Goal: Information Seeking & Learning: Check status

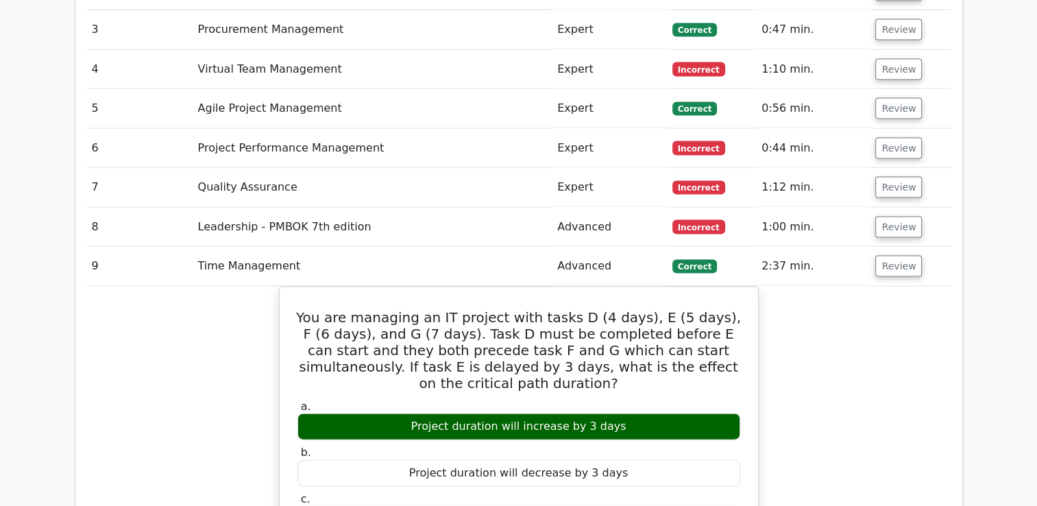
scroll to position [2935, 0]
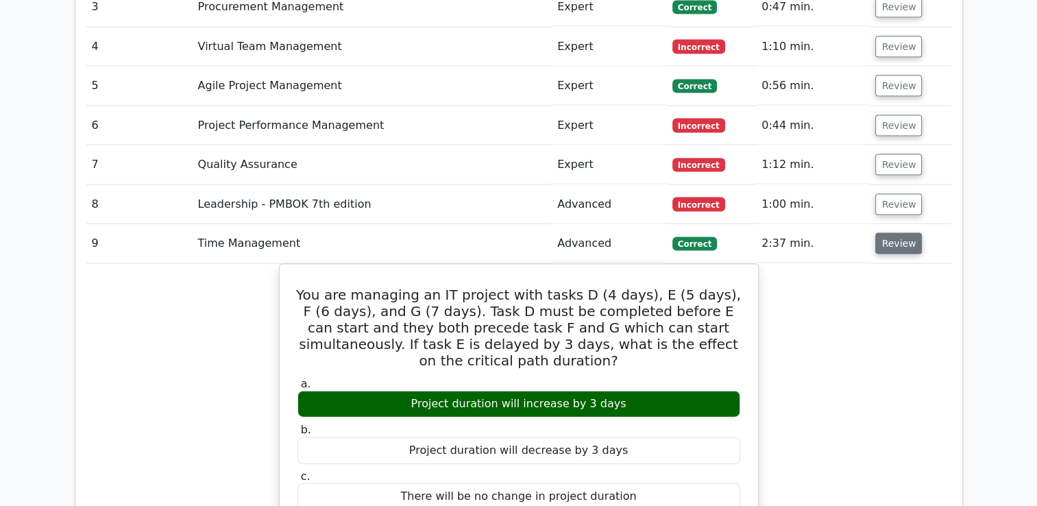
click at [888, 233] on button "Review" at bounding box center [898, 243] width 47 height 21
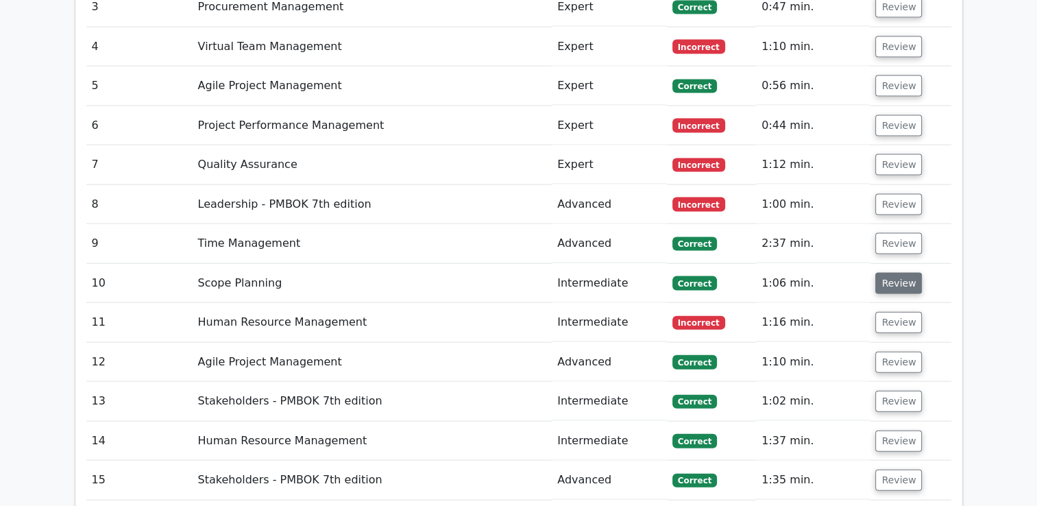
click at [890, 273] on button "Review" at bounding box center [898, 283] width 47 height 21
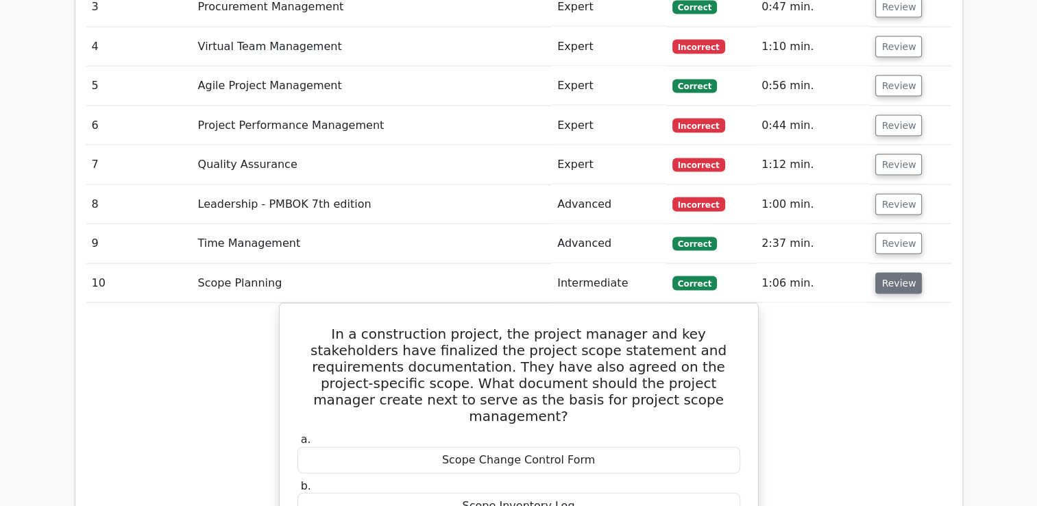
click at [894, 273] on button "Review" at bounding box center [898, 283] width 47 height 21
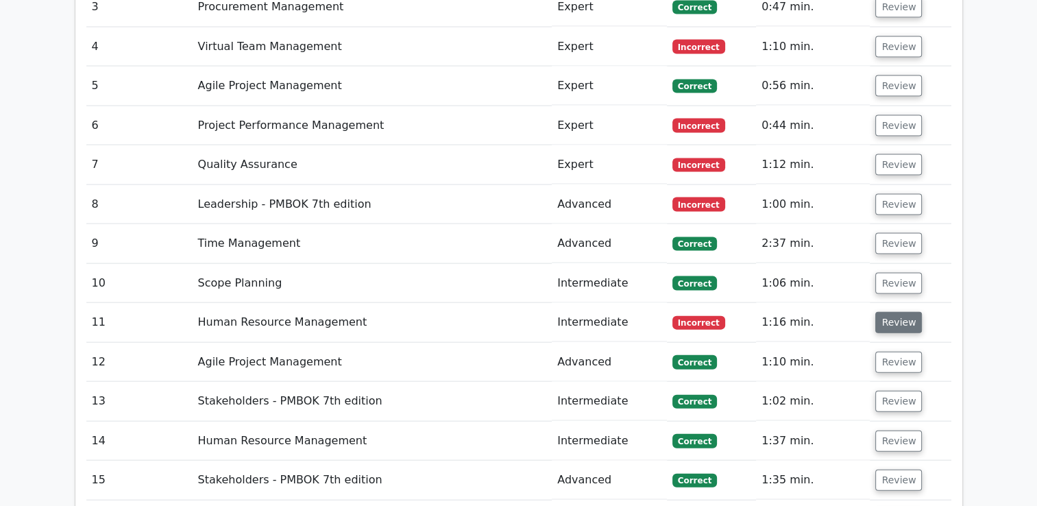
click at [895, 312] on button "Review" at bounding box center [898, 322] width 47 height 21
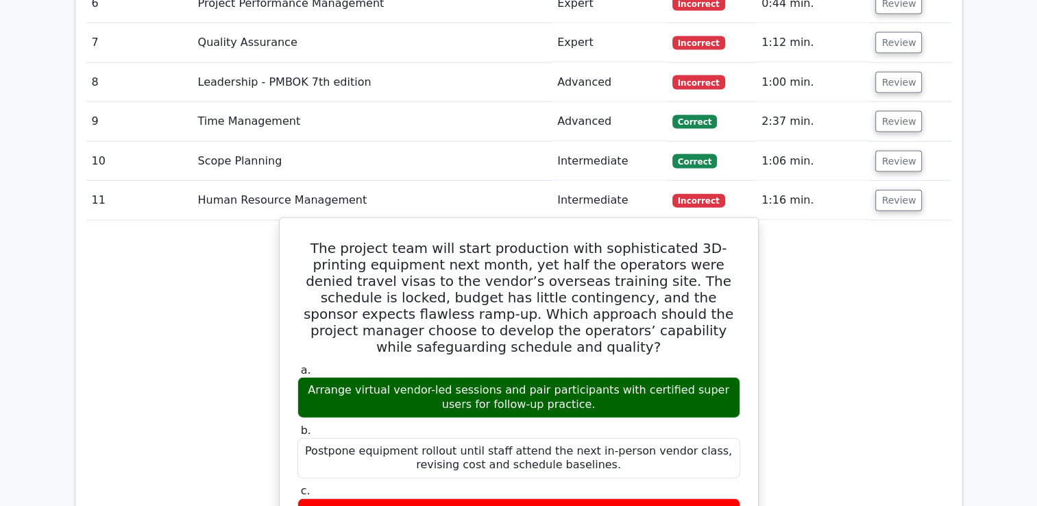
scroll to position [3072, 0]
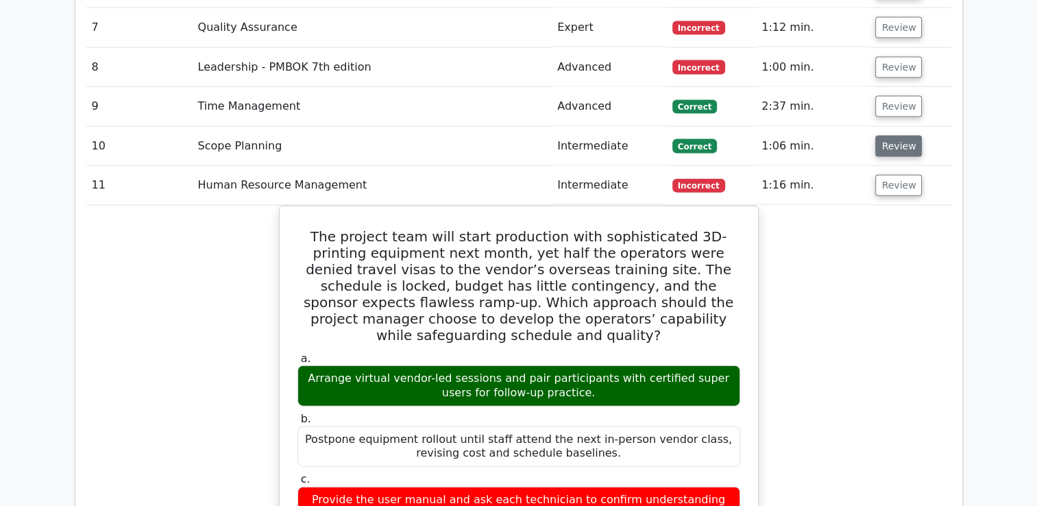
click at [893, 136] on button "Review" at bounding box center [898, 146] width 47 height 21
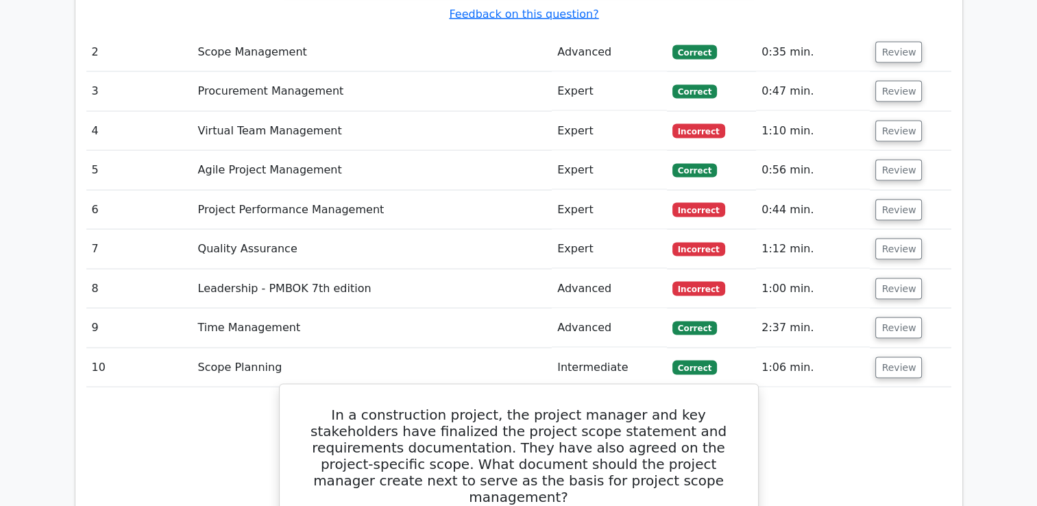
scroll to position [2867, 0]
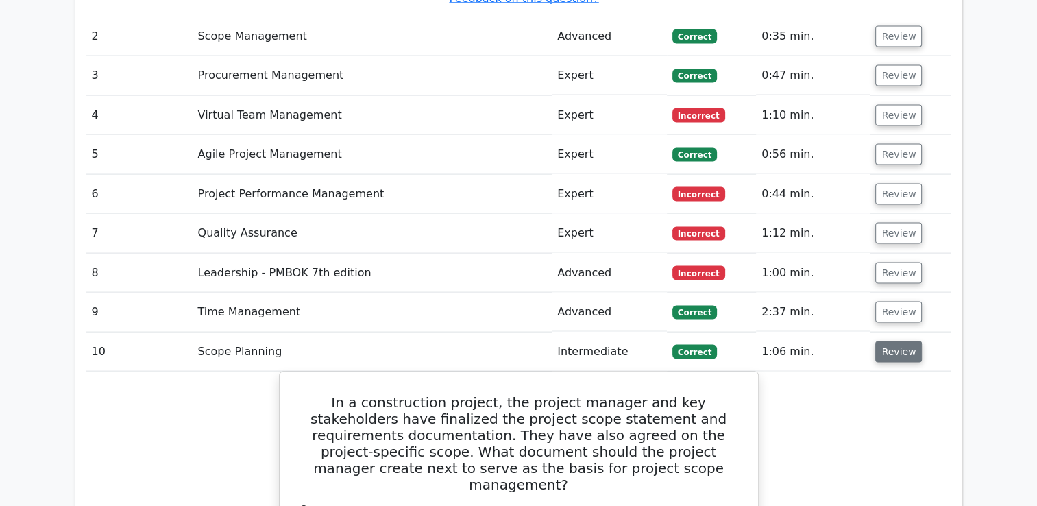
click at [907, 341] on button "Review" at bounding box center [898, 351] width 47 height 21
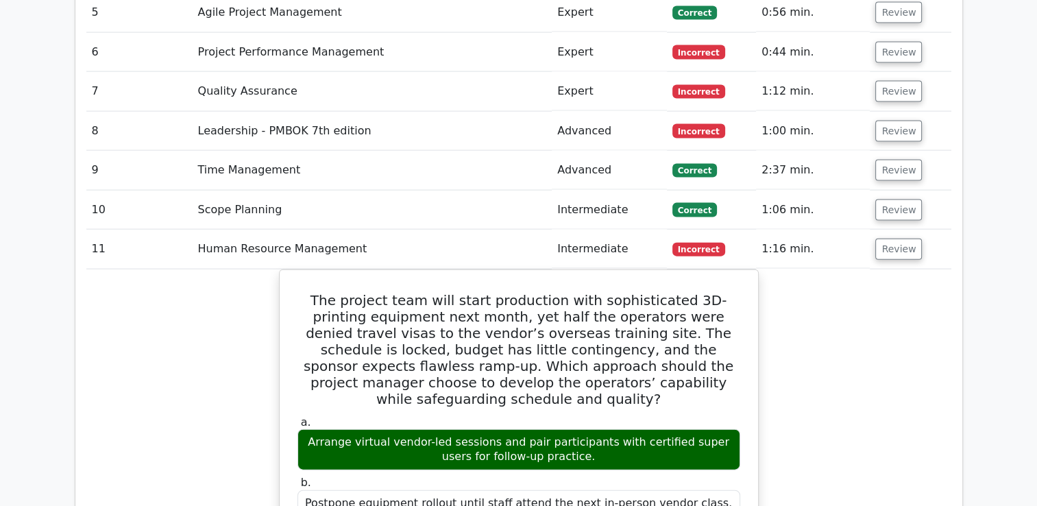
scroll to position [2935, 0]
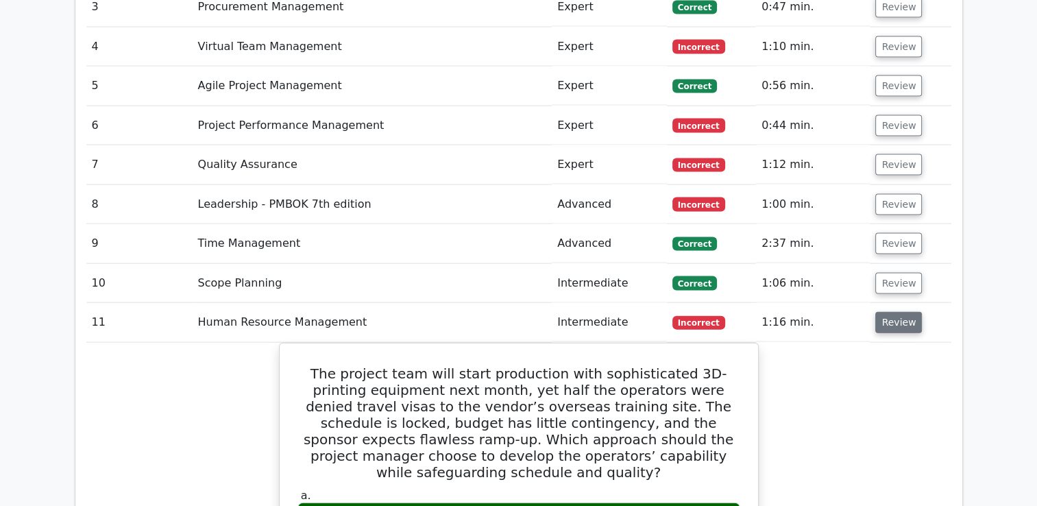
click at [894, 312] on button "Review" at bounding box center [898, 322] width 47 height 21
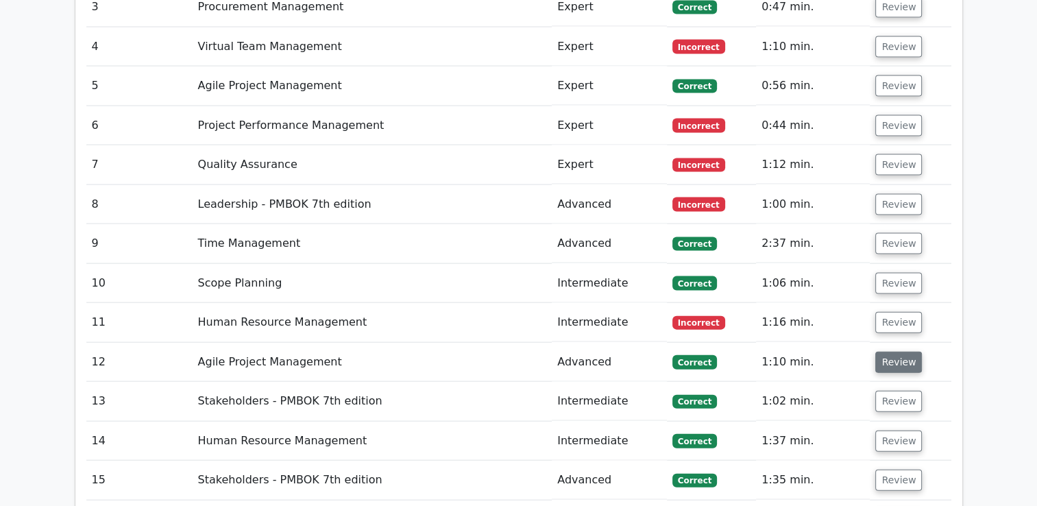
click at [894, 352] on button "Review" at bounding box center [898, 362] width 47 height 21
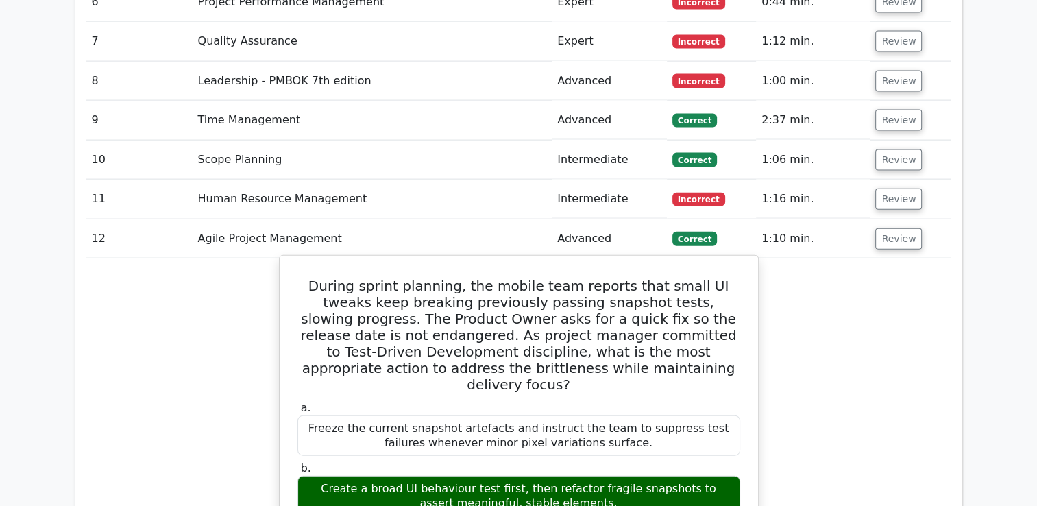
scroll to position [3086, 0]
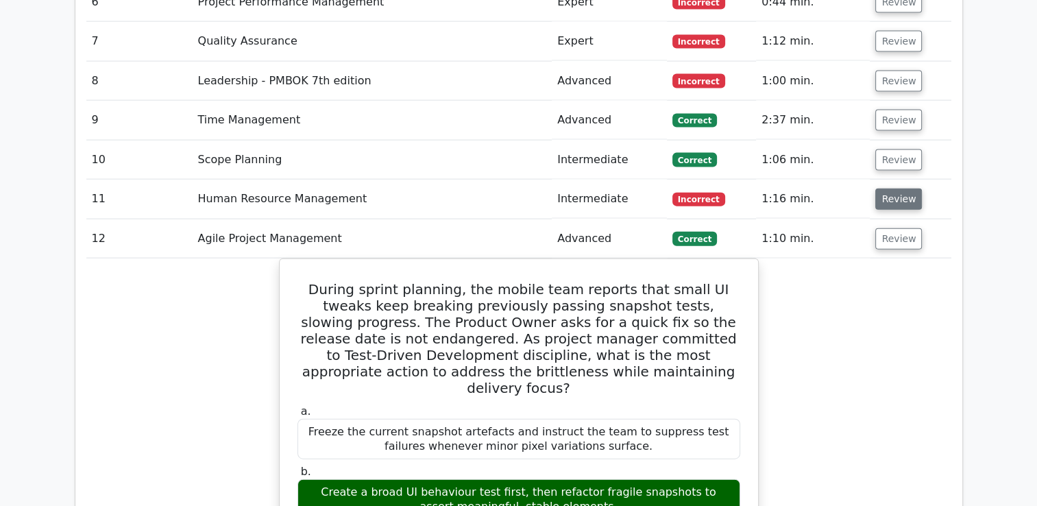
click at [896, 188] on button "Review" at bounding box center [898, 198] width 47 height 21
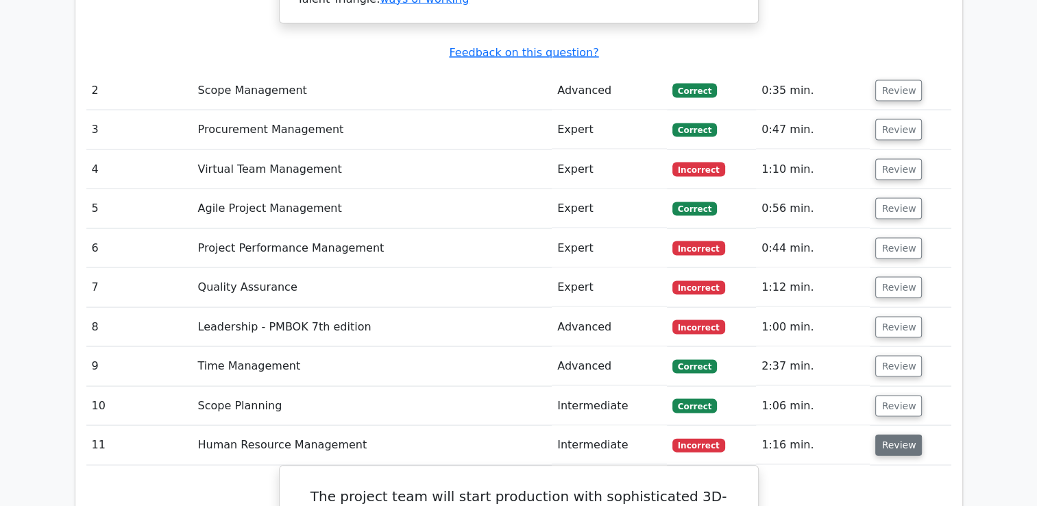
scroll to position [2812, 0]
click at [896, 435] on button "Review" at bounding box center [898, 445] width 47 height 21
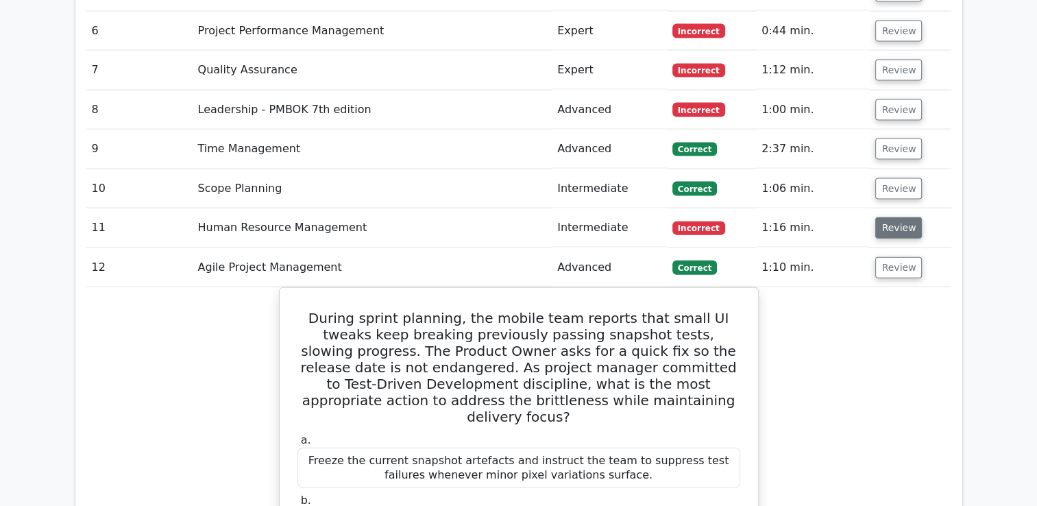
scroll to position [3086, 0]
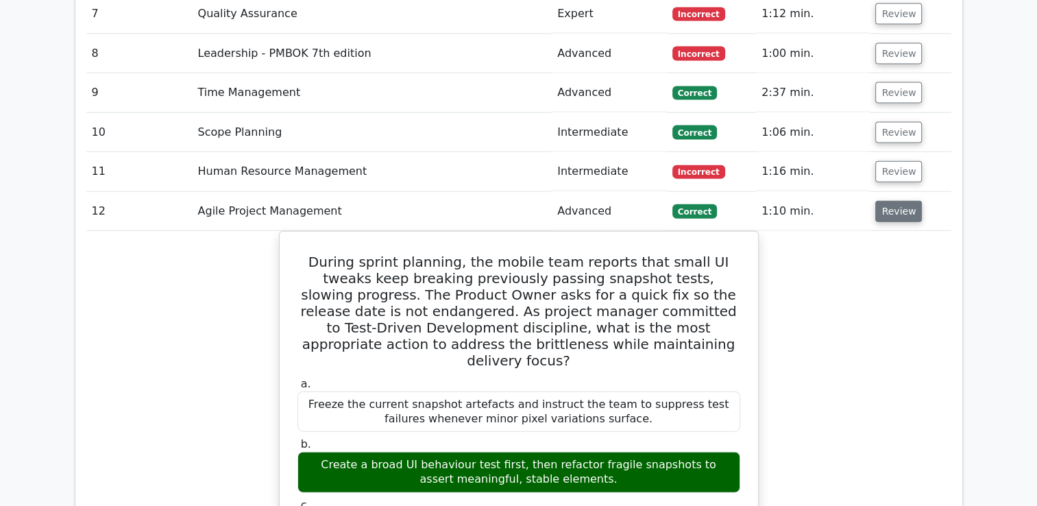
click at [890, 201] on button "Review" at bounding box center [898, 211] width 47 height 21
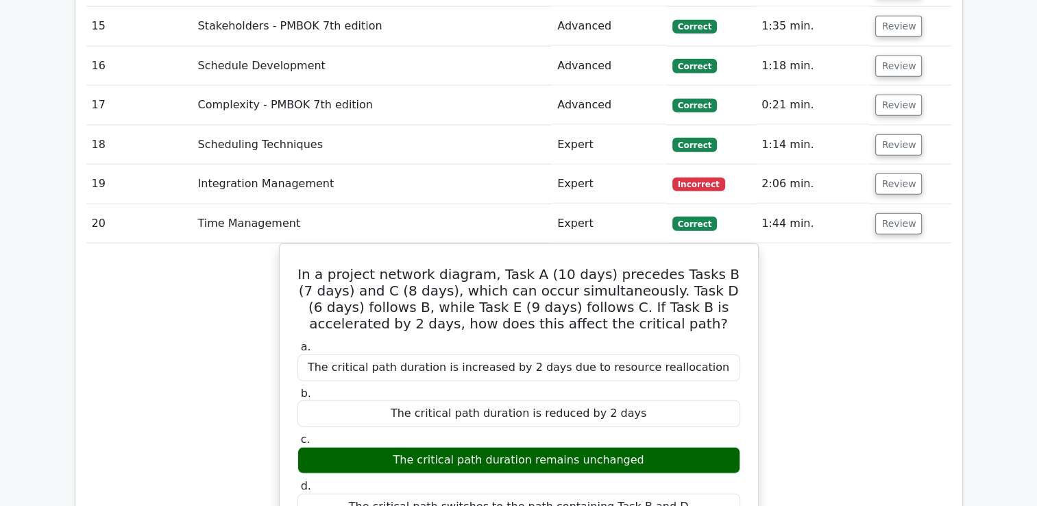
scroll to position [3360, 0]
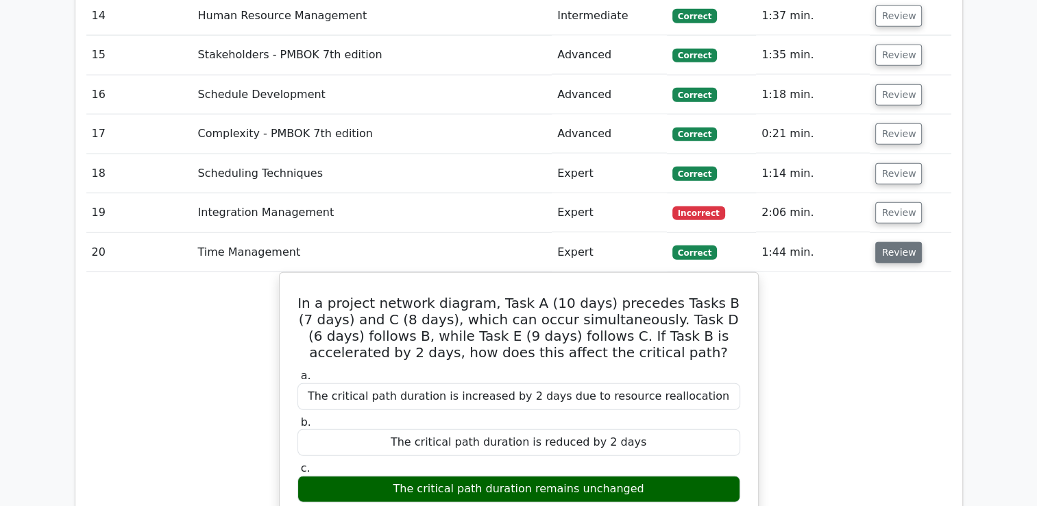
click at [882, 242] on button "Review" at bounding box center [898, 252] width 47 height 21
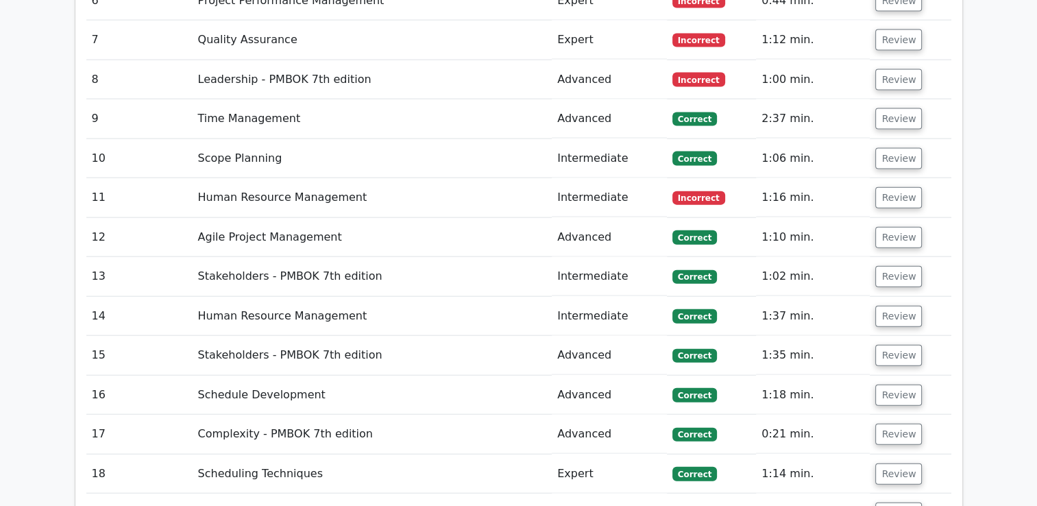
scroll to position [3059, 0]
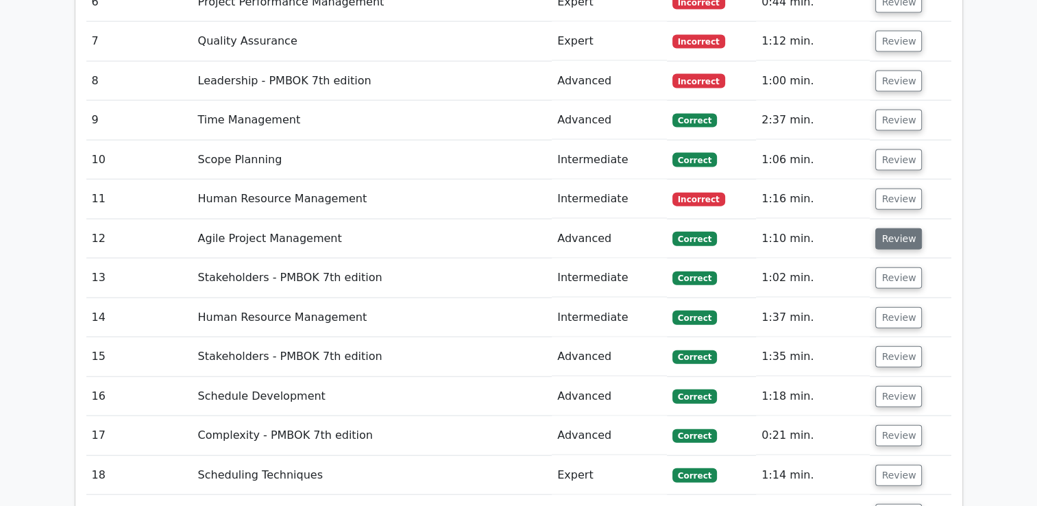
click at [892, 228] on button "Review" at bounding box center [898, 238] width 47 height 21
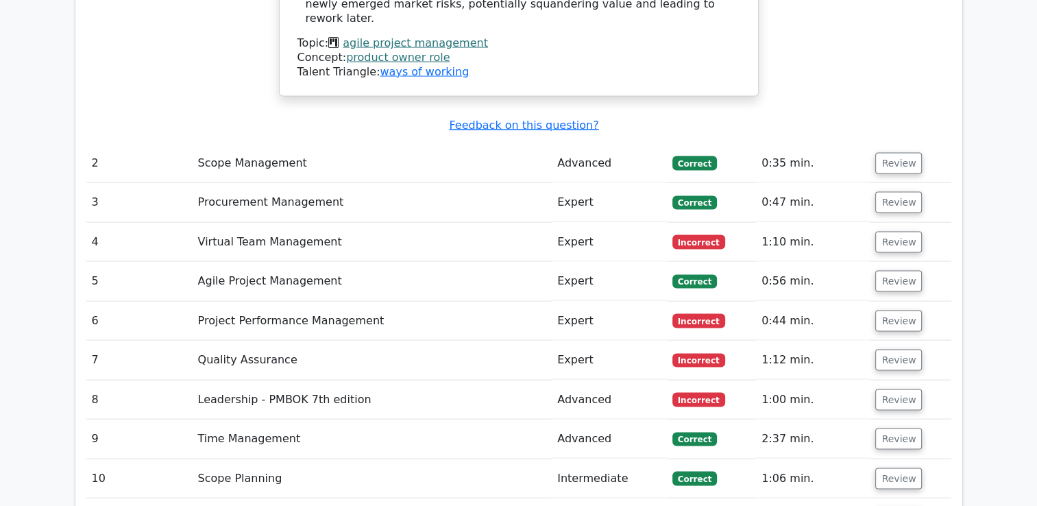
scroll to position [2730, 0]
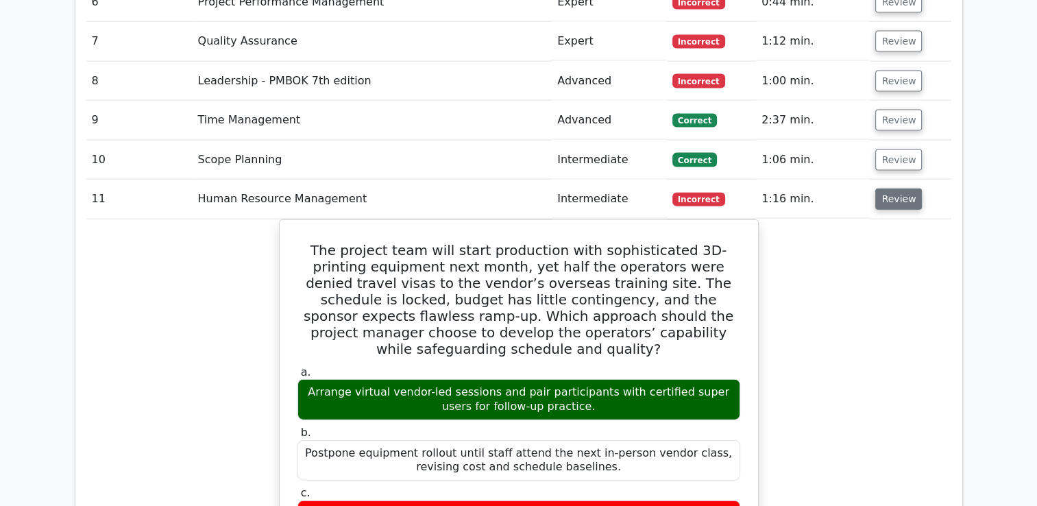
scroll to position [3031, 0]
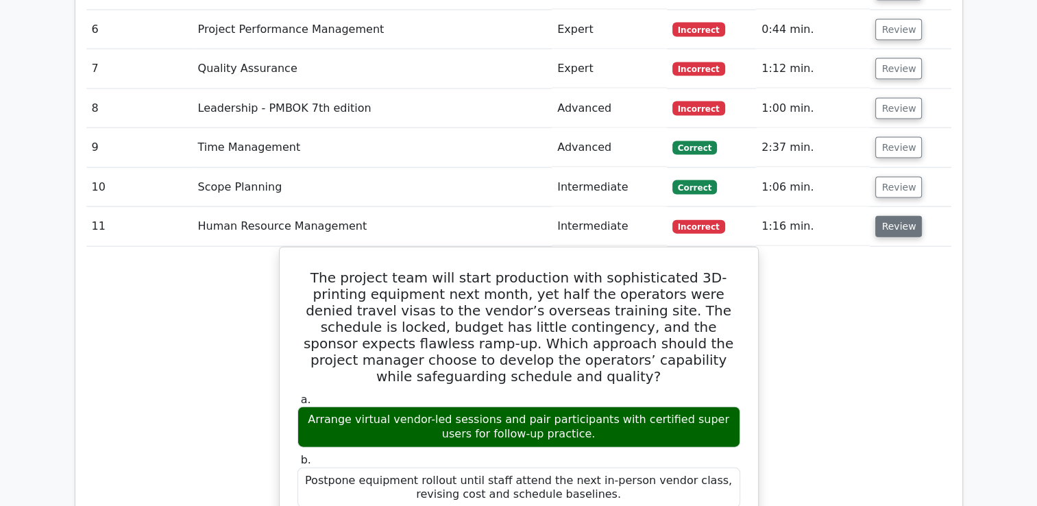
click at [896, 216] on button "Review" at bounding box center [898, 226] width 47 height 21
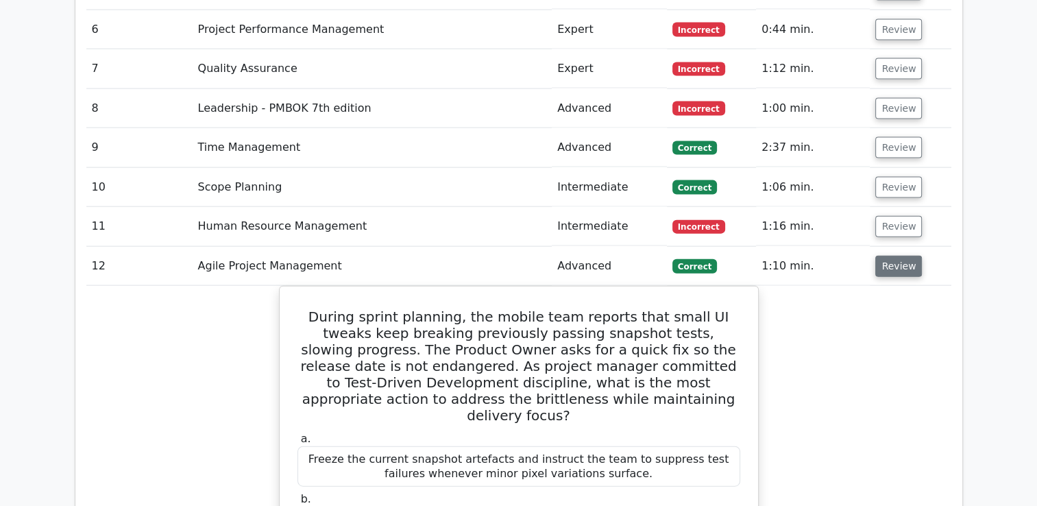
click at [911, 256] on button "Review" at bounding box center [898, 266] width 47 height 21
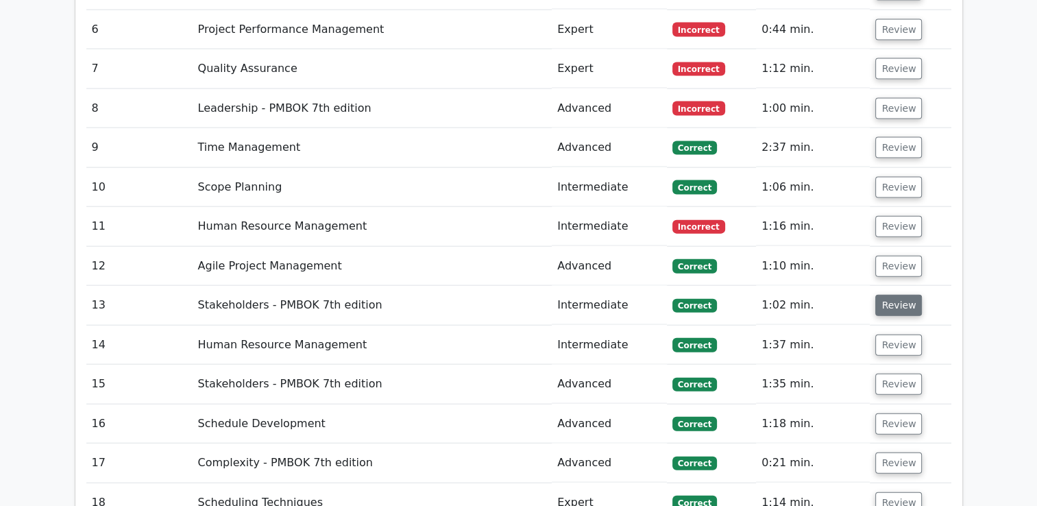
click at [889, 295] on button "Review" at bounding box center [898, 305] width 47 height 21
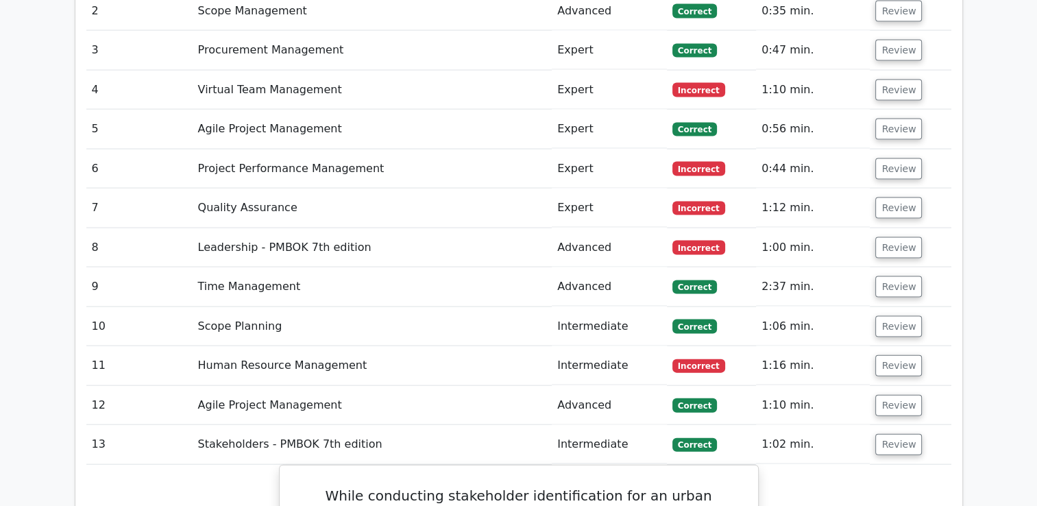
scroll to position [2784, 0]
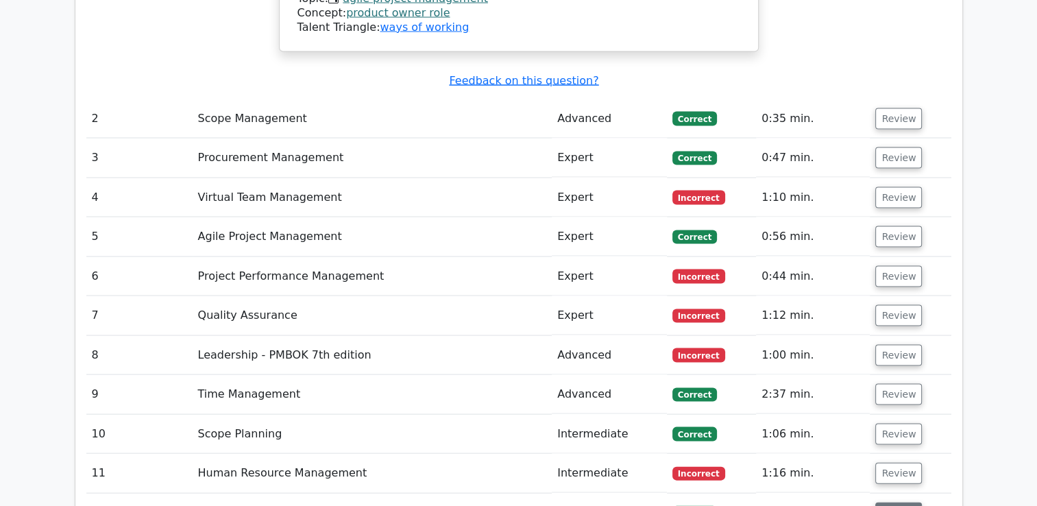
click at [889, 502] on button "Review" at bounding box center [898, 512] width 47 height 21
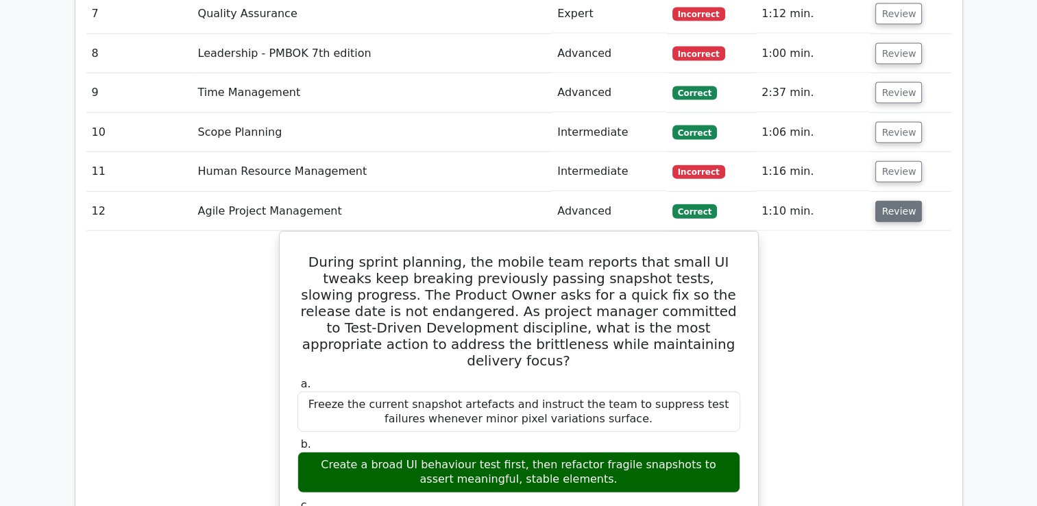
scroll to position [3059, 0]
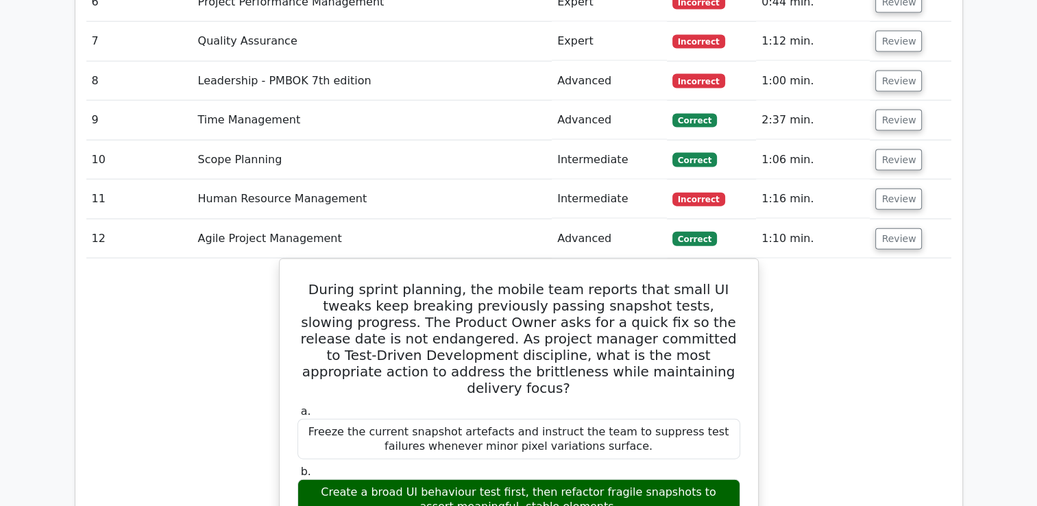
click at [896, 228] on button "Review" at bounding box center [898, 238] width 47 height 21
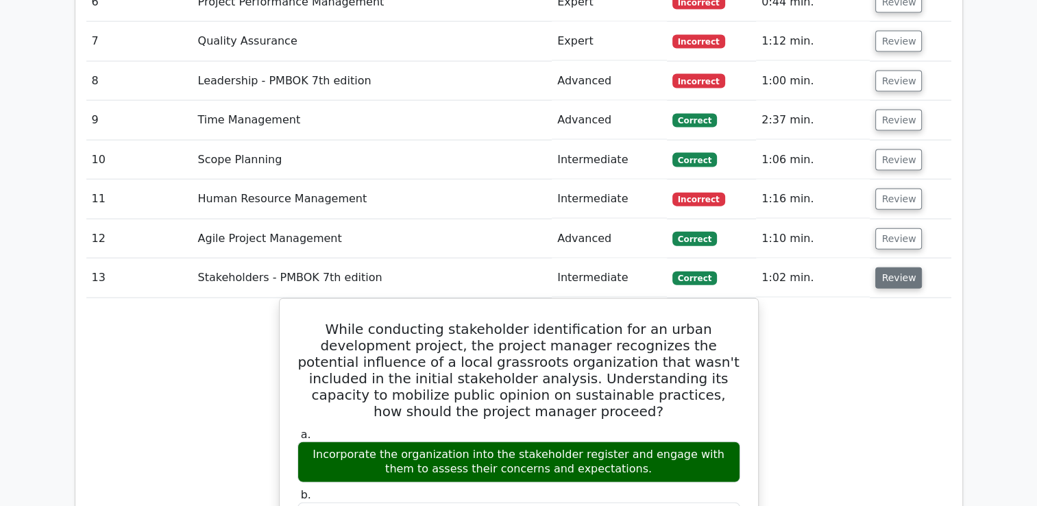
click at [885, 267] on button "Review" at bounding box center [898, 277] width 47 height 21
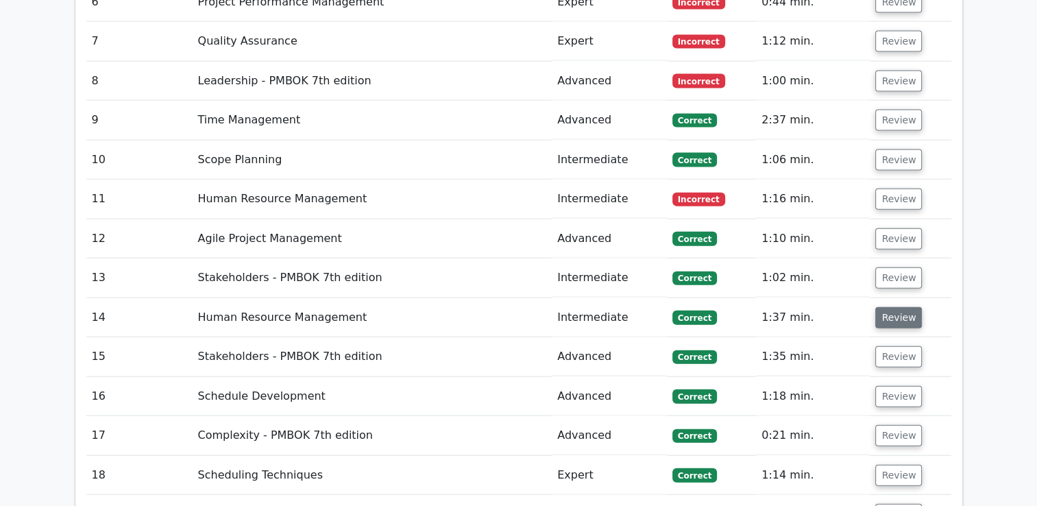
click at [900, 307] on button "Review" at bounding box center [898, 317] width 47 height 21
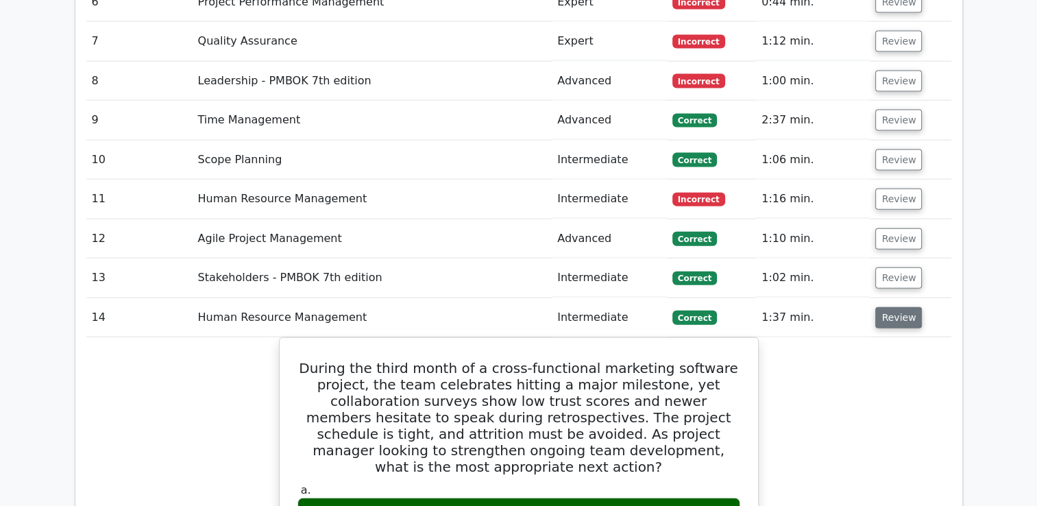
click at [900, 307] on button "Review" at bounding box center [898, 317] width 47 height 21
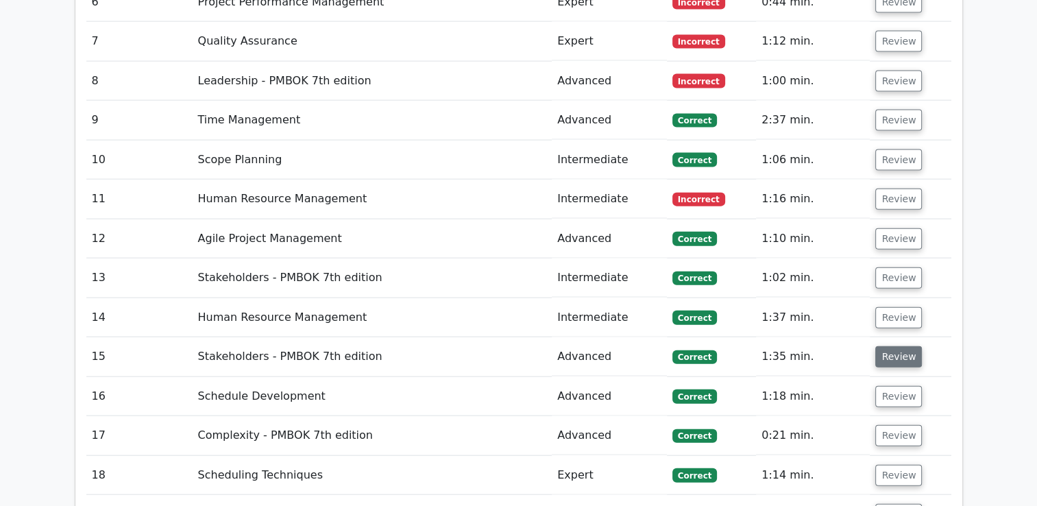
click at [893, 346] on button "Review" at bounding box center [898, 356] width 47 height 21
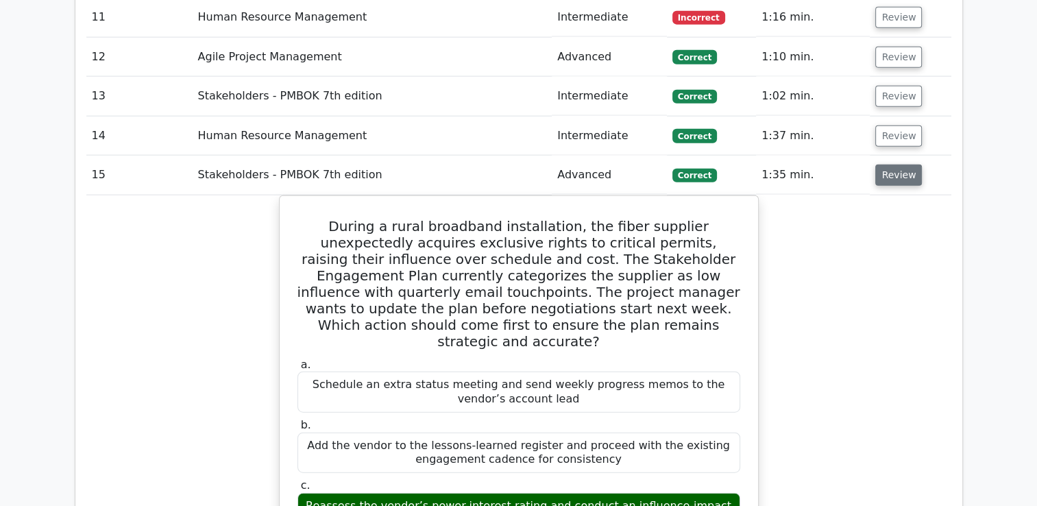
scroll to position [3223, 0]
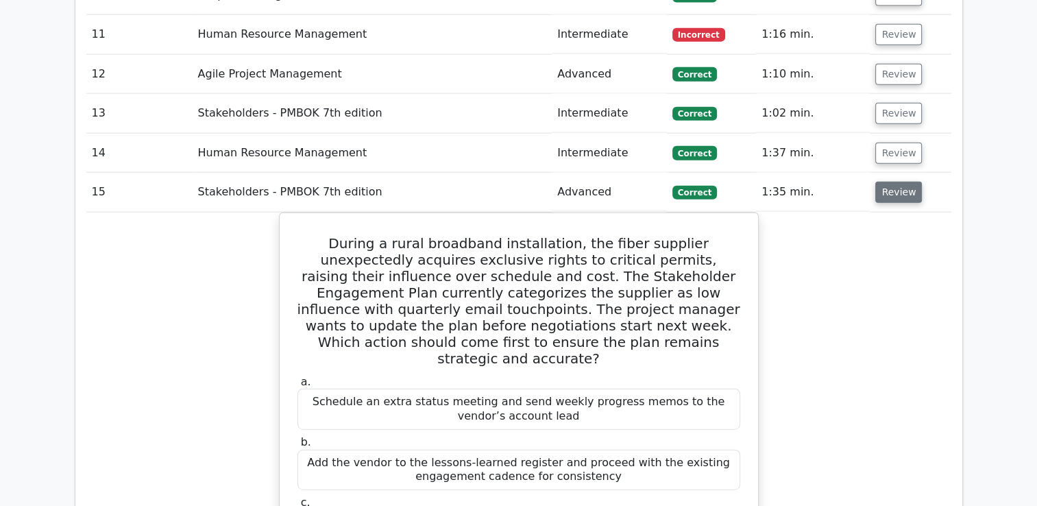
click at [877, 182] on button "Review" at bounding box center [898, 192] width 47 height 21
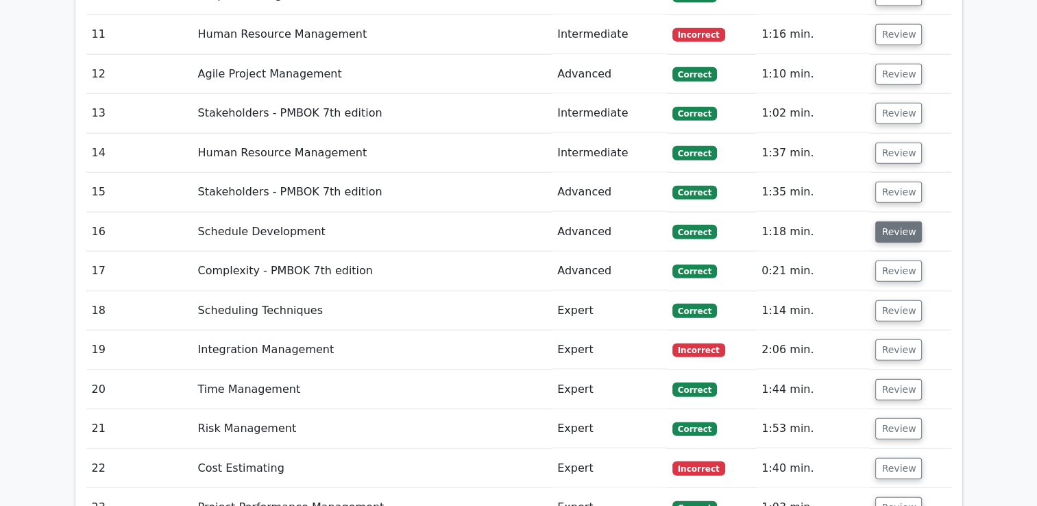
click at [887, 221] on button "Review" at bounding box center [898, 231] width 47 height 21
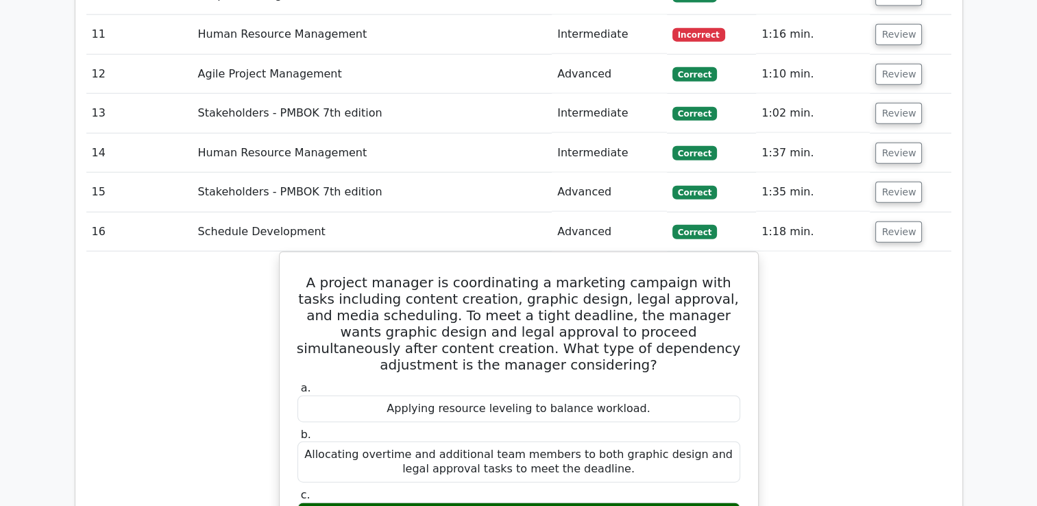
click at [901, 221] on button "Review" at bounding box center [898, 231] width 47 height 21
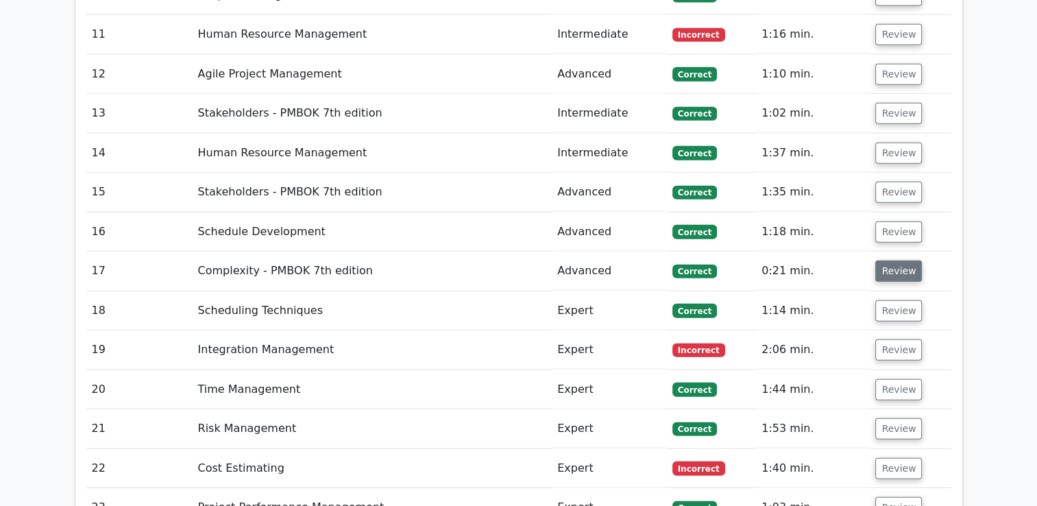
click at [889, 260] on button "Review" at bounding box center [898, 270] width 47 height 21
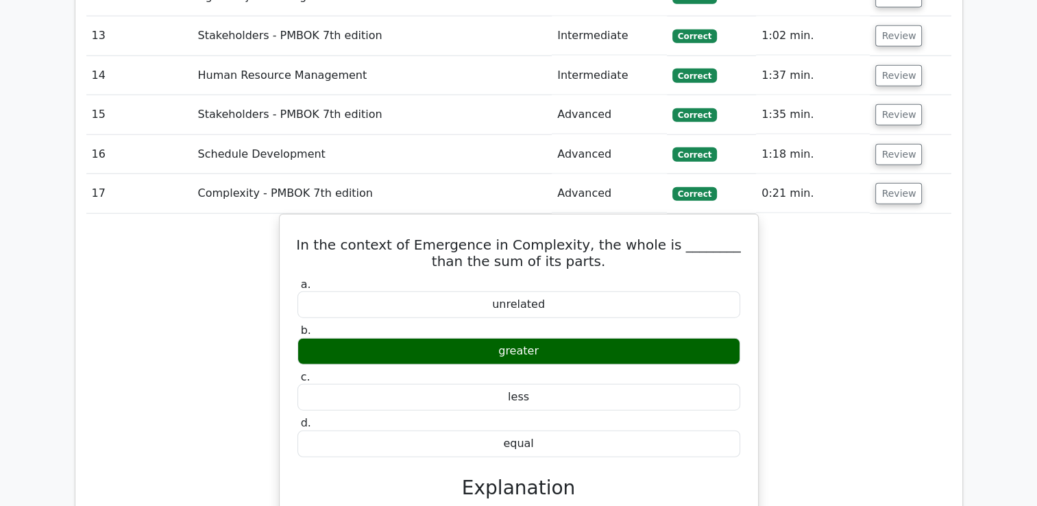
scroll to position [3278, 0]
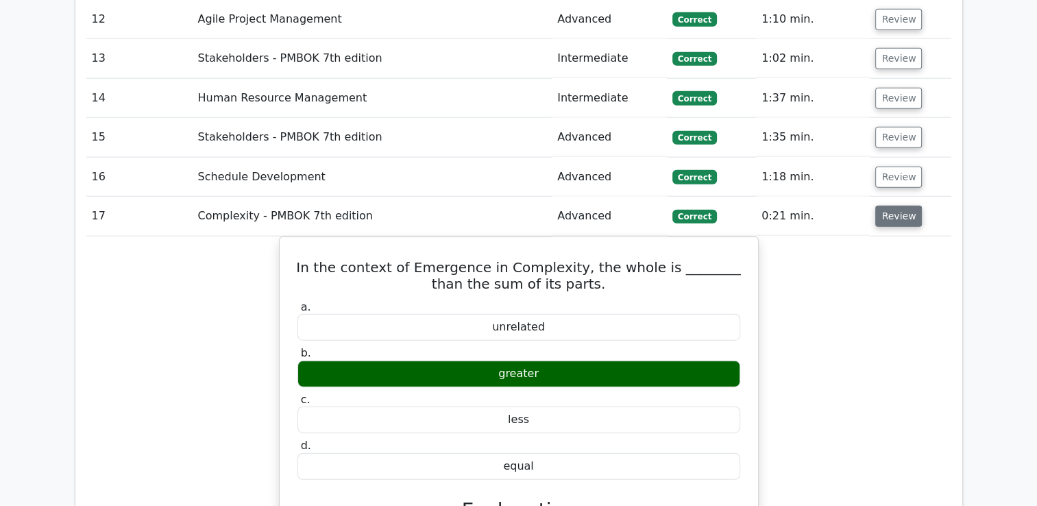
click at [894, 206] on button "Review" at bounding box center [898, 216] width 47 height 21
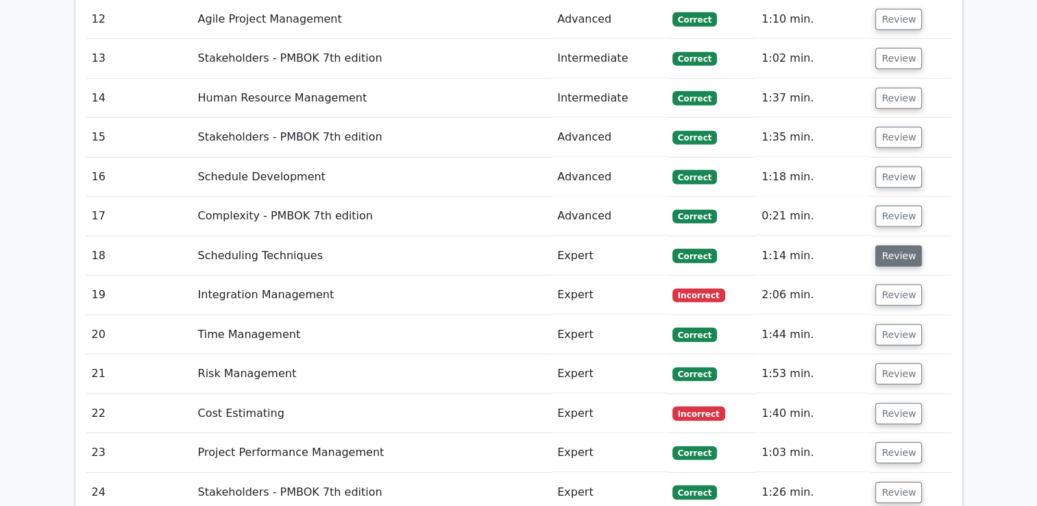
click at [891, 245] on button "Review" at bounding box center [898, 255] width 47 height 21
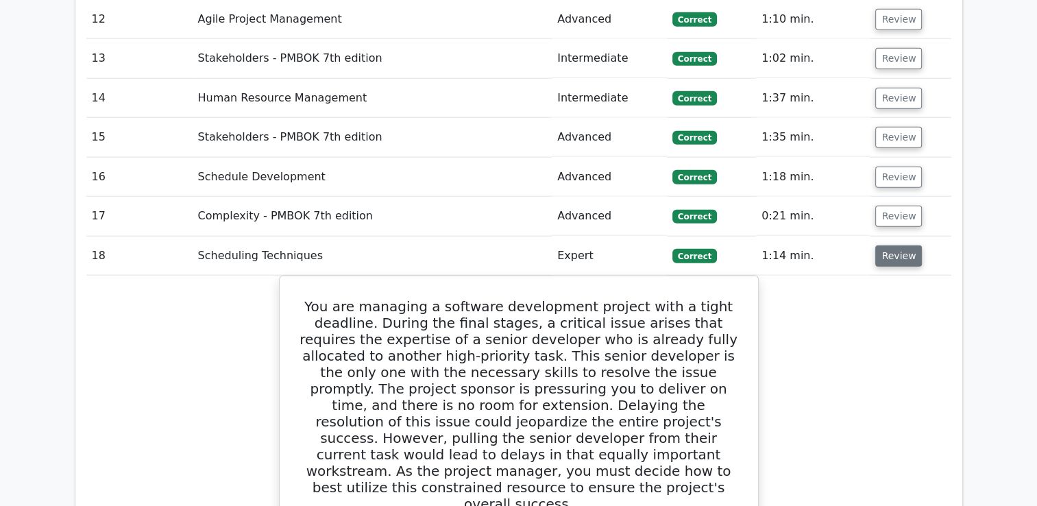
click at [889, 245] on button "Review" at bounding box center [898, 255] width 47 height 21
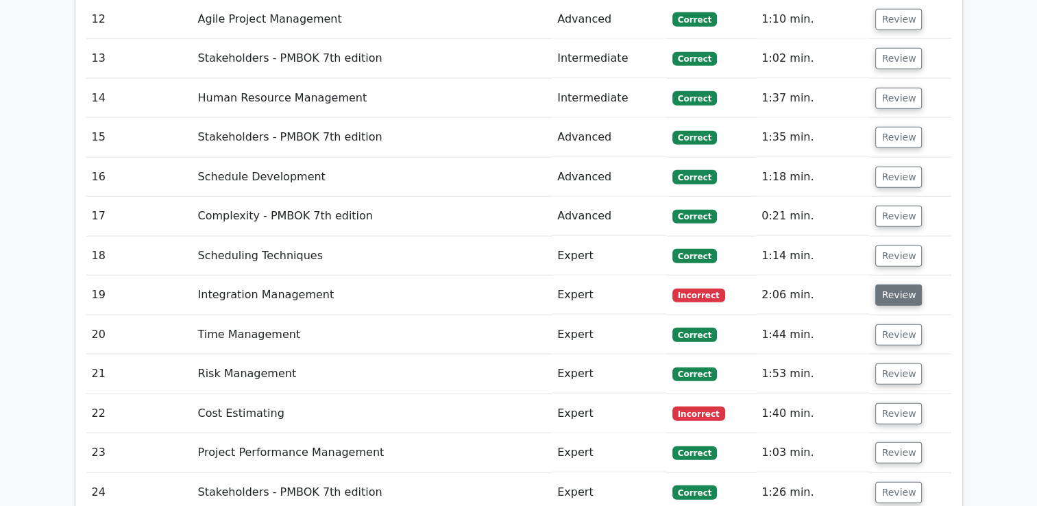
click at [886, 284] on button "Review" at bounding box center [898, 294] width 47 height 21
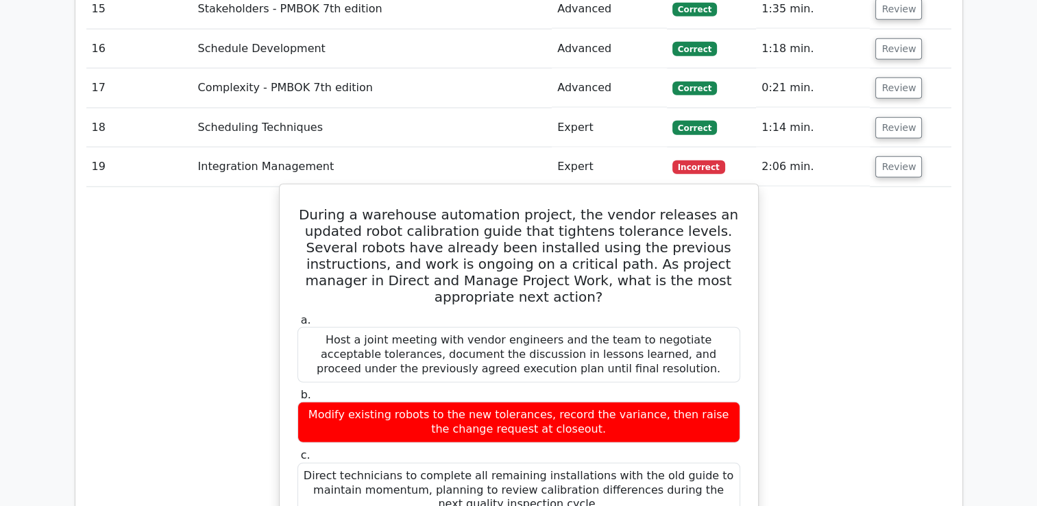
scroll to position [3346, 0]
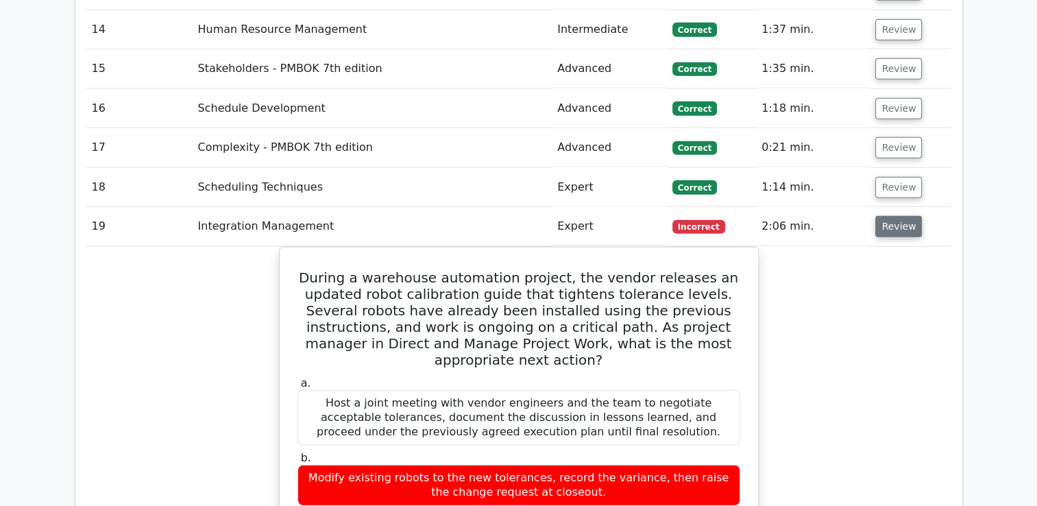
click at [884, 216] on button "Review" at bounding box center [898, 226] width 47 height 21
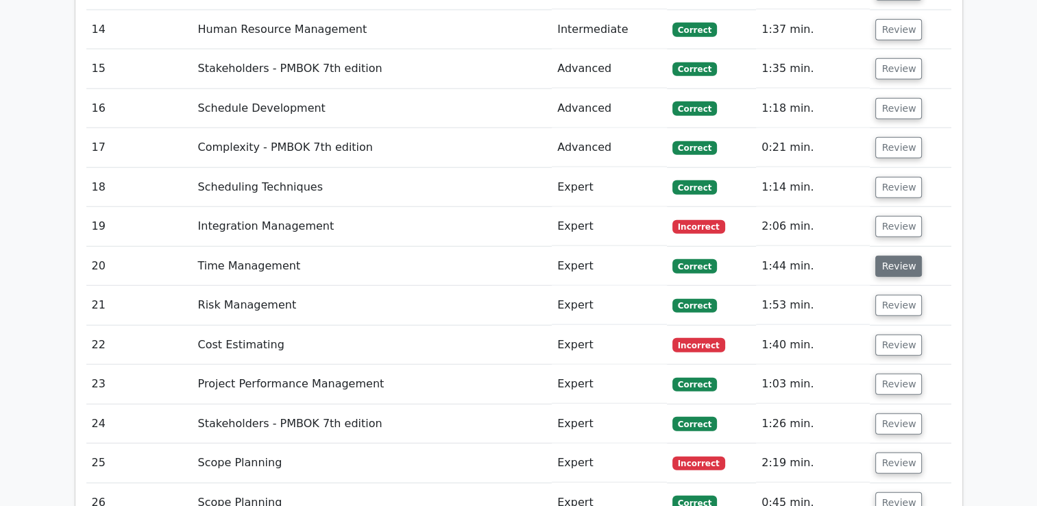
click at [894, 256] on button "Review" at bounding box center [898, 266] width 47 height 21
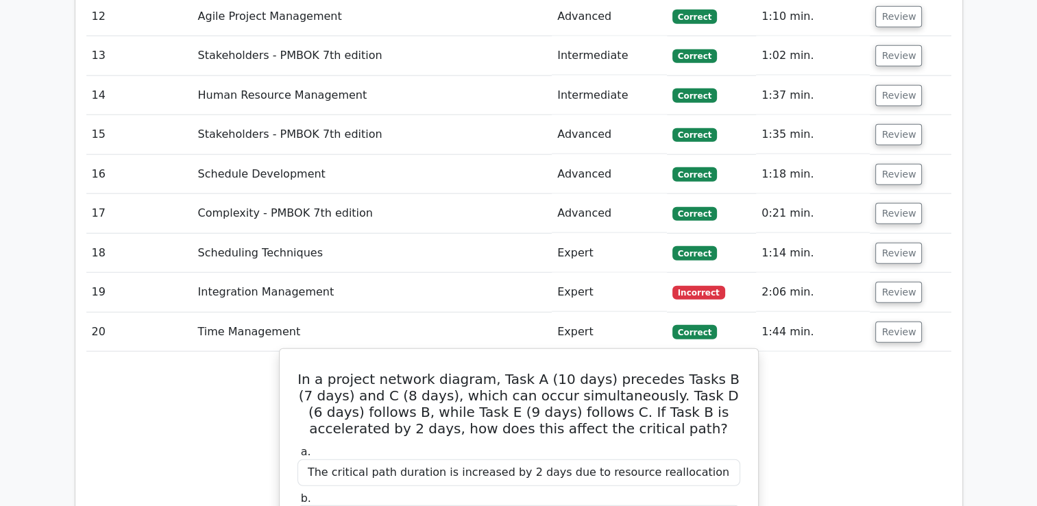
scroll to position [3209, 0]
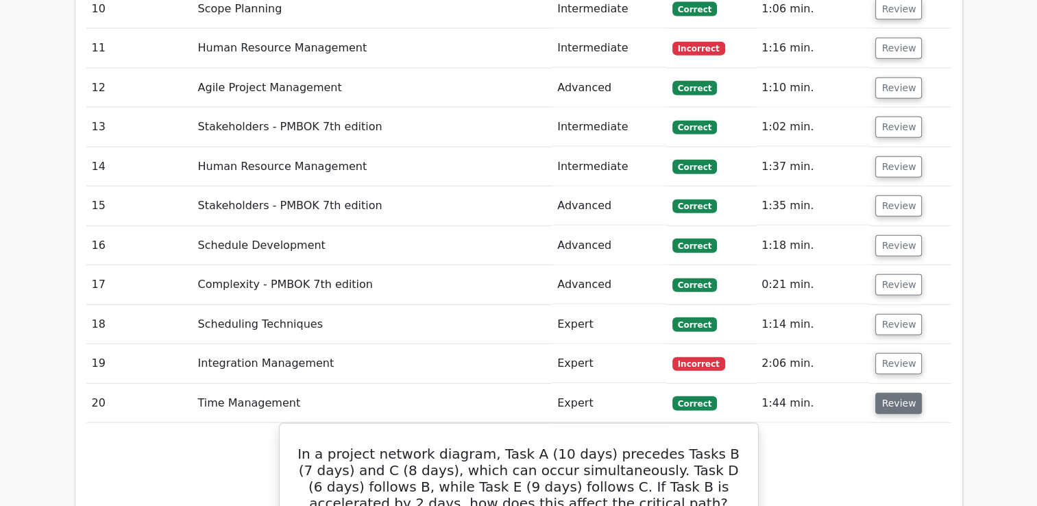
click at [898, 393] on button "Review" at bounding box center [898, 403] width 47 height 21
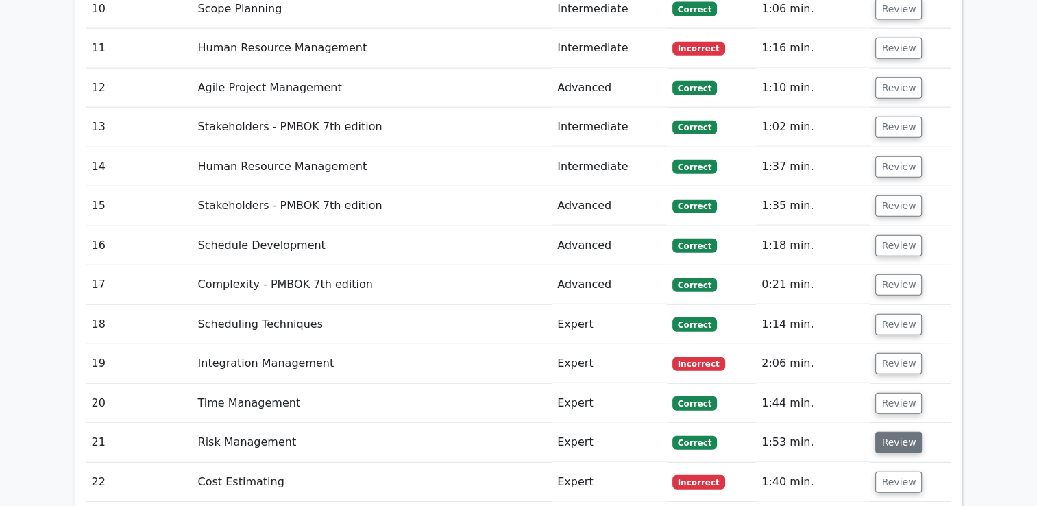
click at [888, 432] on button "Review" at bounding box center [898, 442] width 47 height 21
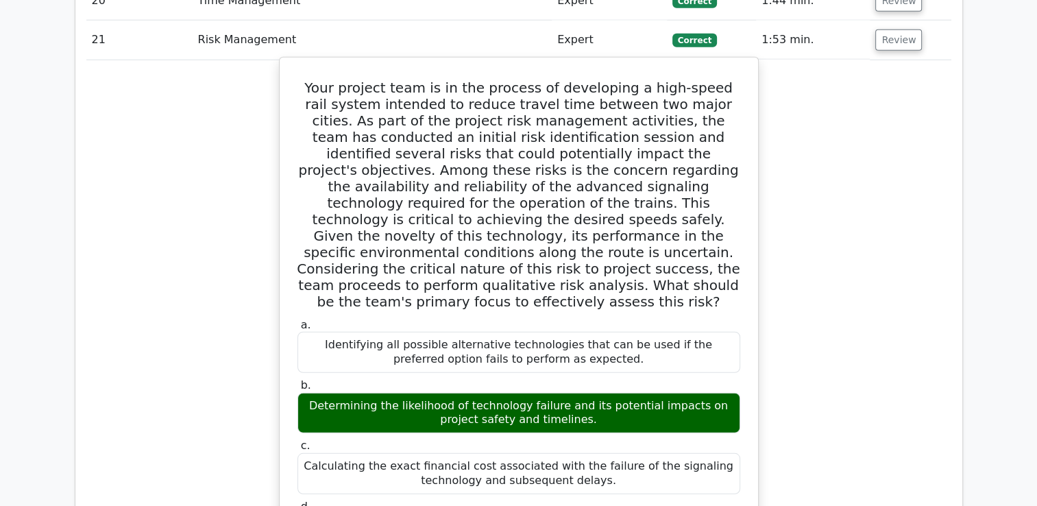
scroll to position [3620, 0]
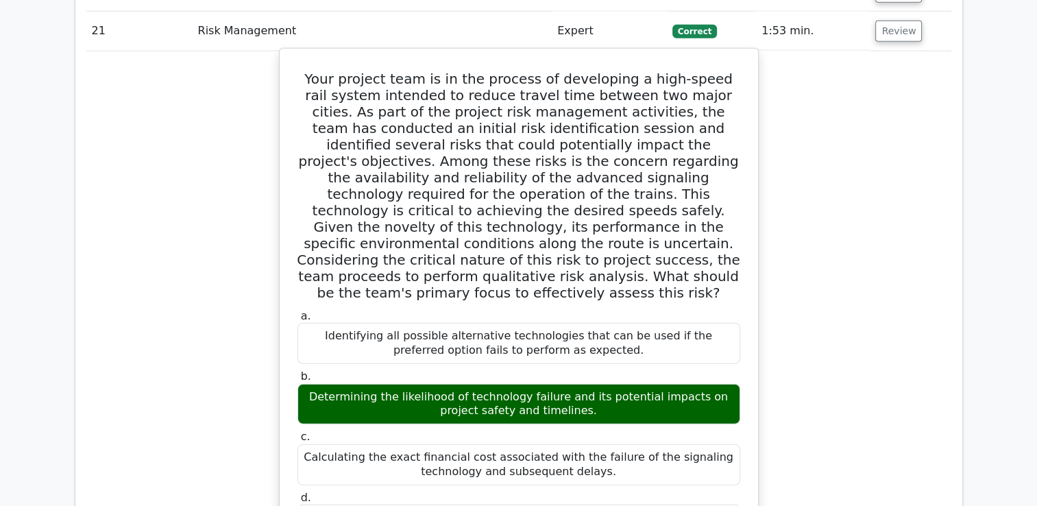
drag, startPoint x: 312, startPoint y: 79, endPoint x: 640, endPoint y: 380, distance: 444.8
click at [640, 380] on div "Your project team is in the process of developing a high-speed rail system inte…" at bounding box center [518, 472] width 467 height 837
copy div "Your project team is in the process of developing a high-speed rail system inte…"
click at [562, 444] on div "Calculating the exact financial cost associated with the failure of the signali…" at bounding box center [518, 464] width 443 height 41
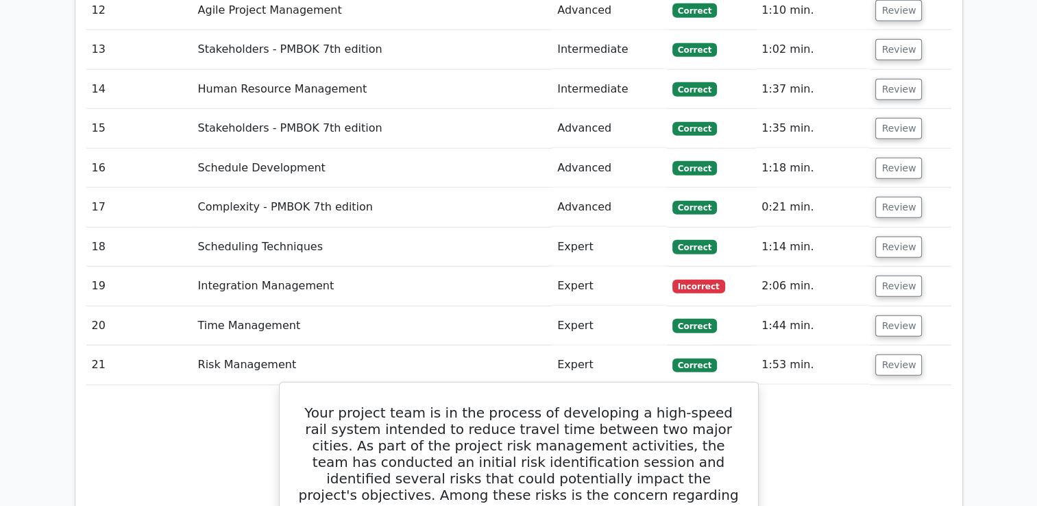
scroll to position [3278, 0]
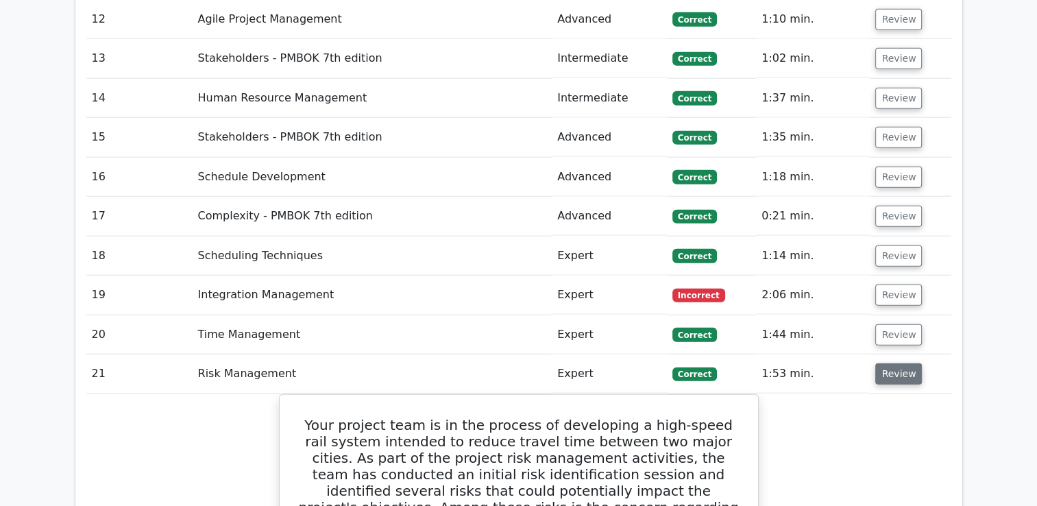
click at [896, 363] on button "Review" at bounding box center [898, 373] width 47 height 21
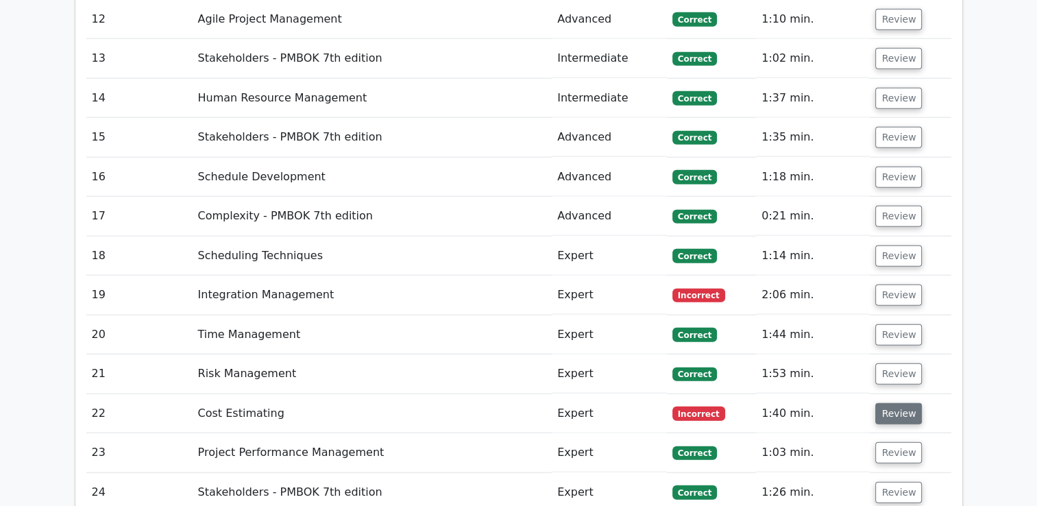
click at [894, 403] on button "Review" at bounding box center [898, 413] width 47 height 21
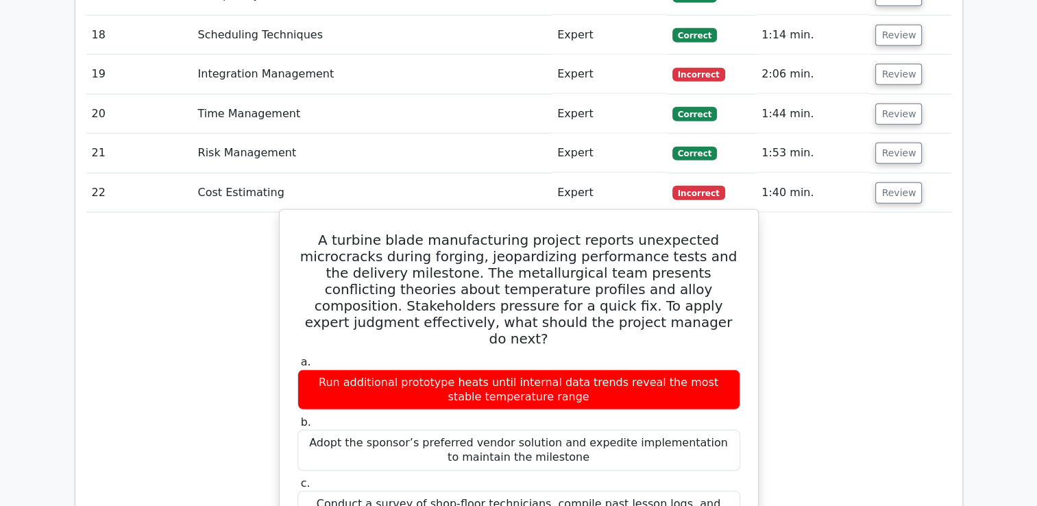
scroll to position [3346, 0]
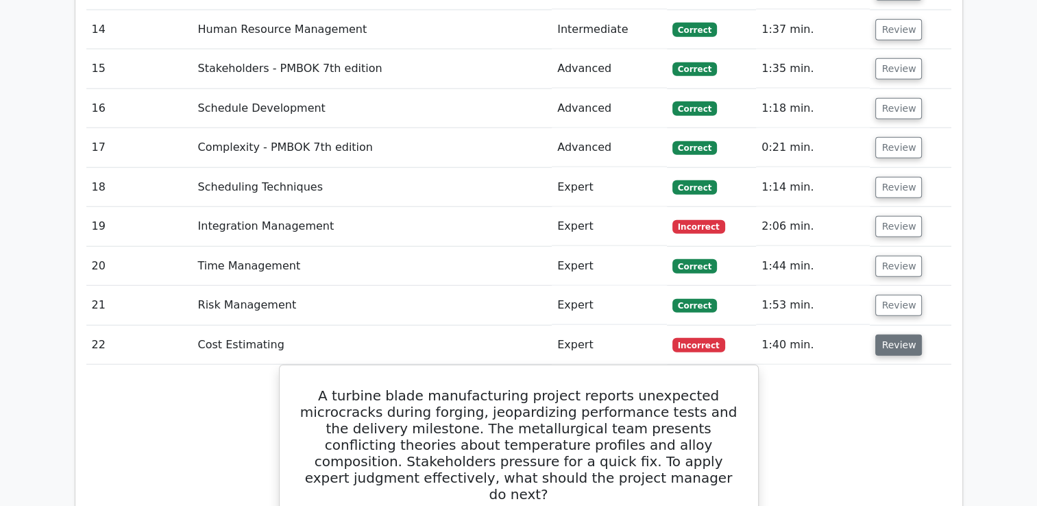
click at [902, 334] on button "Review" at bounding box center [898, 344] width 47 height 21
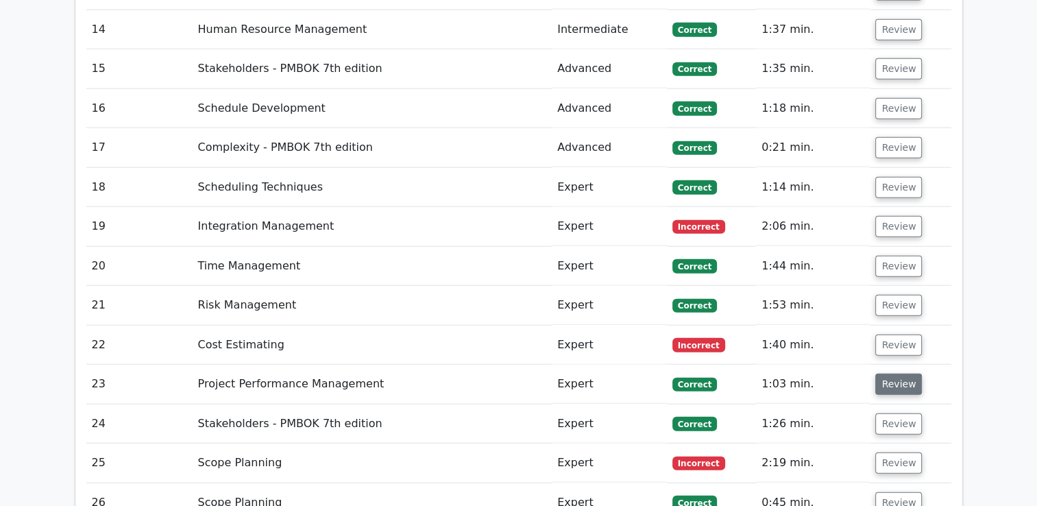
click at [894, 373] on button "Review" at bounding box center [898, 383] width 47 height 21
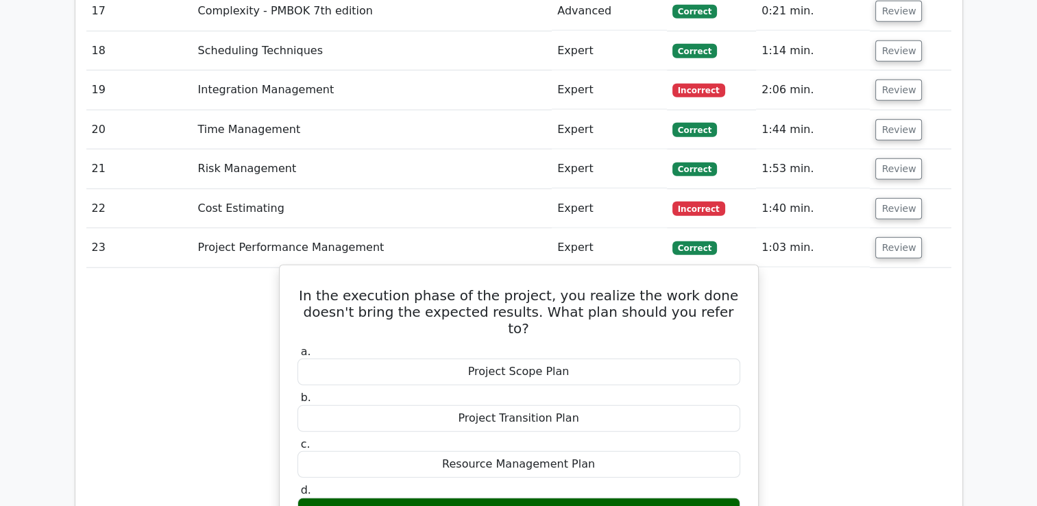
scroll to position [3483, 0]
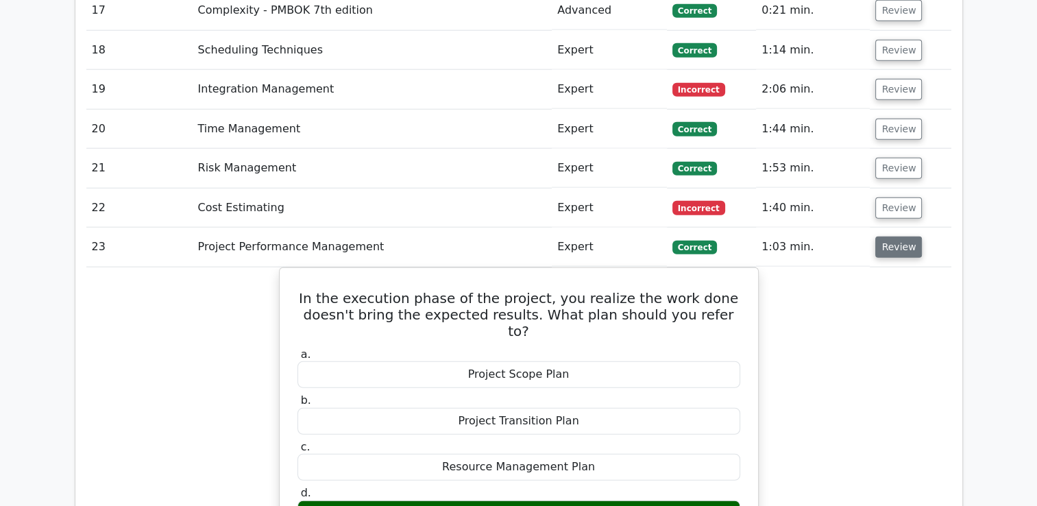
click at [896, 236] on button "Review" at bounding box center [898, 246] width 47 height 21
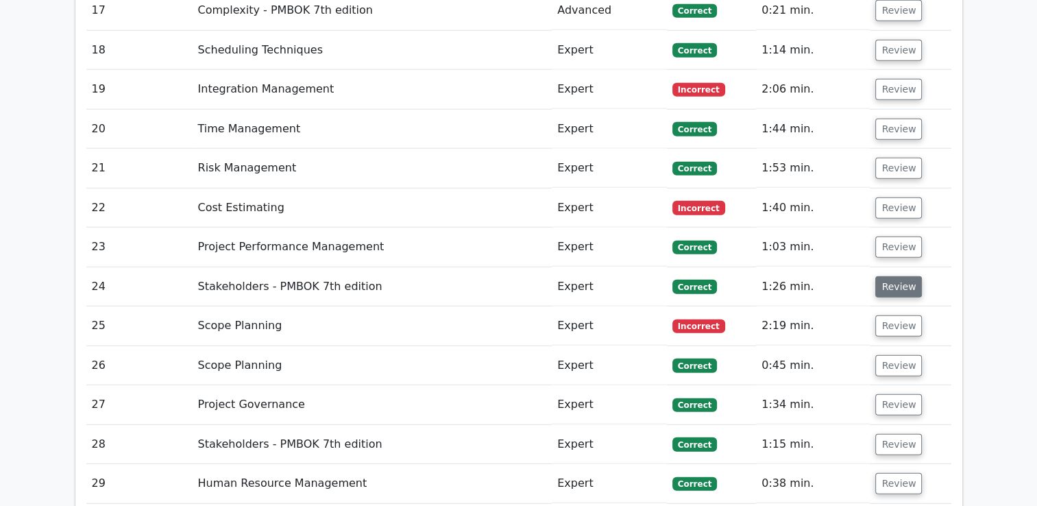
click at [896, 276] on button "Review" at bounding box center [898, 286] width 47 height 21
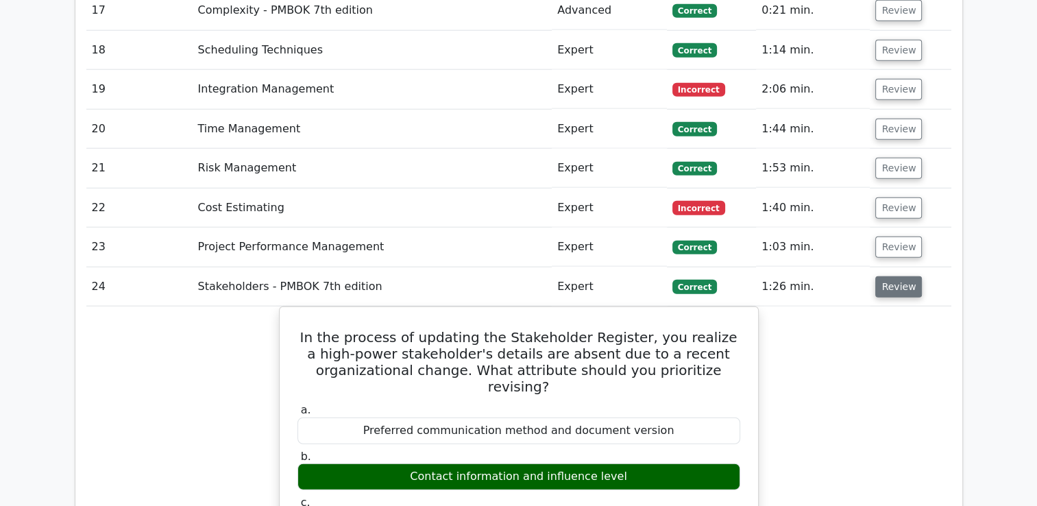
click at [901, 276] on button "Review" at bounding box center [898, 286] width 47 height 21
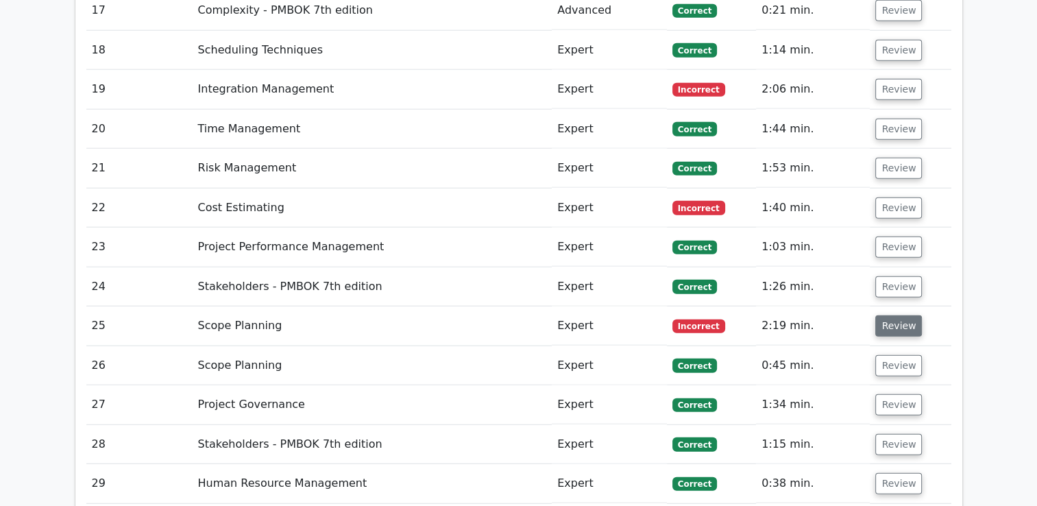
click at [896, 315] on button "Review" at bounding box center [898, 325] width 47 height 21
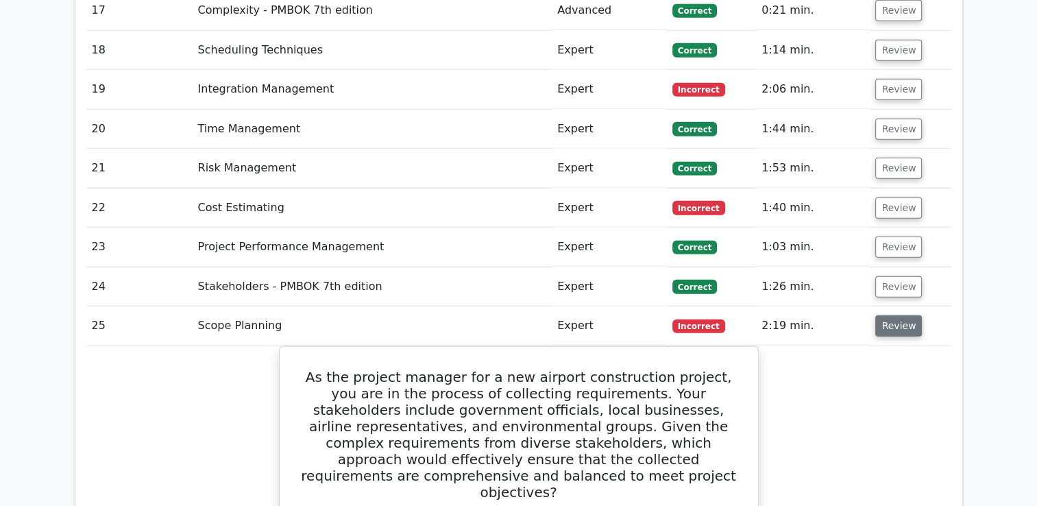
click at [895, 315] on button "Review" at bounding box center [898, 325] width 47 height 21
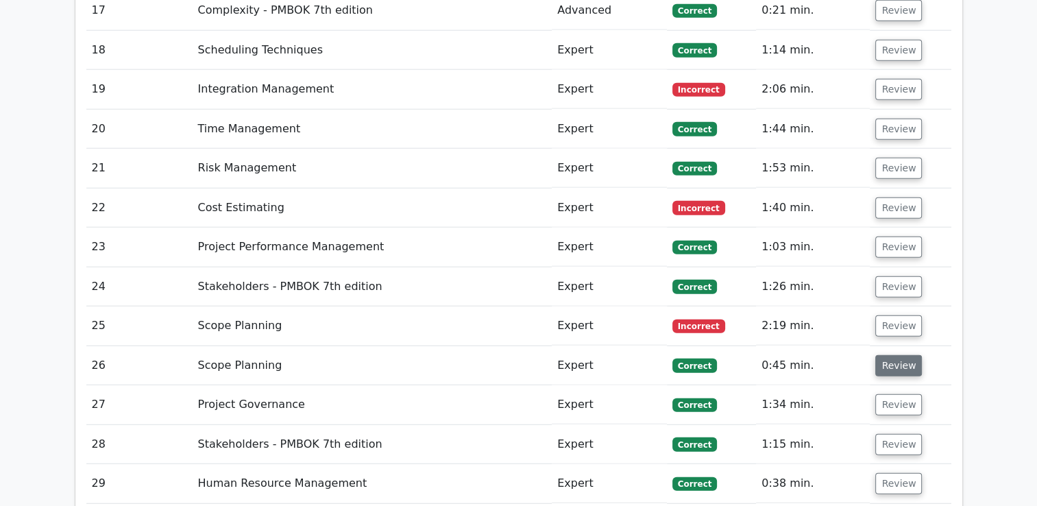
click at [894, 355] on button "Review" at bounding box center [898, 365] width 47 height 21
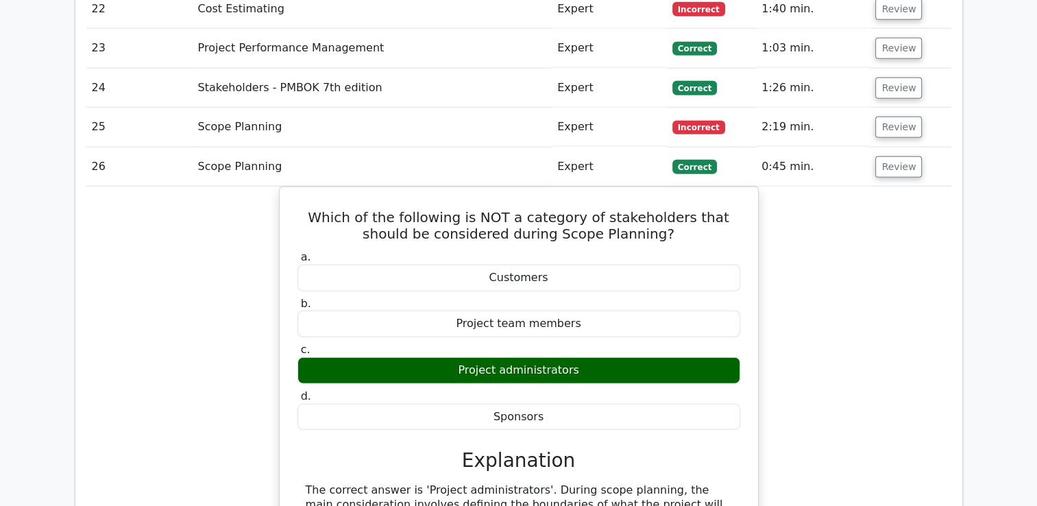
scroll to position [3552, 0]
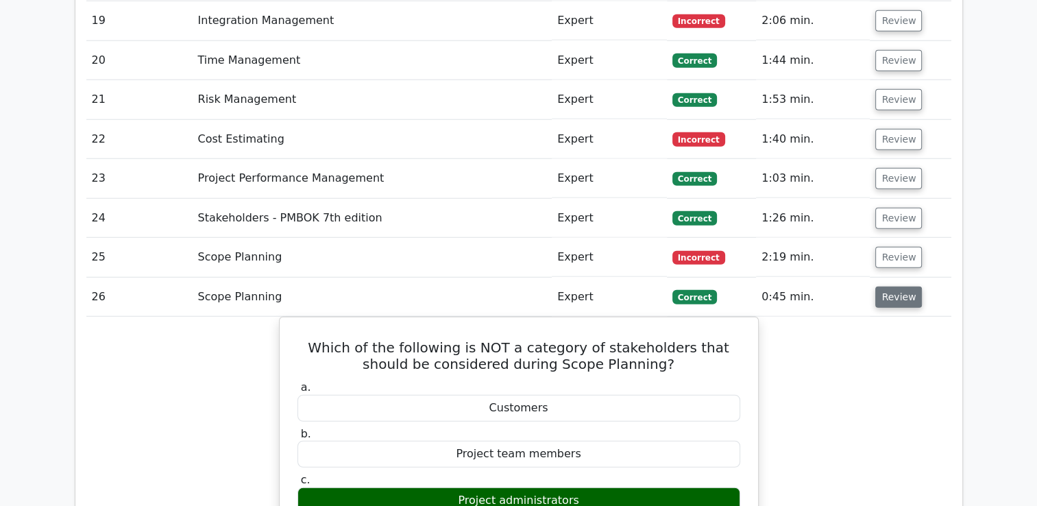
click at [885, 286] on button "Review" at bounding box center [898, 296] width 47 height 21
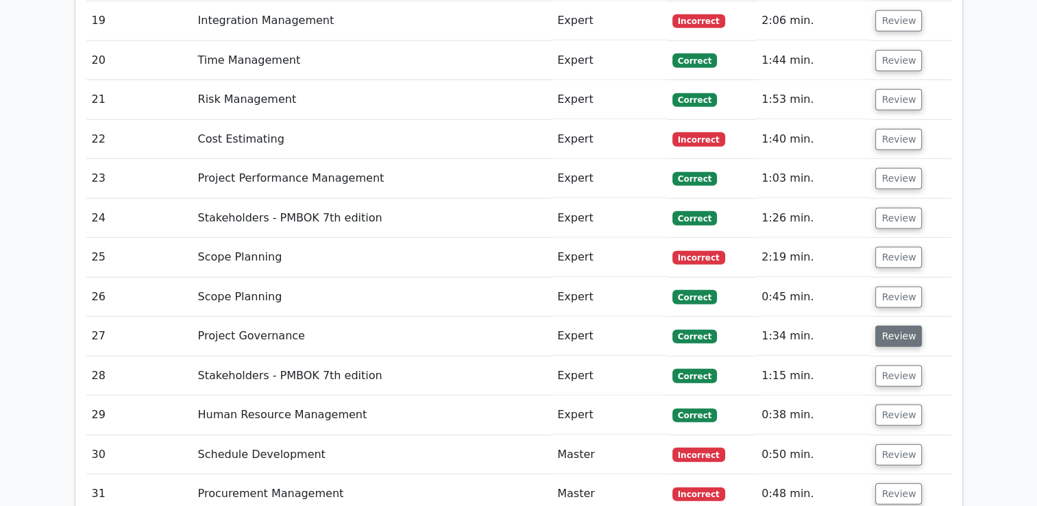
click at [891, 326] on button "Review" at bounding box center [898, 336] width 47 height 21
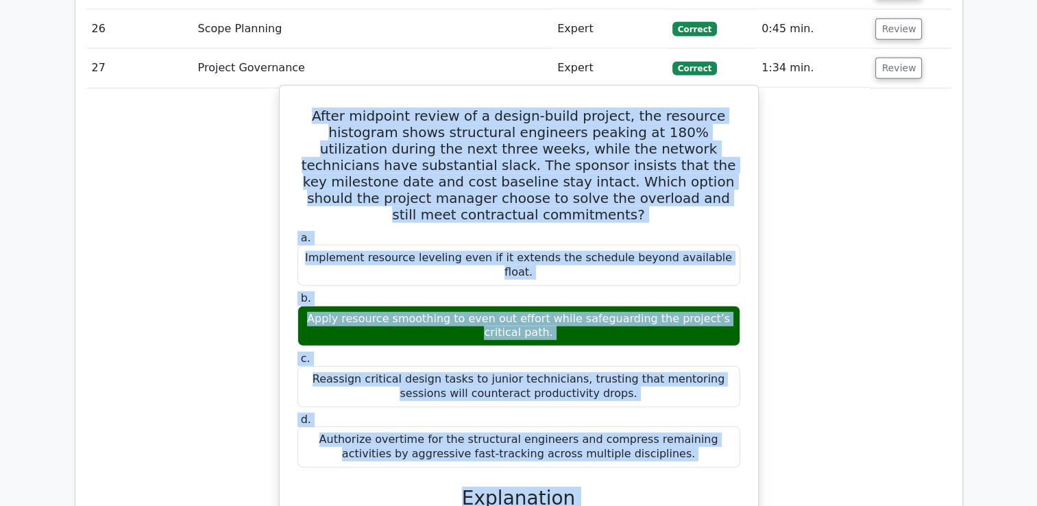
scroll to position [3838, 0]
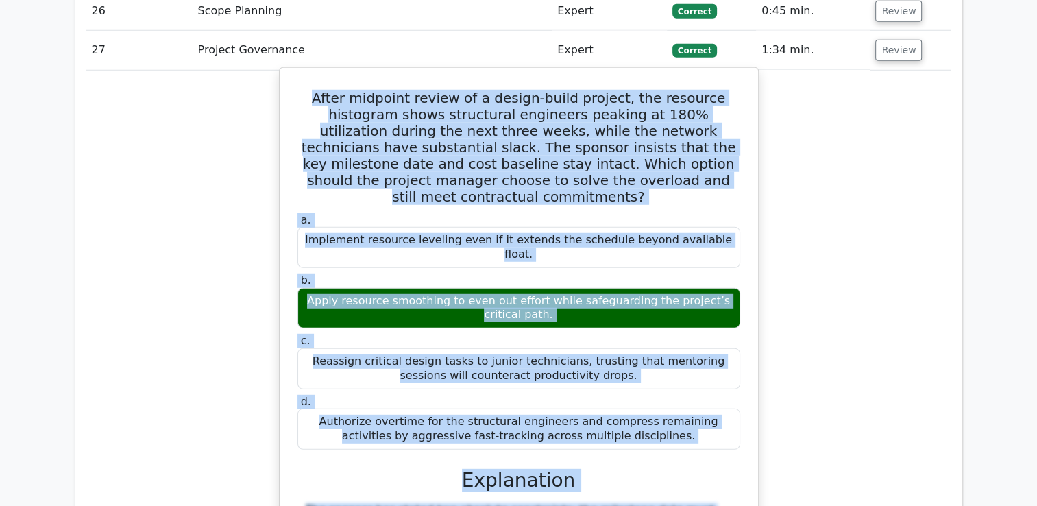
drag, startPoint x: 297, startPoint y: 182, endPoint x: 654, endPoint y: 275, distance: 369.0
click at [654, 275] on div "After midpoint review of a design-build project, the resource histogram shows s…" at bounding box center [518, 484] width 467 height 822
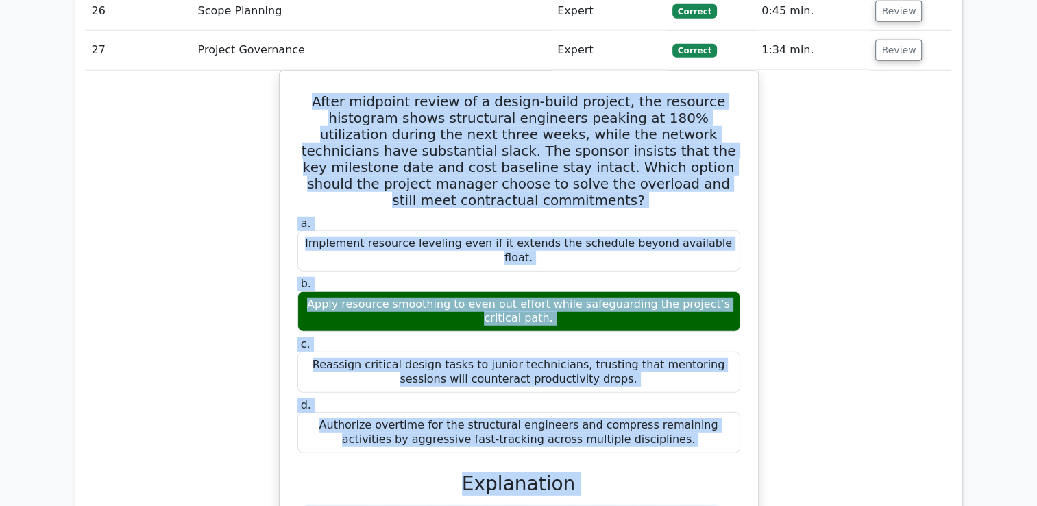
copy div "Lorem ipsumdol sitame co a elitse-doeiu tempori, utl etdolore magnaaliq enima m…"
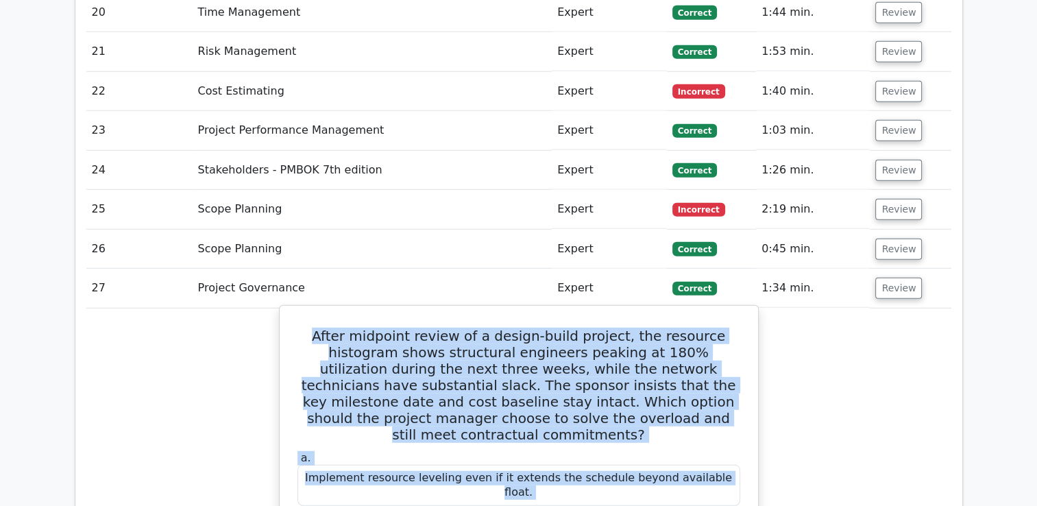
scroll to position [3632, 0]
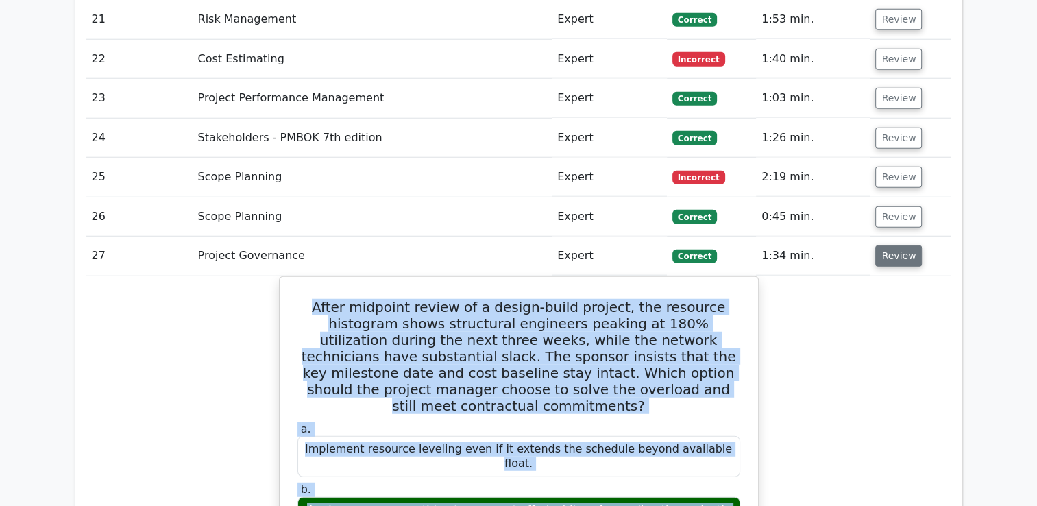
click at [894, 245] on button "Review" at bounding box center [898, 255] width 47 height 21
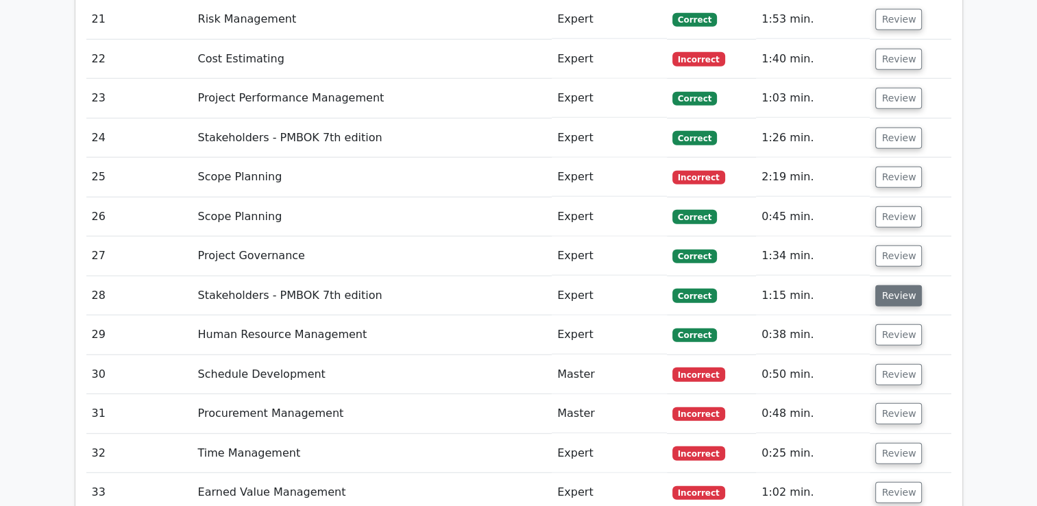
click at [883, 285] on button "Review" at bounding box center [898, 295] width 47 height 21
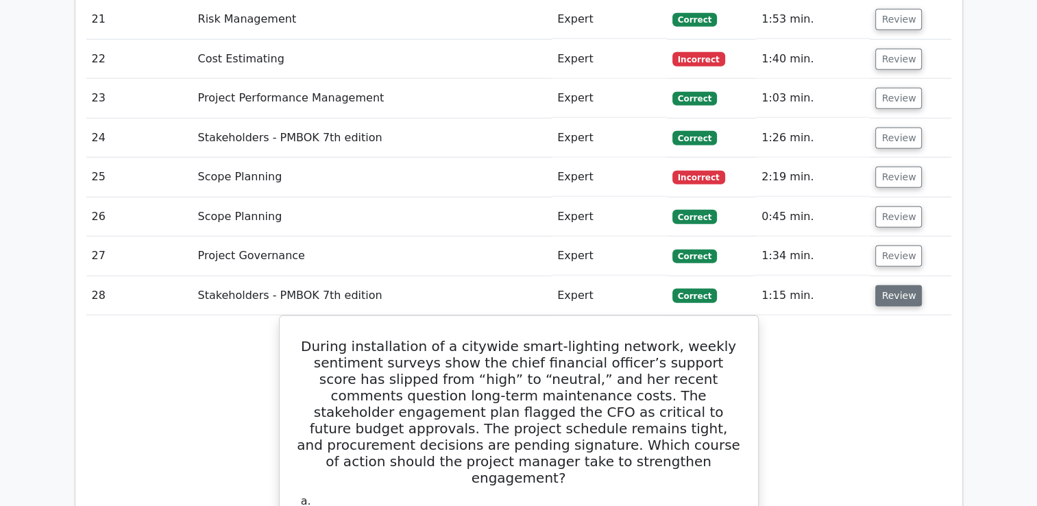
click at [892, 285] on button "Review" at bounding box center [898, 295] width 47 height 21
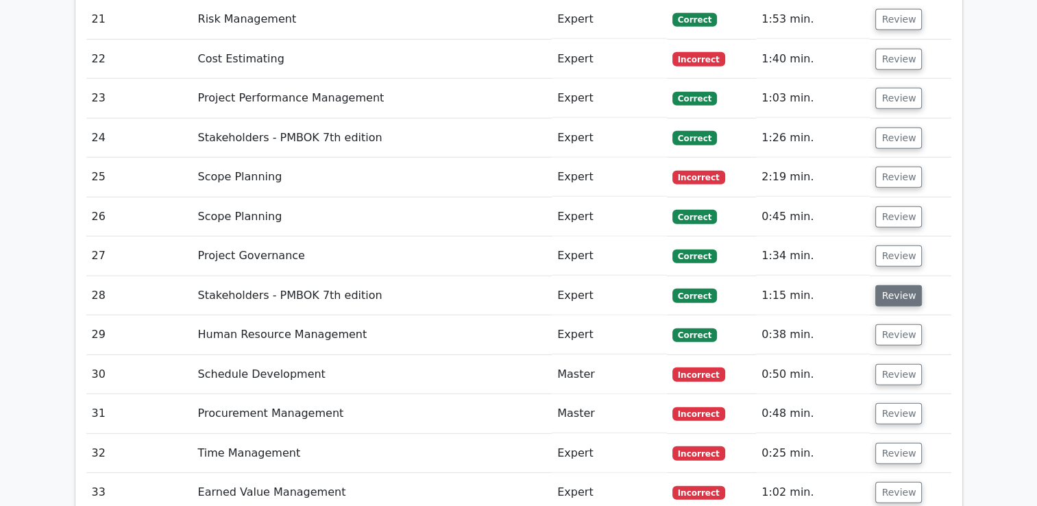
click at [892, 285] on button "Review" at bounding box center [898, 295] width 47 height 21
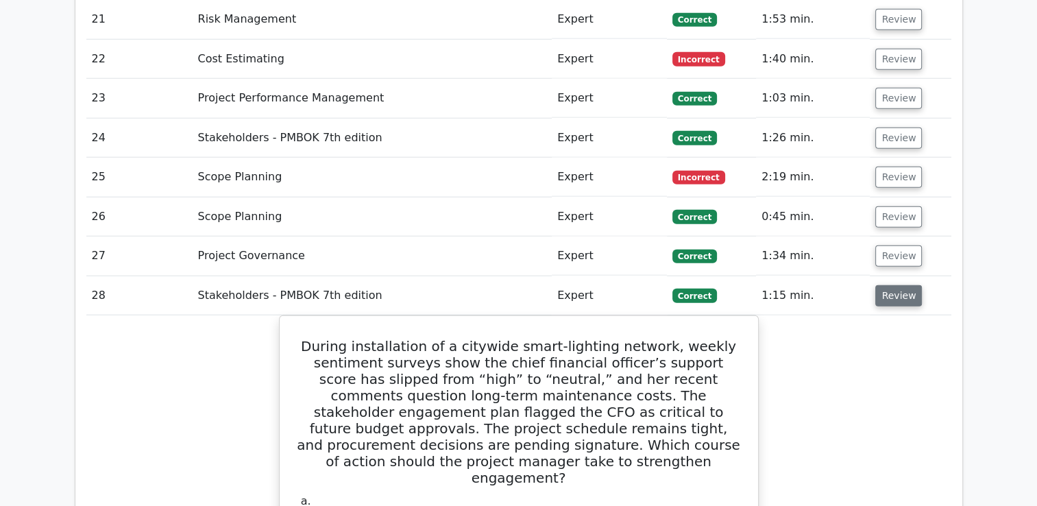
click at [896, 285] on button "Review" at bounding box center [898, 295] width 47 height 21
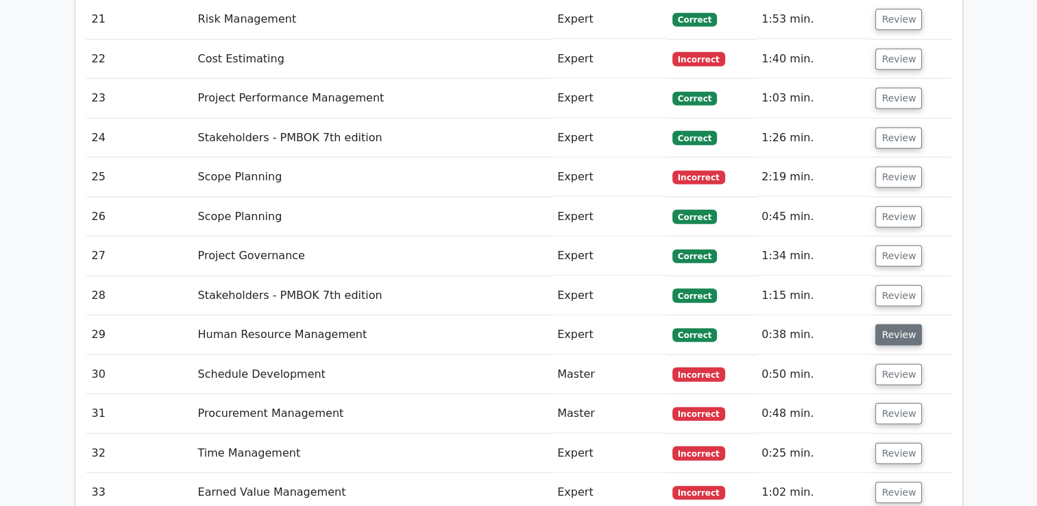
click at [891, 324] on button "Review" at bounding box center [898, 334] width 47 height 21
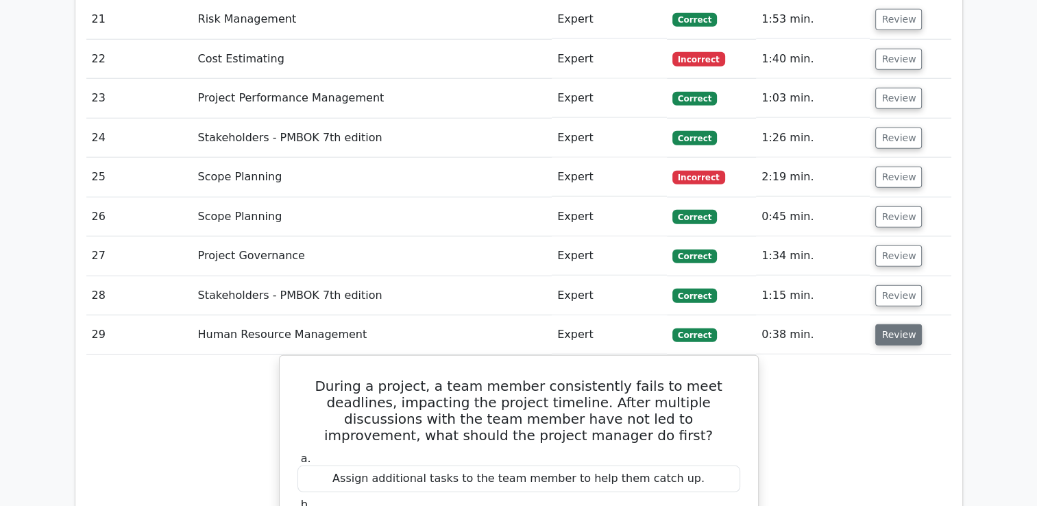
click at [896, 324] on button "Review" at bounding box center [898, 334] width 47 height 21
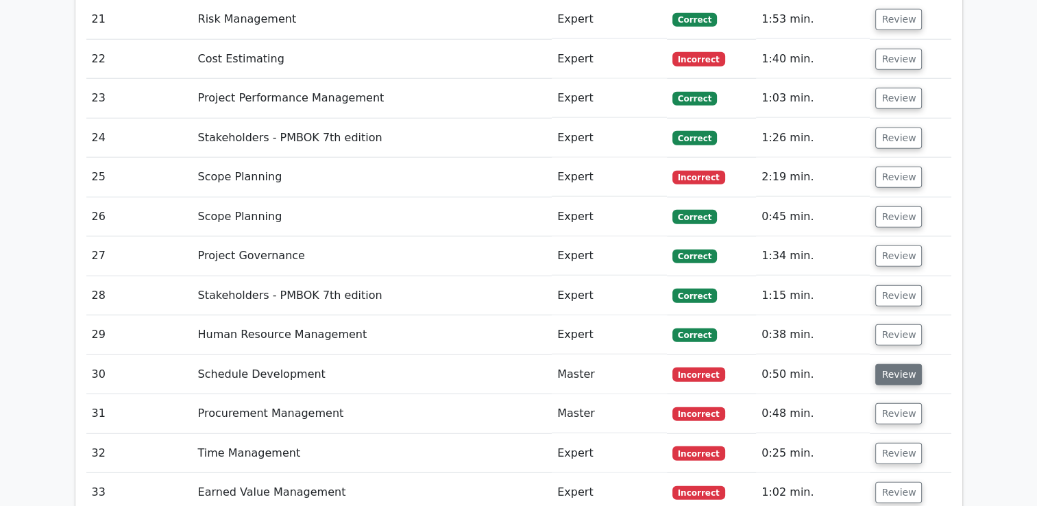
click at [887, 364] on button "Review" at bounding box center [898, 374] width 47 height 21
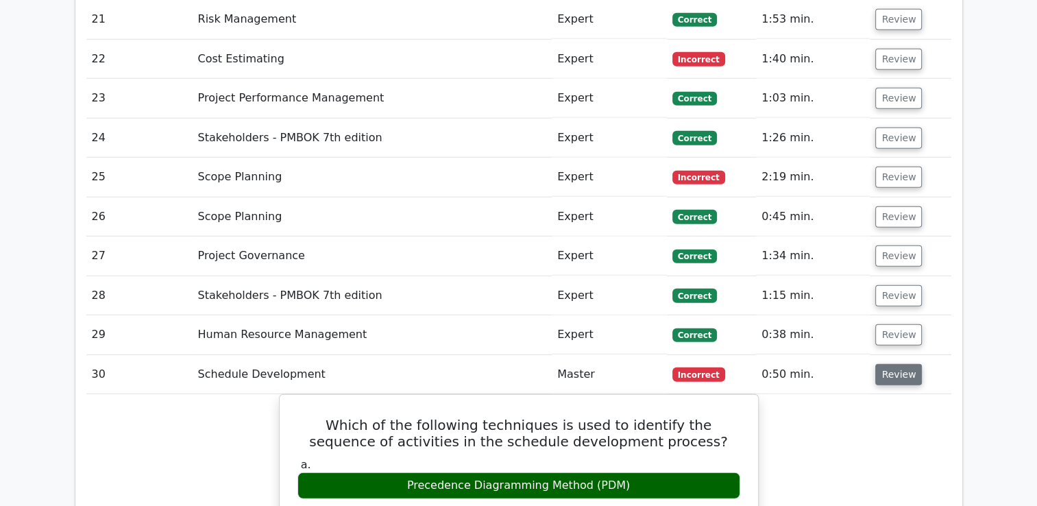
click at [908, 364] on button "Review" at bounding box center [898, 374] width 47 height 21
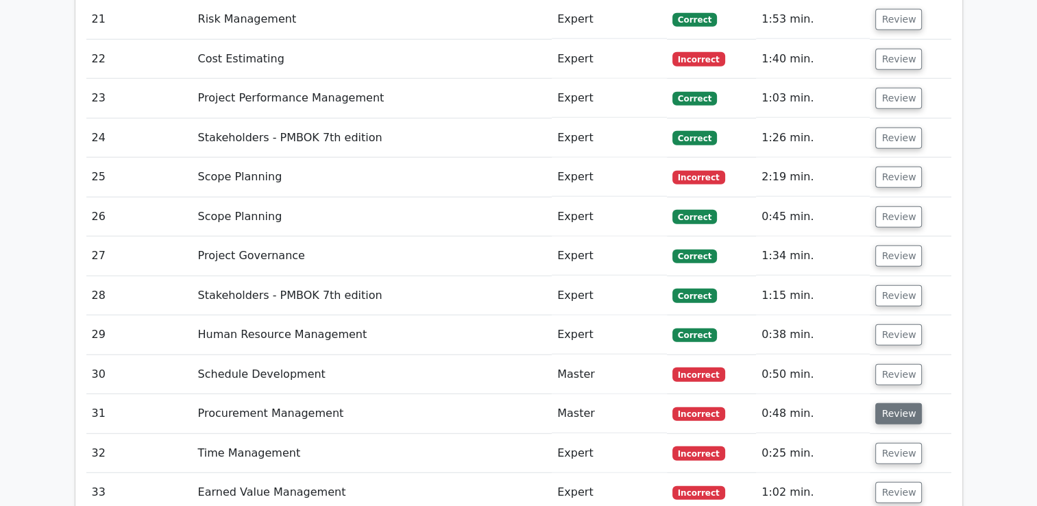
click at [887, 403] on button "Review" at bounding box center [898, 413] width 47 height 21
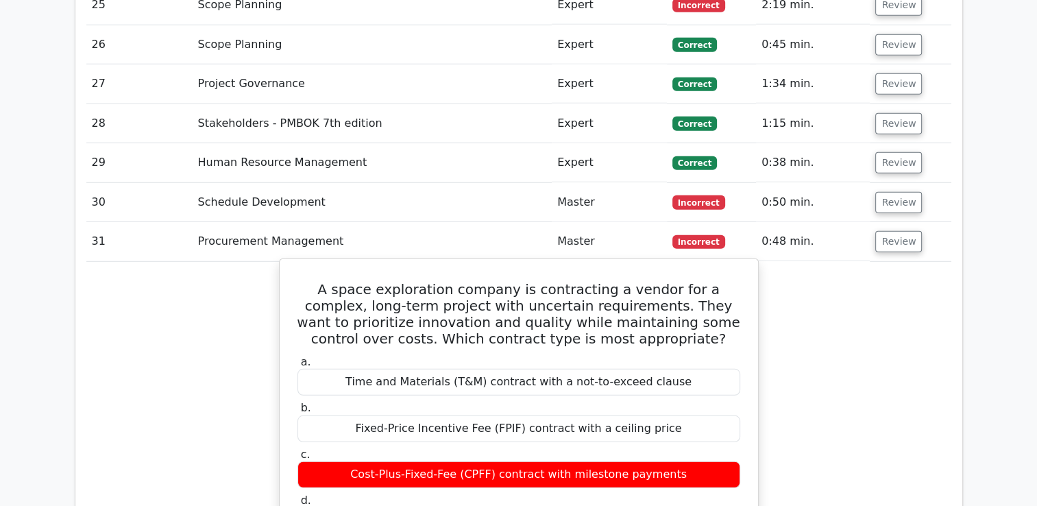
scroll to position [3838, 0]
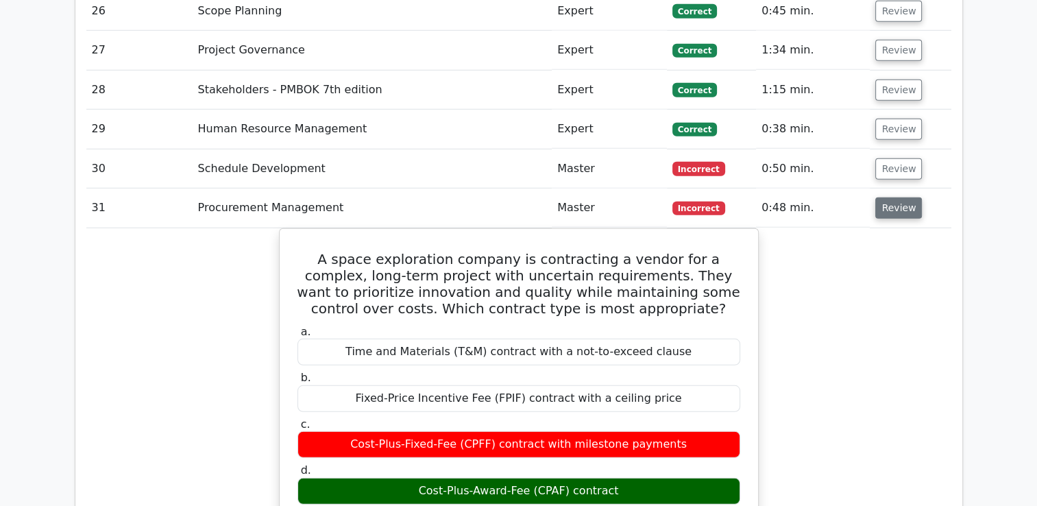
click at [898, 197] on button "Review" at bounding box center [898, 207] width 47 height 21
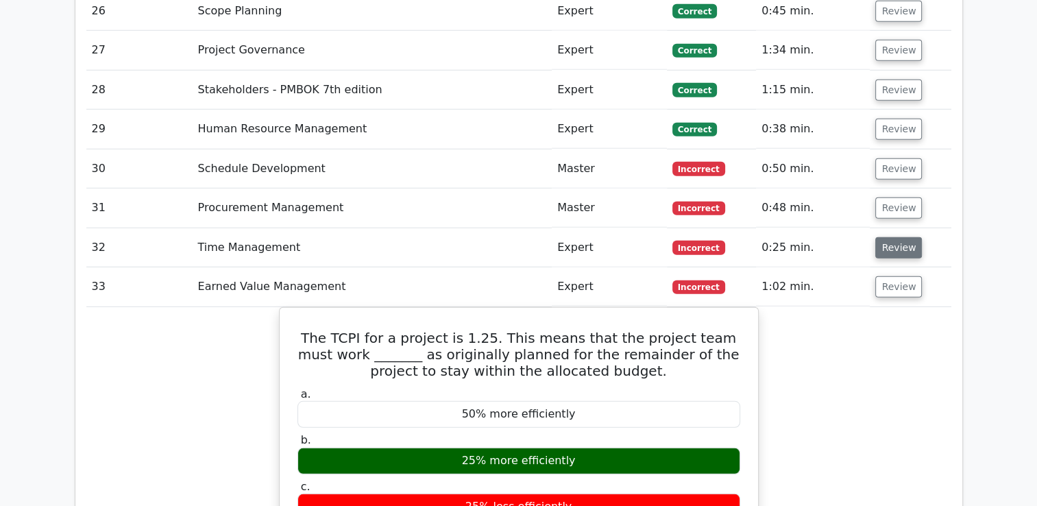
click at [894, 237] on button "Review" at bounding box center [898, 247] width 47 height 21
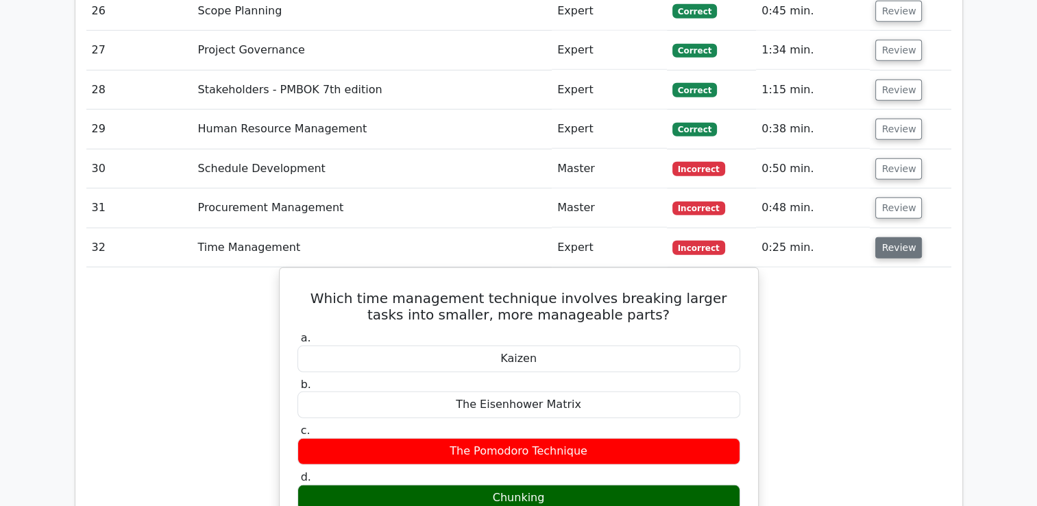
click at [892, 237] on button "Review" at bounding box center [898, 247] width 47 height 21
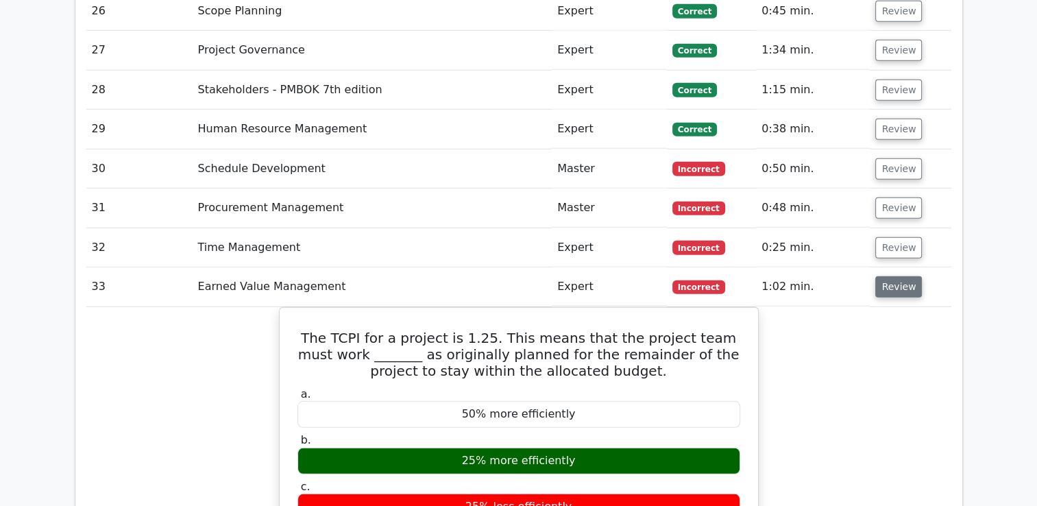
click at [892, 276] on button "Review" at bounding box center [898, 286] width 47 height 21
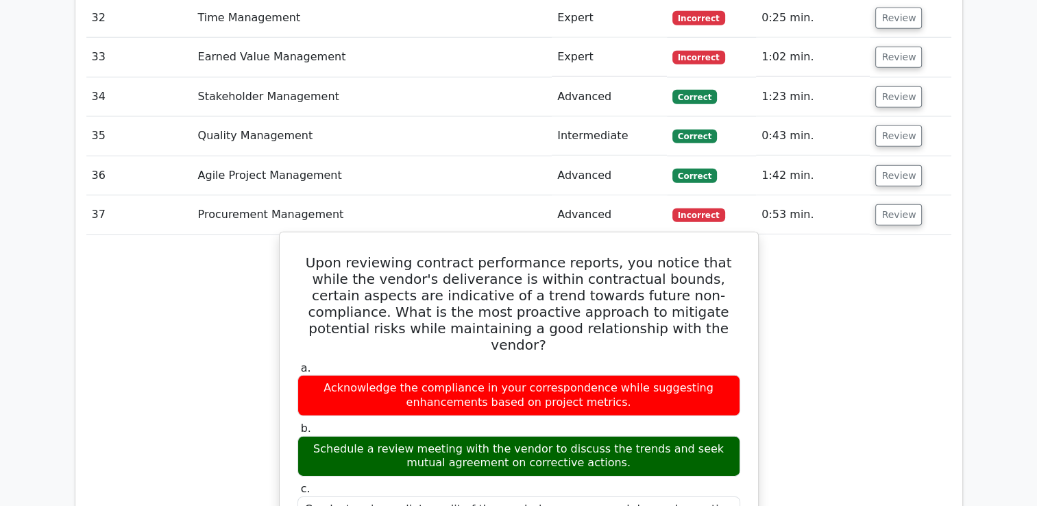
scroll to position [4043, 0]
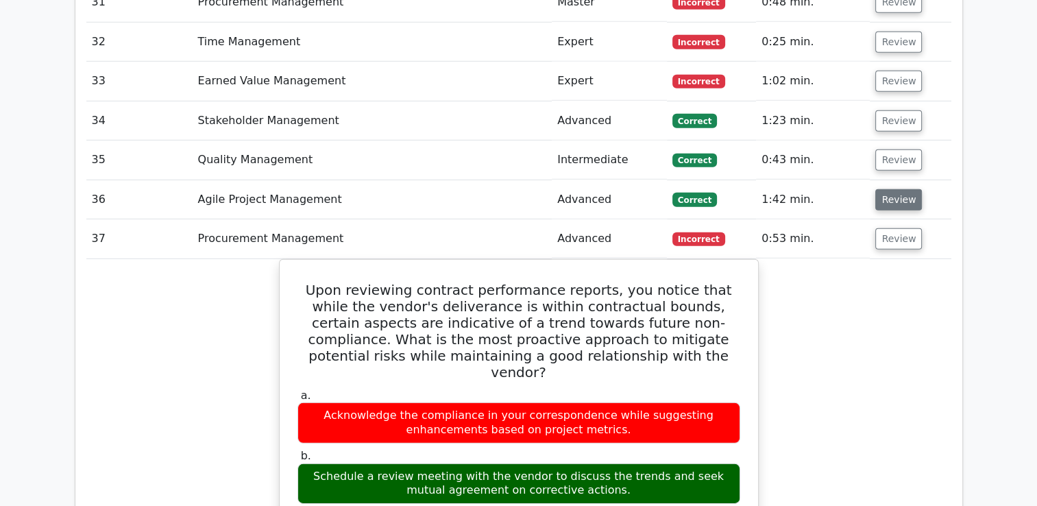
click at [897, 189] on button "Review" at bounding box center [898, 199] width 47 height 21
click at [893, 189] on button "Review" at bounding box center [898, 199] width 47 height 21
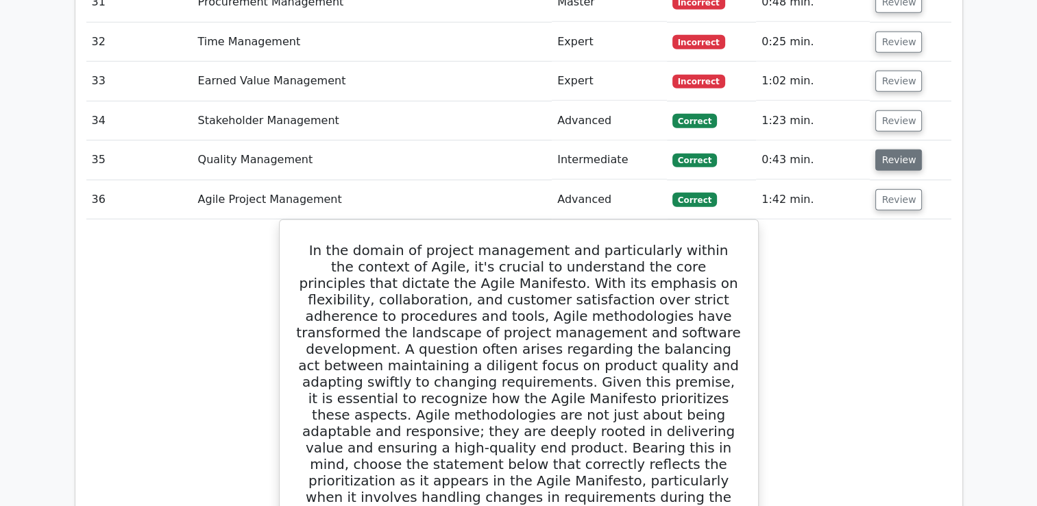
click at [892, 149] on button "Review" at bounding box center [898, 159] width 47 height 21
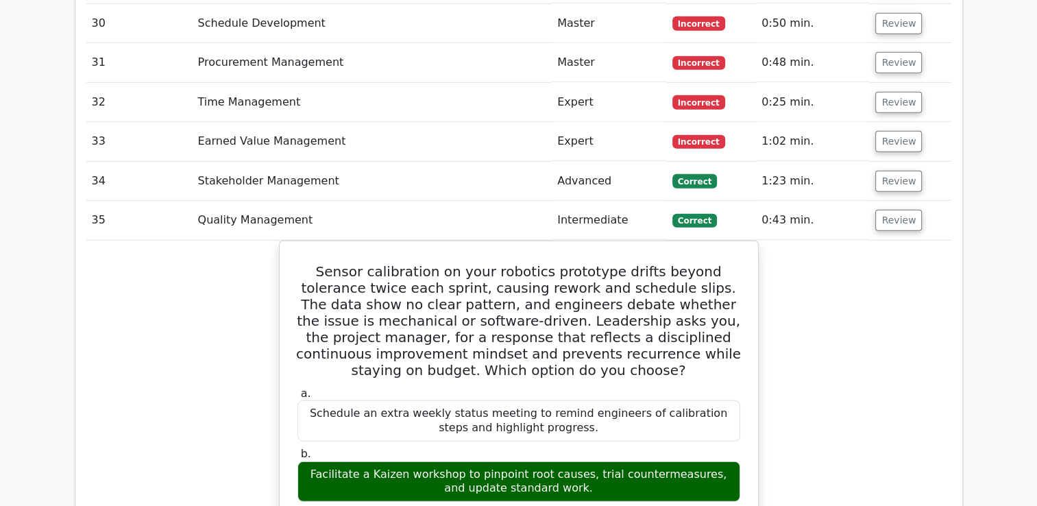
scroll to position [3769, 0]
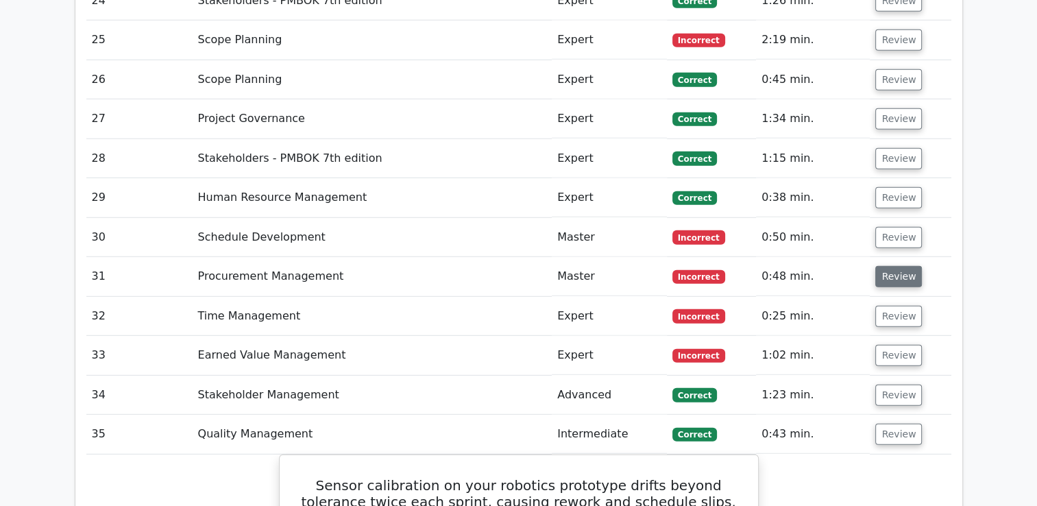
click at [898, 266] on button "Review" at bounding box center [898, 276] width 47 height 21
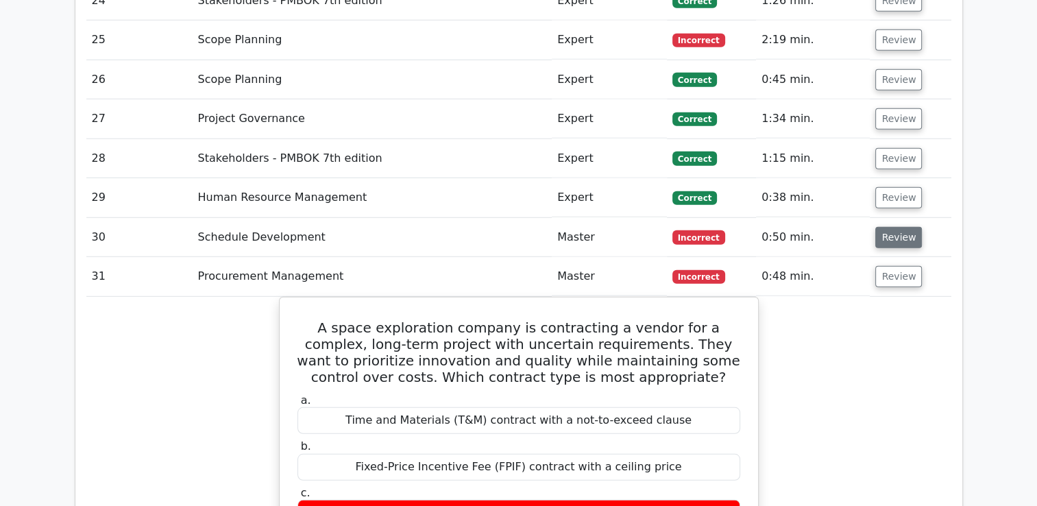
click at [891, 227] on button "Review" at bounding box center [898, 237] width 47 height 21
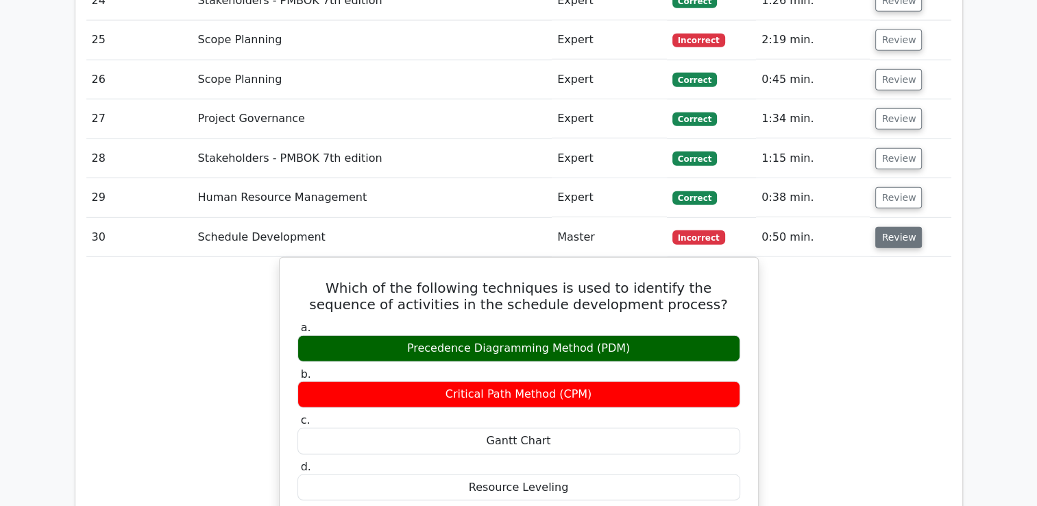
click at [888, 227] on button "Review" at bounding box center [898, 237] width 47 height 21
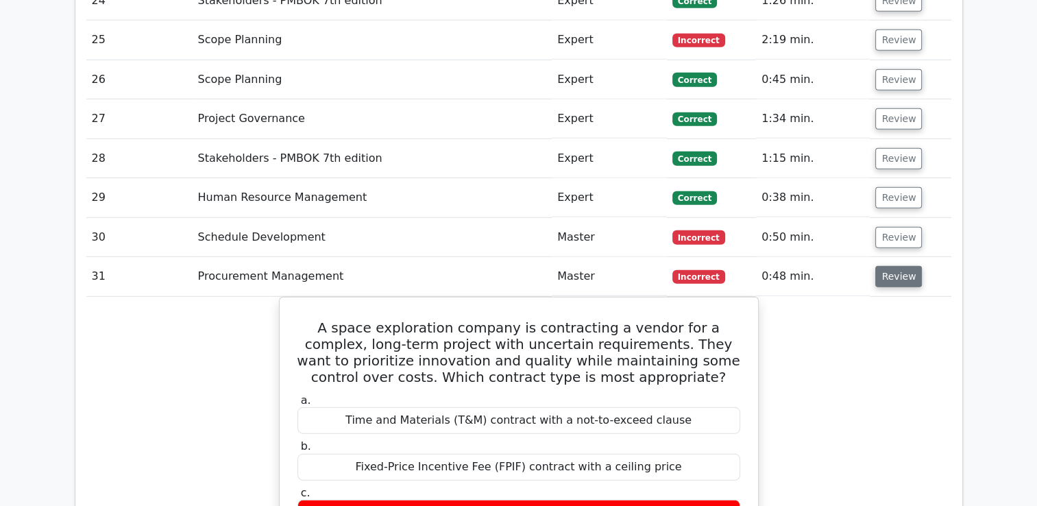
click at [894, 266] on button "Review" at bounding box center [898, 276] width 47 height 21
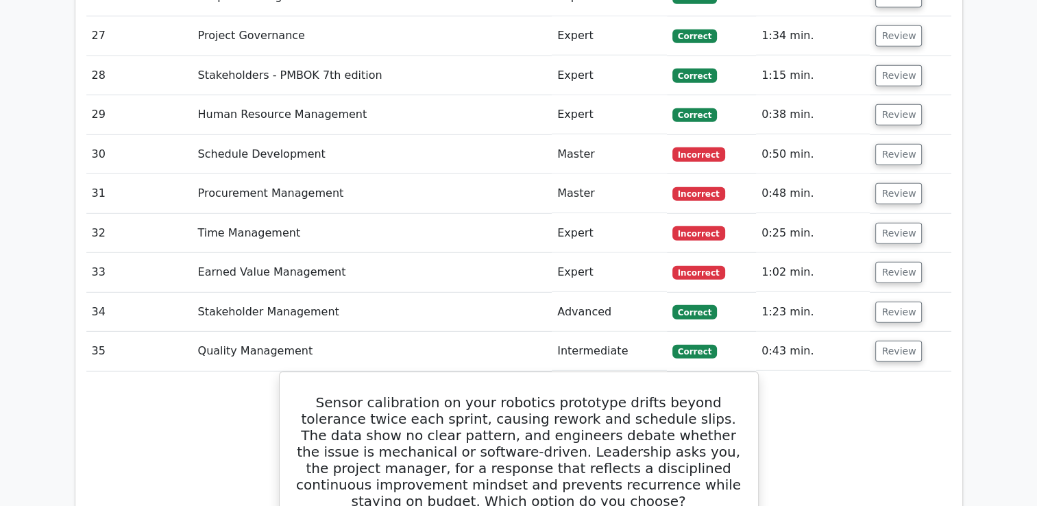
scroll to position [3838, 0]
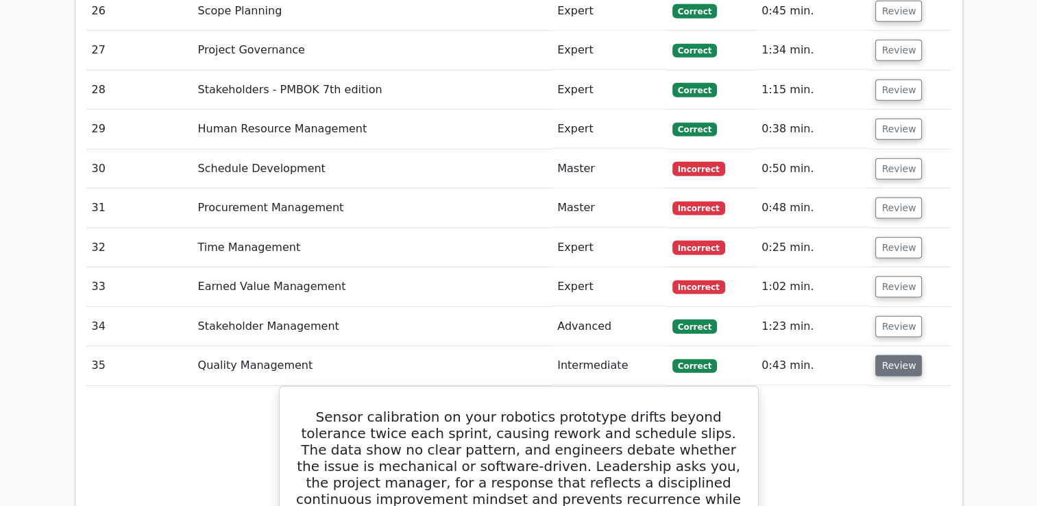
click at [896, 355] on button "Review" at bounding box center [898, 365] width 47 height 21
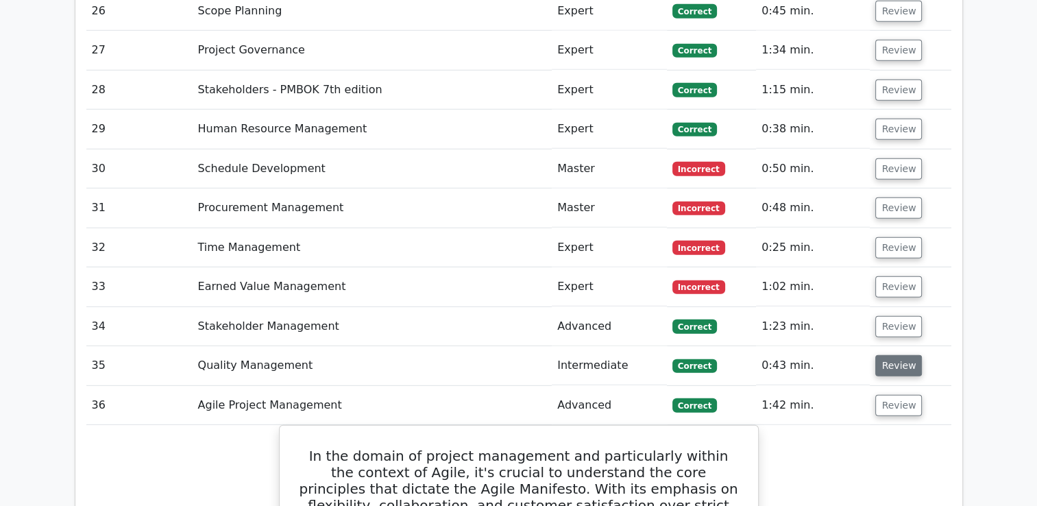
click at [896, 355] on button "Review" at bounding box center [898, 365] width 47 height 21
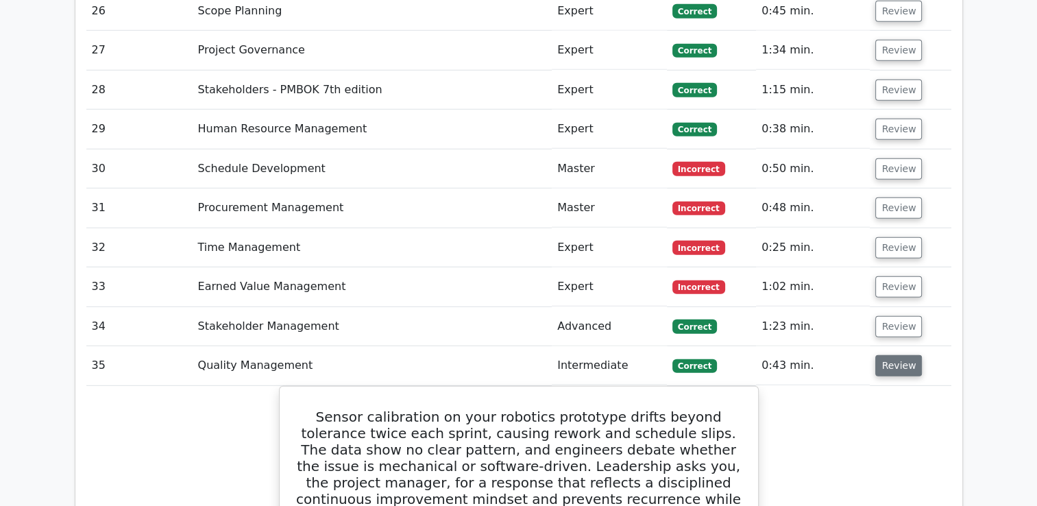
click at [896, 355] on button "Review" at bounding box center [898, 365] width 47 height 21
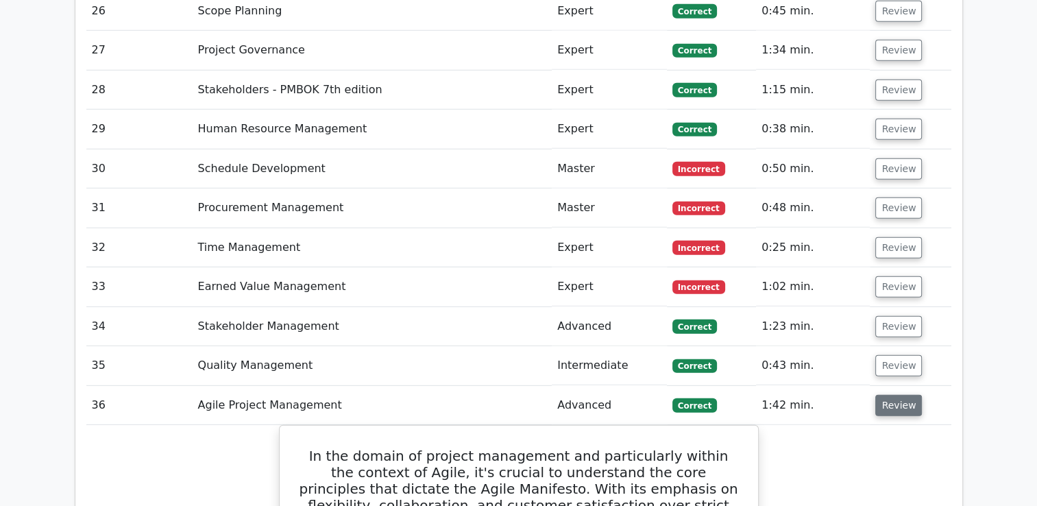
click at [892, 395] on button "Review" at bounding box center [898, 405] width 47 height 21
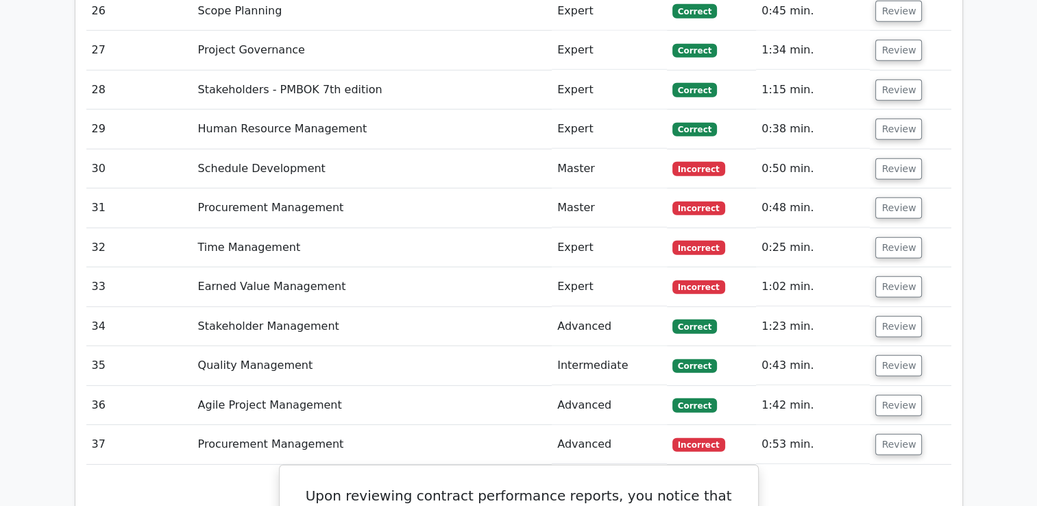
drag, startPoint x: 885, startPoint y: 306, endPoint x: 930, endPoint y: 321, distance: 46.8
click at [886, 434] on button "Review" at bounding box center [898, 444] width 47 height 21
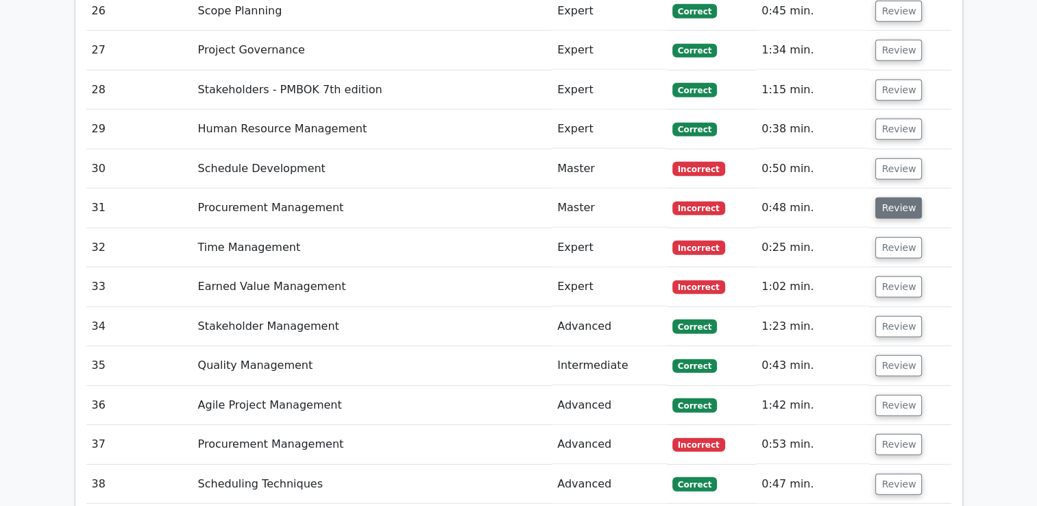
click at [890, 197] on button "Review" at bounding box center [898, 207] width 47 height 21
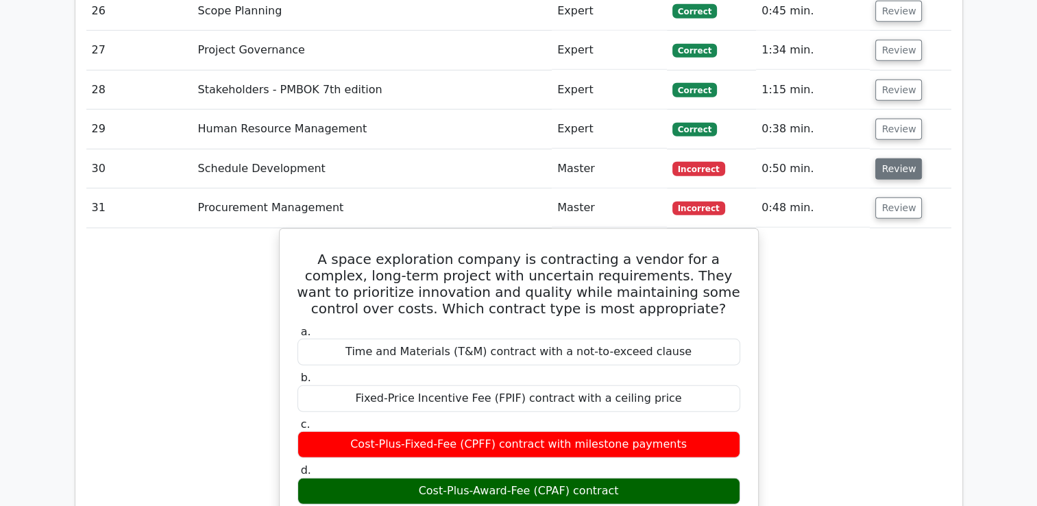
click at [894, 158] on button "Review" at bounding box center [898, 168] width 47 height 21
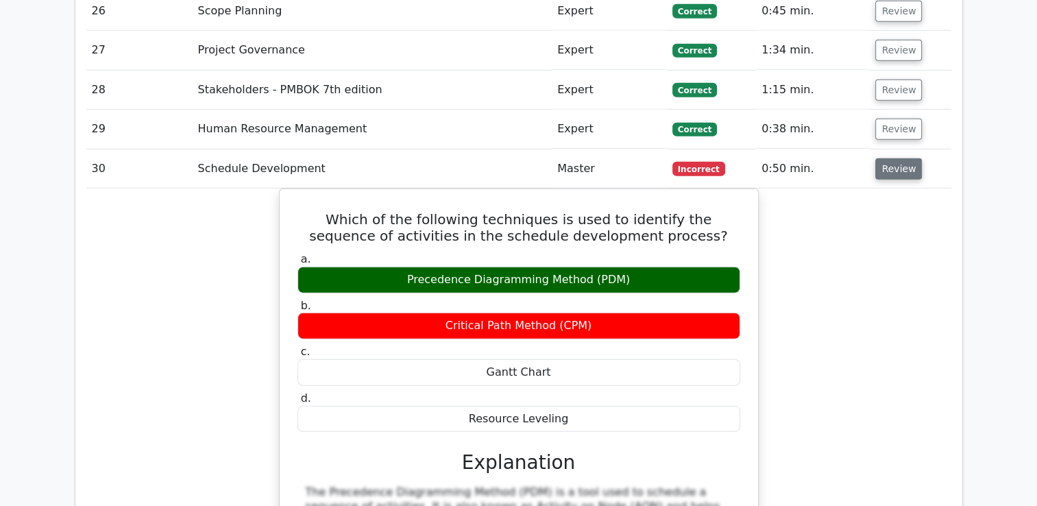
click at [891, 158] on button "Review" at bounding box center [898, 168] width 47 height 21
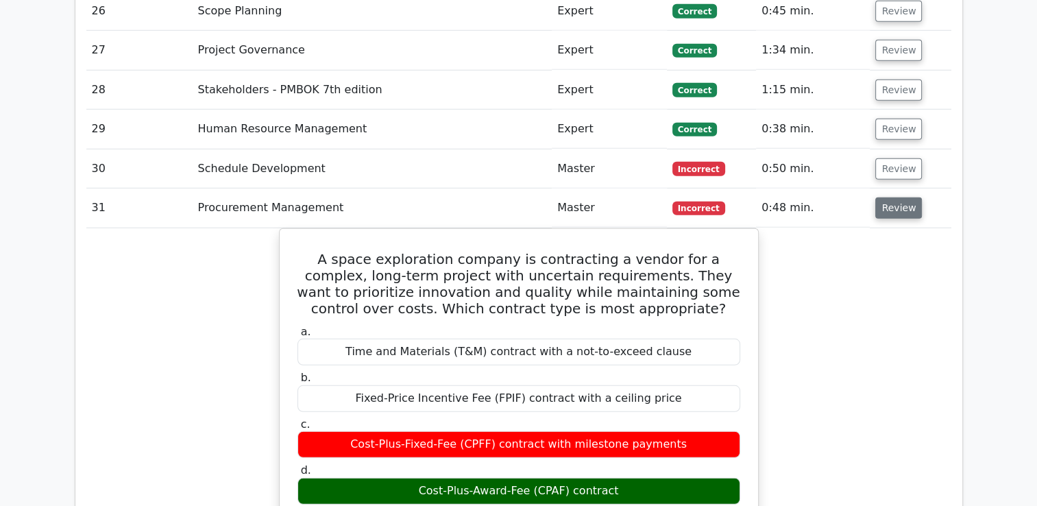
click at [895, 197] on button "Review" at bounding box center [898, 207] width 47 height 21
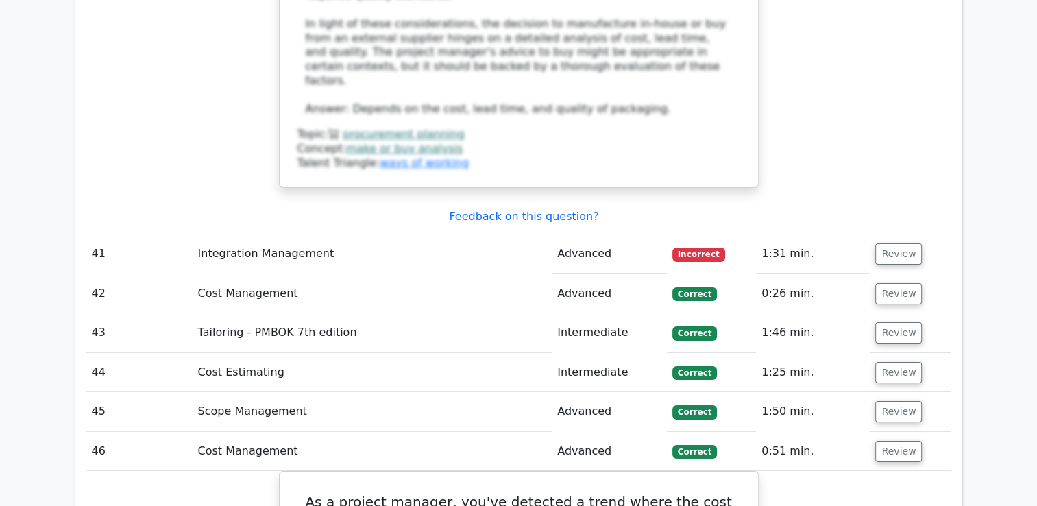
scroll to position [5140, 0]
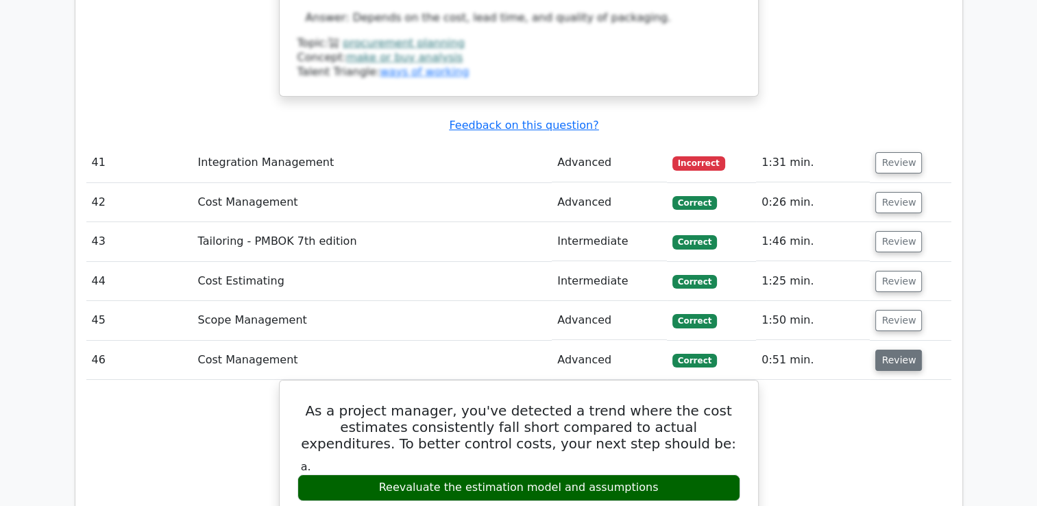
click at [894, 350] on button "Review" at bounding box center [898, 360] width 47 height 21
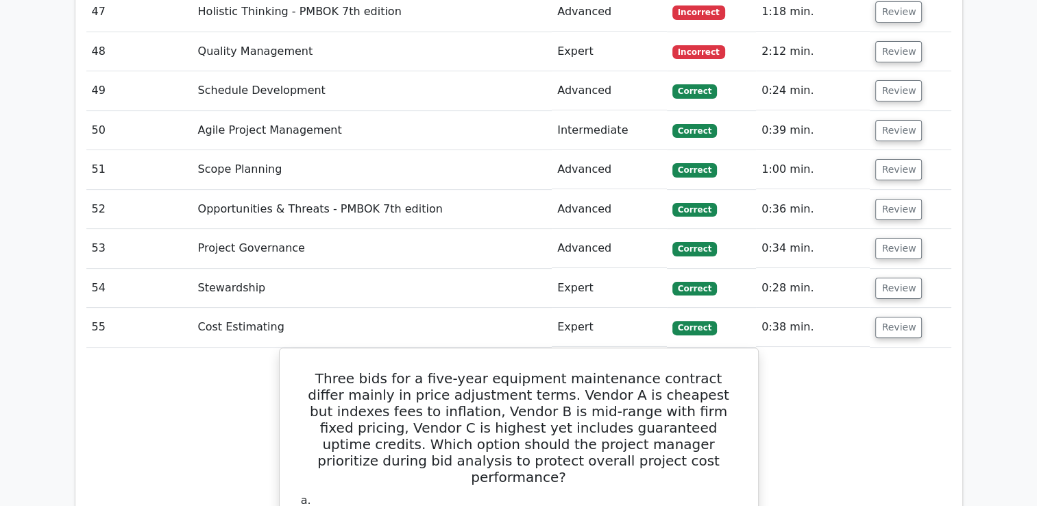
scroll to position [5551, 0]
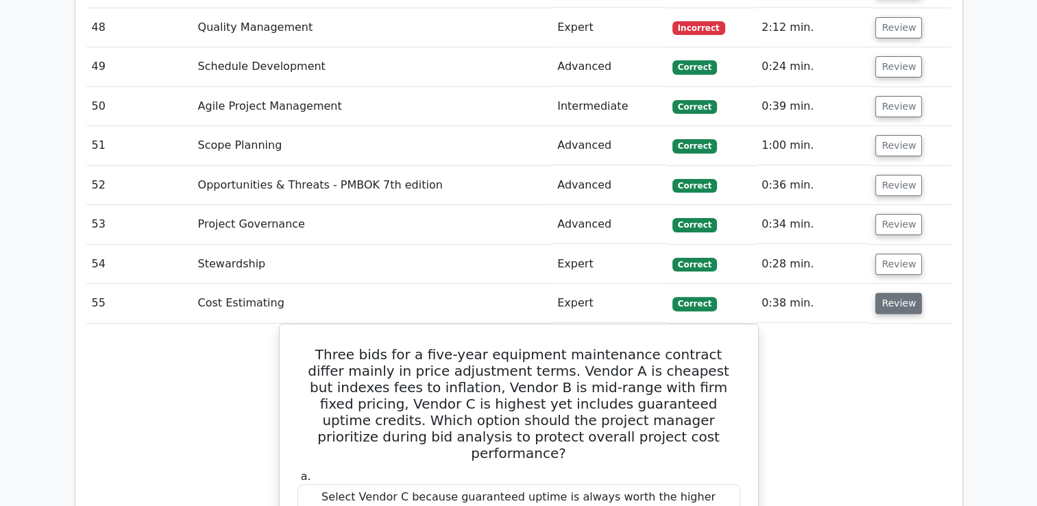
click at [894, 293] on button "Review" at bounding box center [898, 303] width 47 height 21
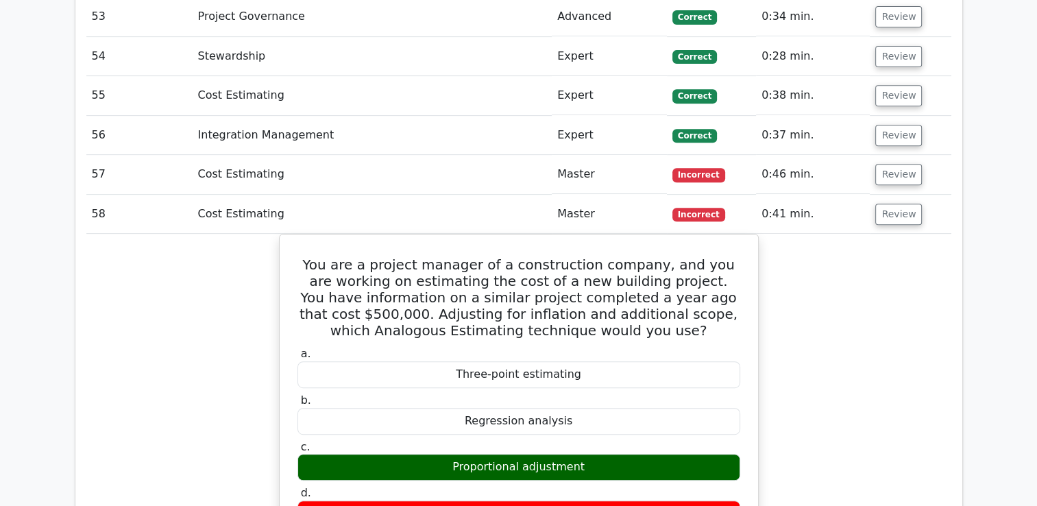
scroll to position [5757, 0]
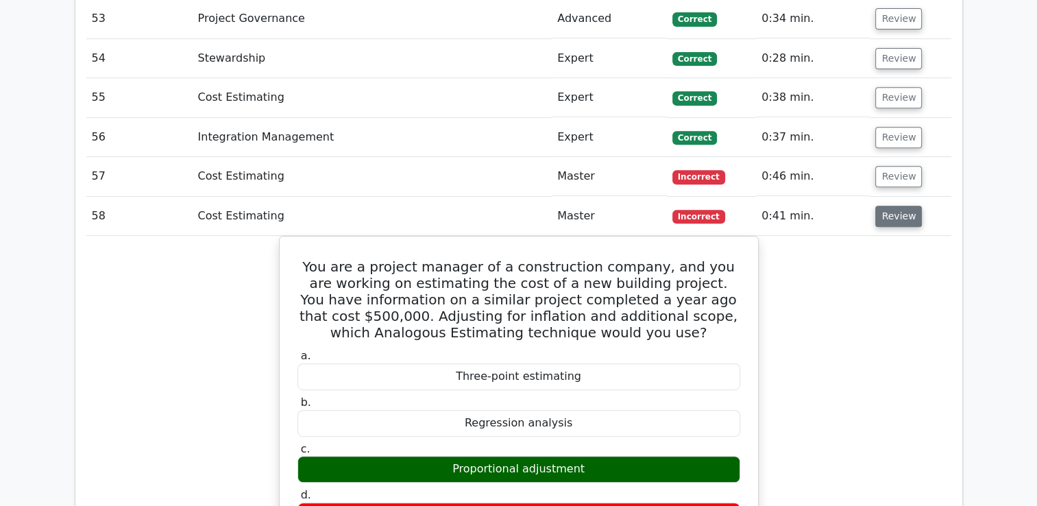
click at [894, 206] on button "Review" at bounding box center [898, 216] width 47 height 21
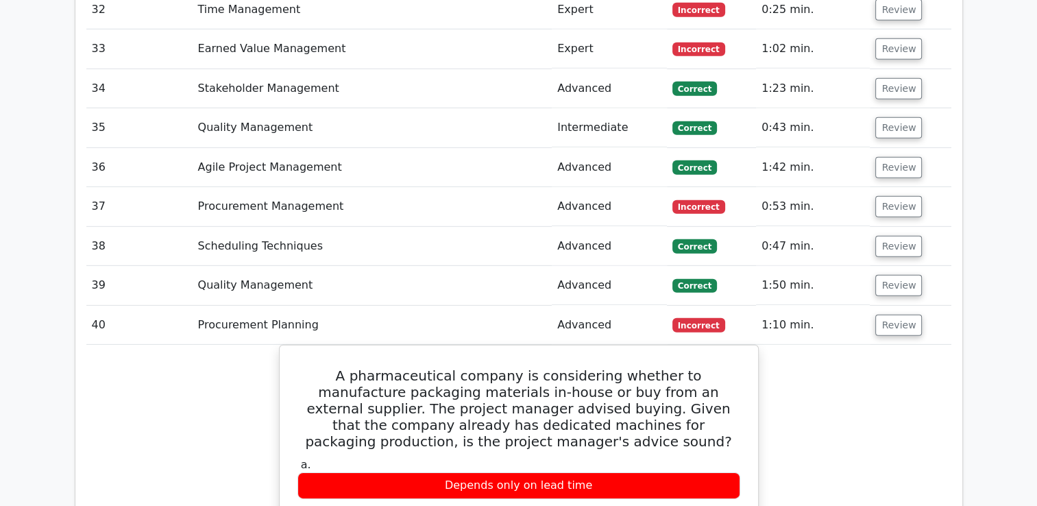
scroll to position [4117, 0]
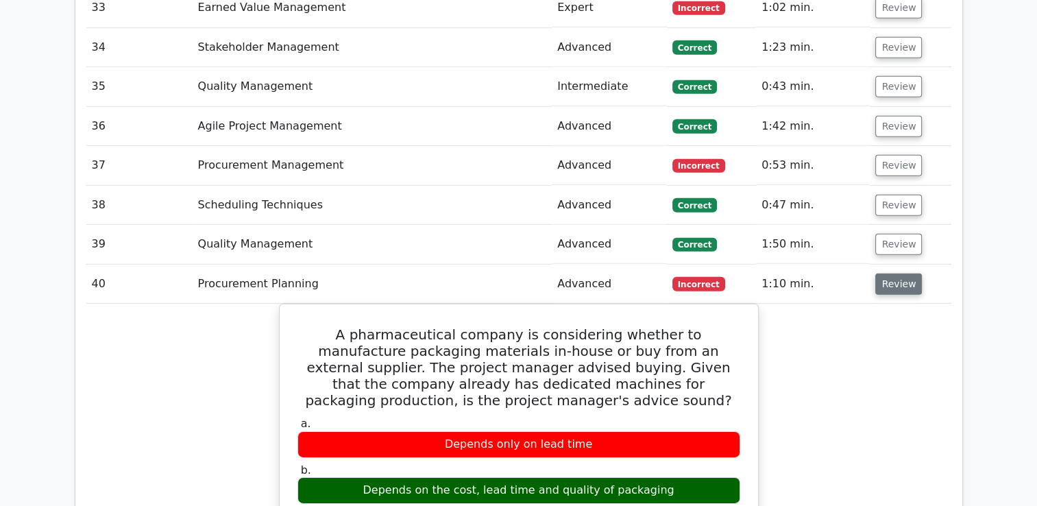
click at [894, 273] on button "Review" at bounding box center [898, 283] width 47 height 21
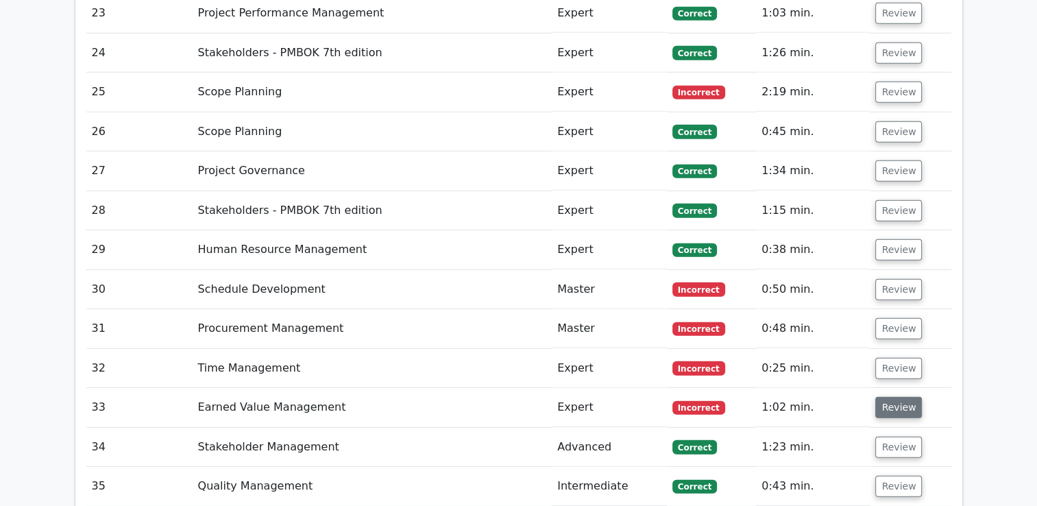
scroll to position [3637, 0]
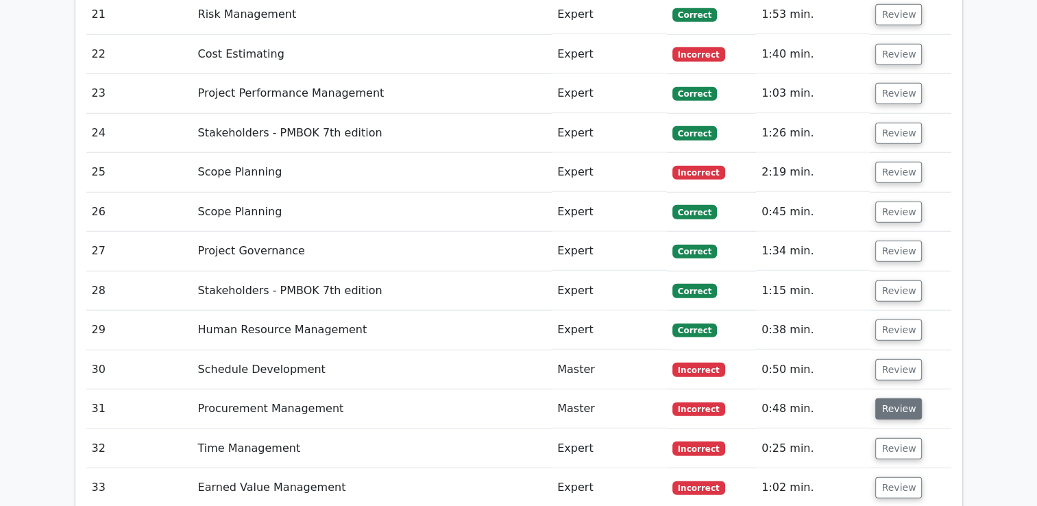
click at [894, 398] on button "Review" at bounding box center [898, 408] width 47 height 21
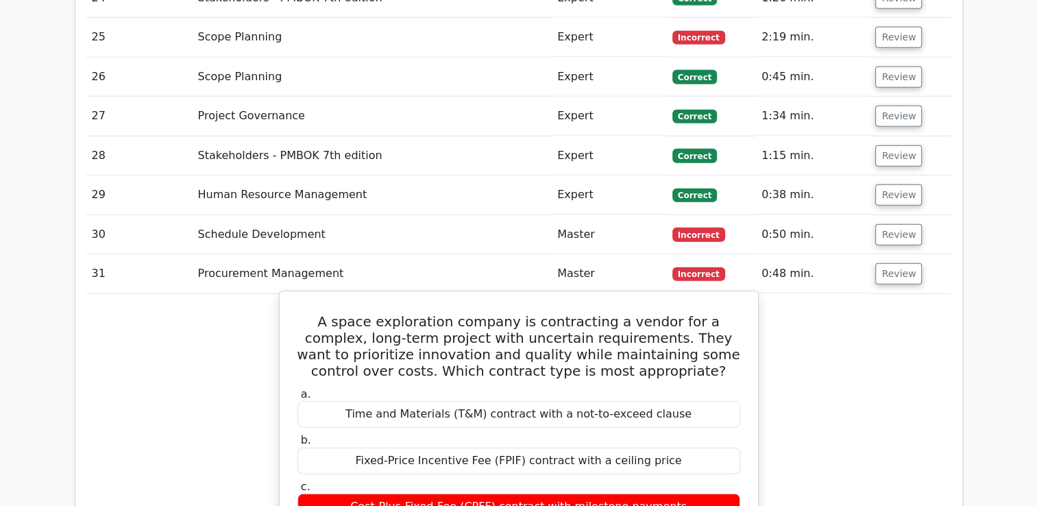
scroll to position [3774, 0]
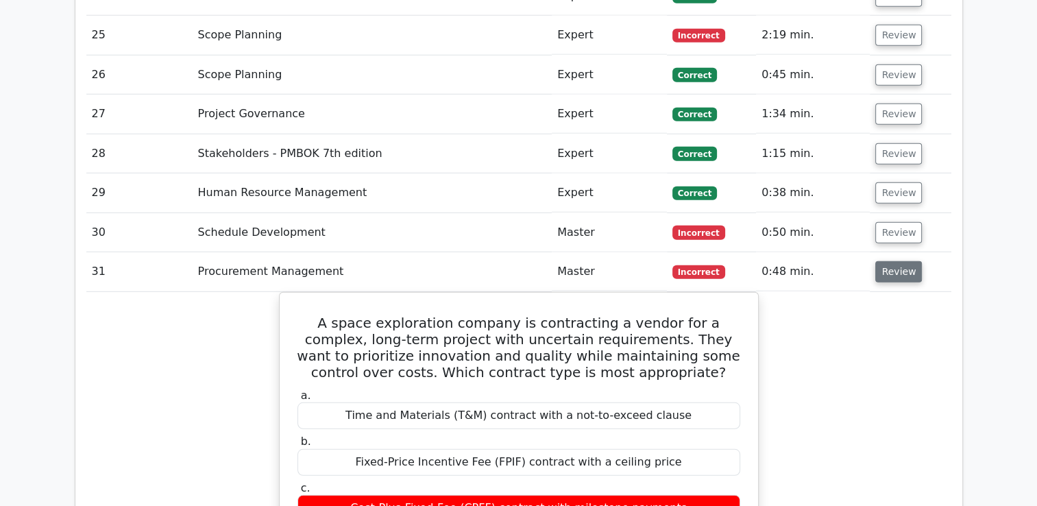
click at [896, 261] on button "Review" at bounding box center [898, 271] width 47 height 21
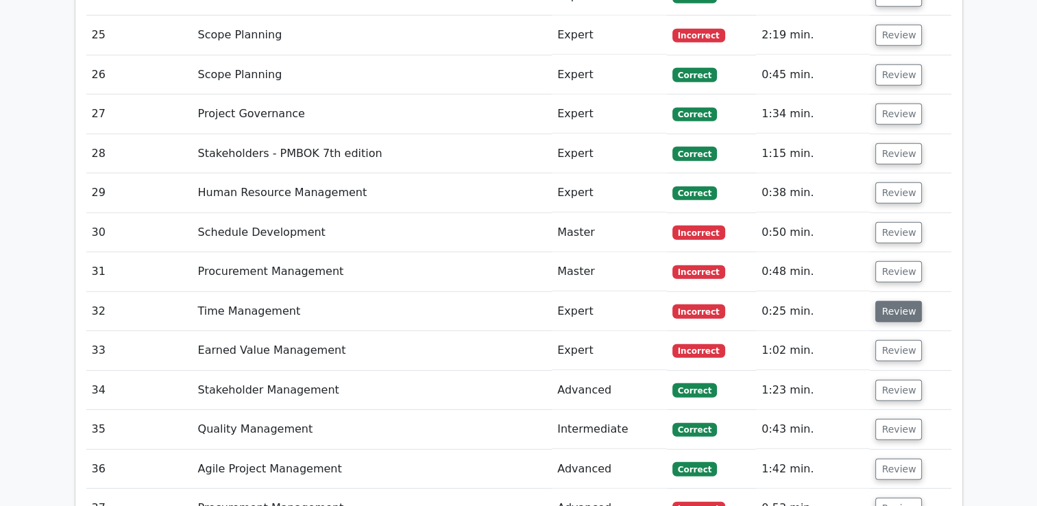
click at [886, 301] on button "Review" at bounding box center [898, 311] width 47 height 21
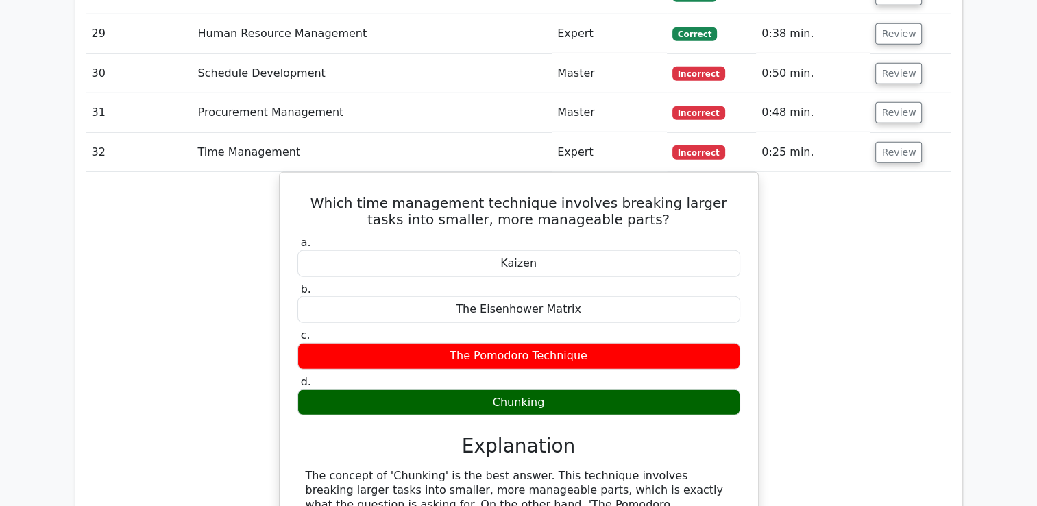
scroll to position [3842, 0]
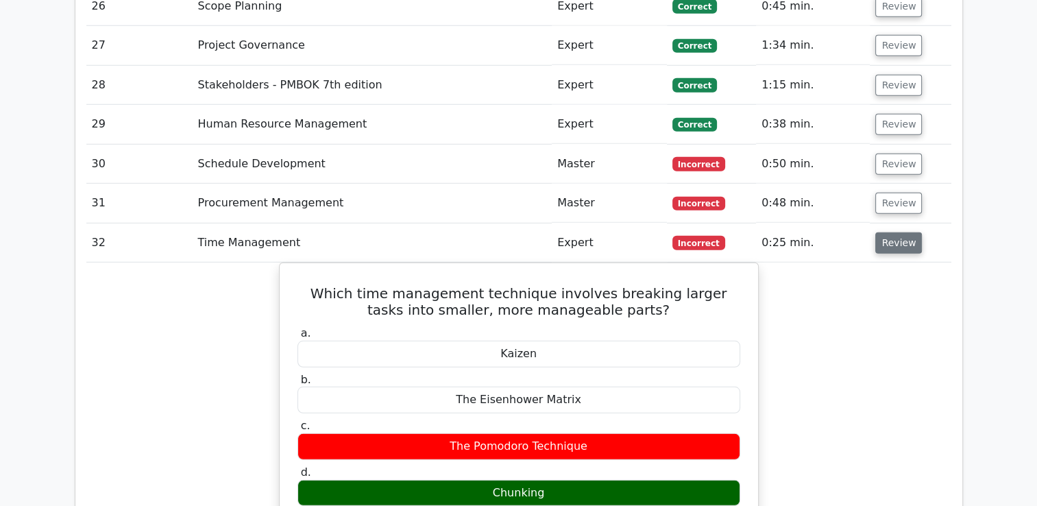
click at [894, 232] on button "Review" at bounding box center [898, 242] width 47 height 21
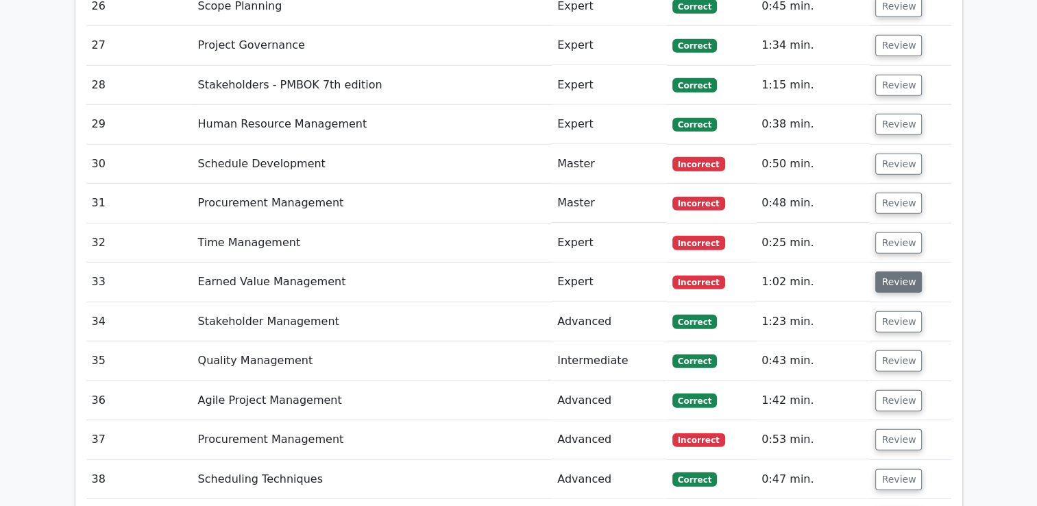
click at [894, 271] on button "Review" at bounding box center [898, 281] width 47 height 21
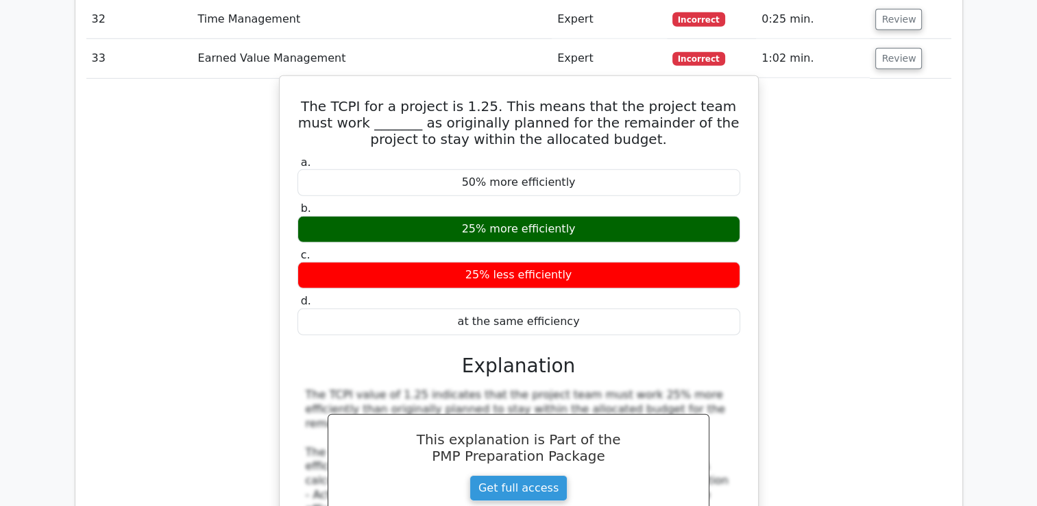
scroll to position [3911, 0]
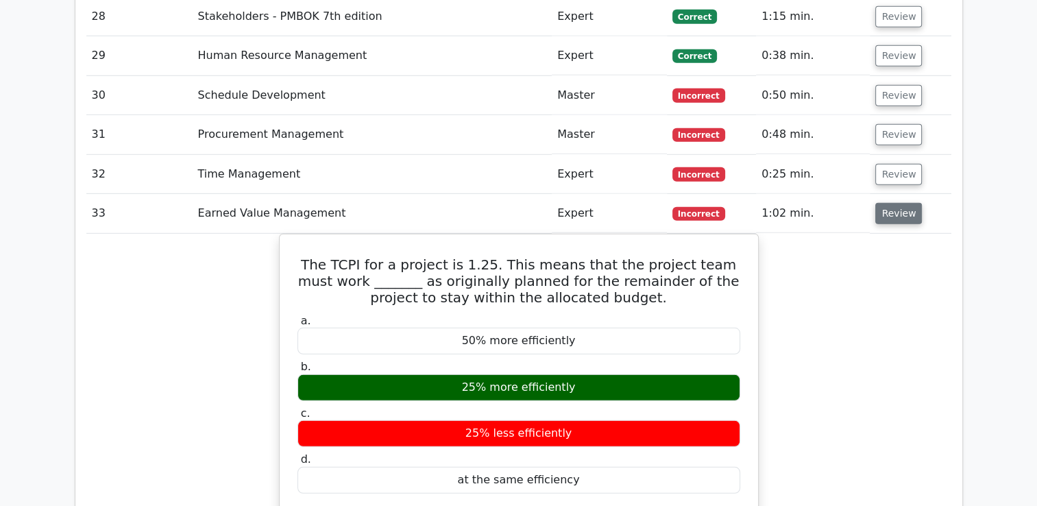
click at [896, 203] on button "Review" at bounding box center [898, 213] width 47 height 21
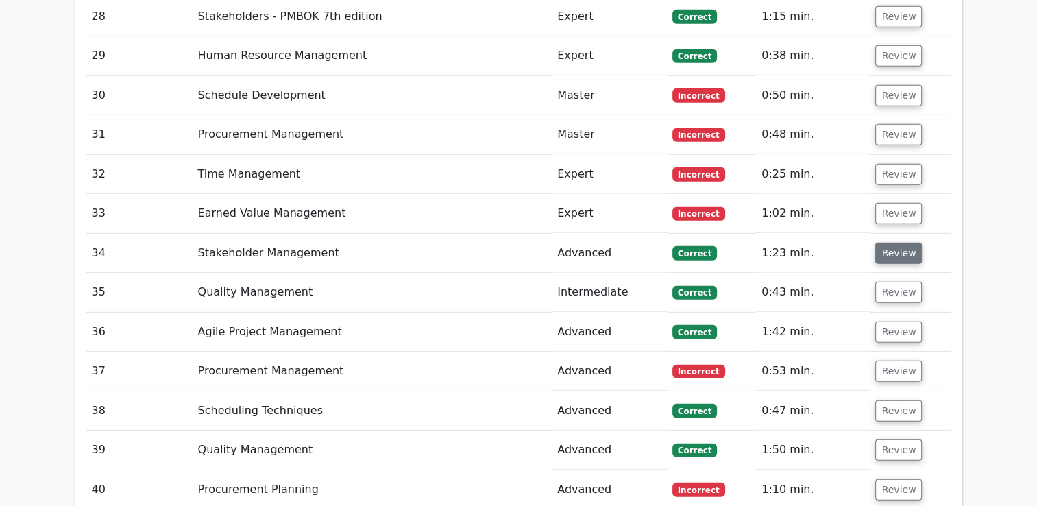
click at [894, 243] on button "Review" at bounding box center [898, 253] width 47 height 21
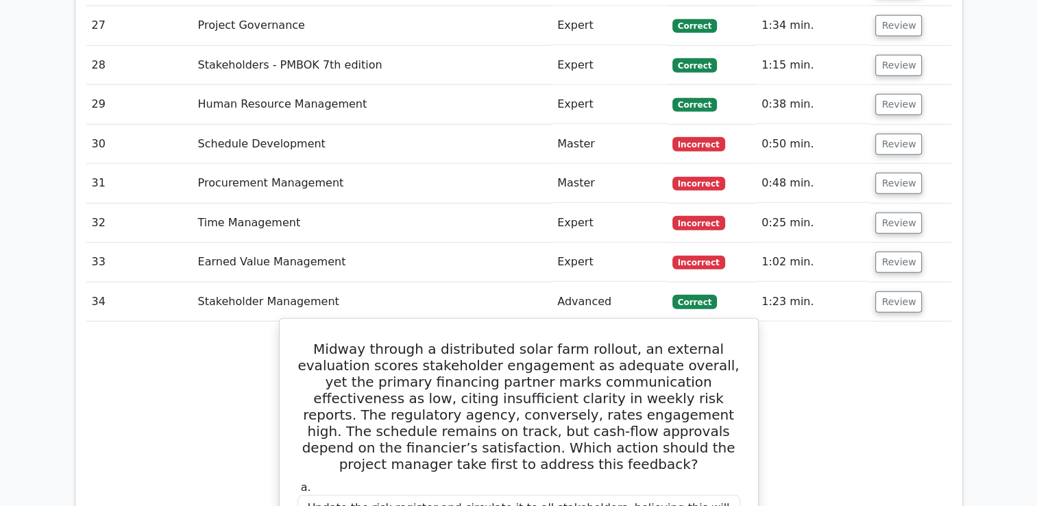
scroll to position [3842, 0]
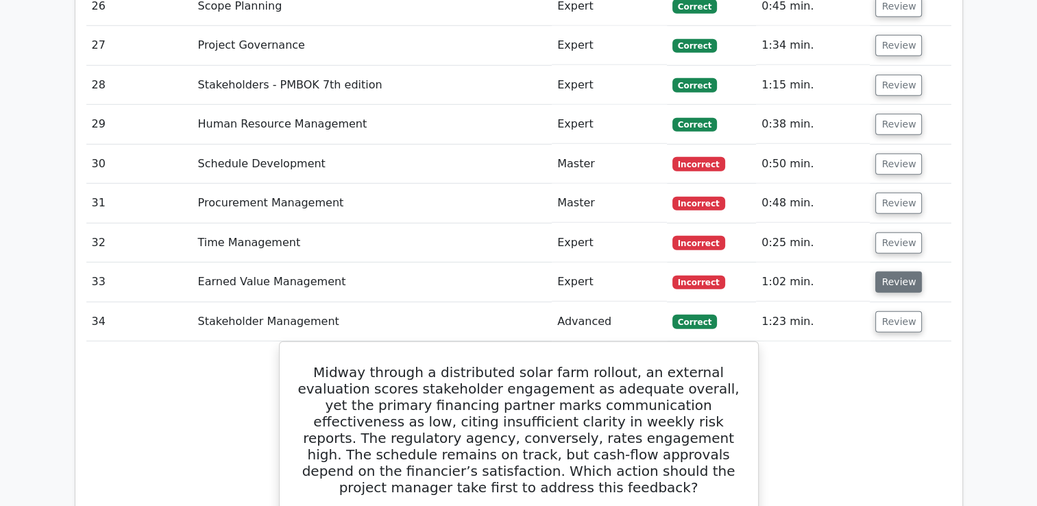
click at [908, 271] on button "Review" at bounding box center [898, 281] width 47 height 21
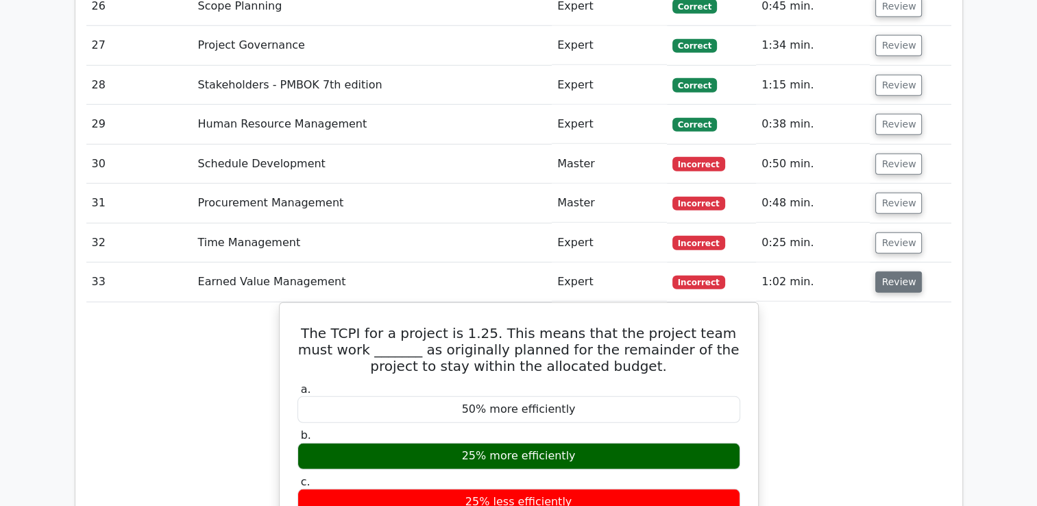
click at [888, 271] on button "Review" at bounding box center [898, 281] width 47 height 21
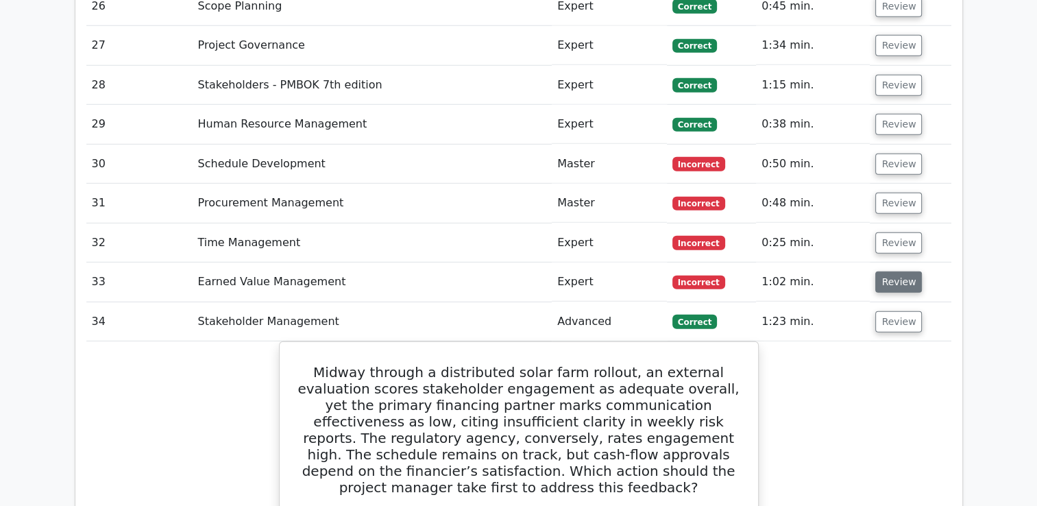
click at [888, 271] on button "Review" at bounding box center [898, 281] width 47 height 21
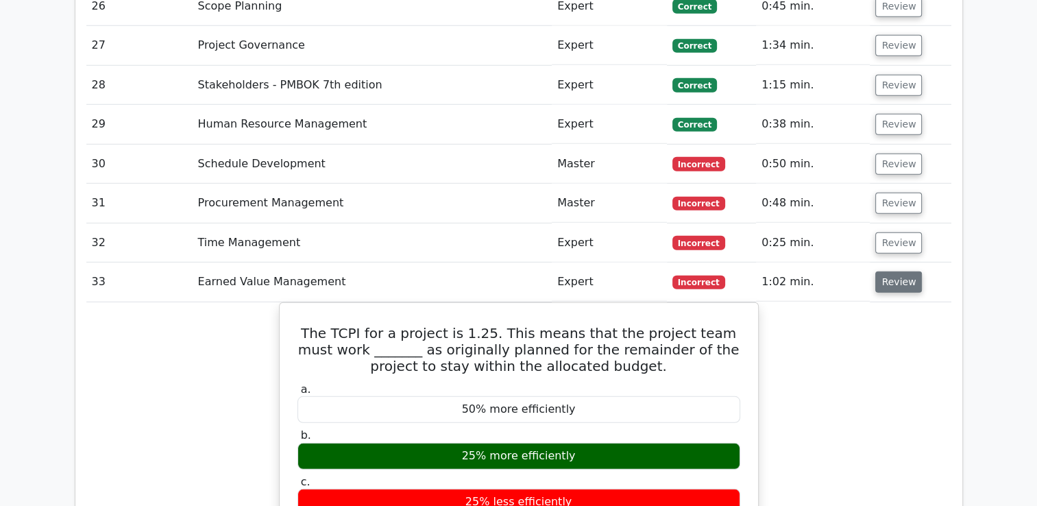
click at [888, 271] on button "Review" at bounding box center [898, 281] width 47 height 21
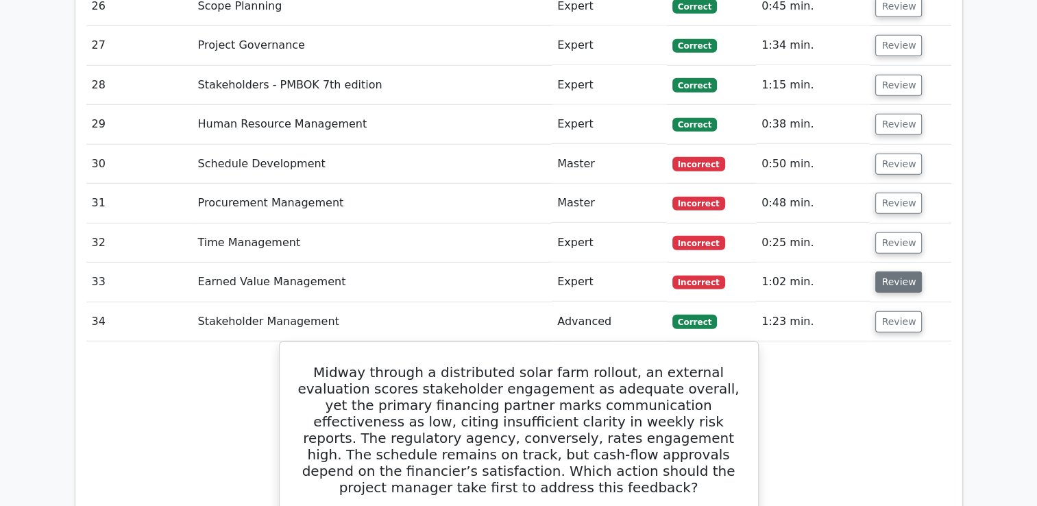
click at [888, 271] on button "Review" at bounding box center [898, 281] width 47 height 21
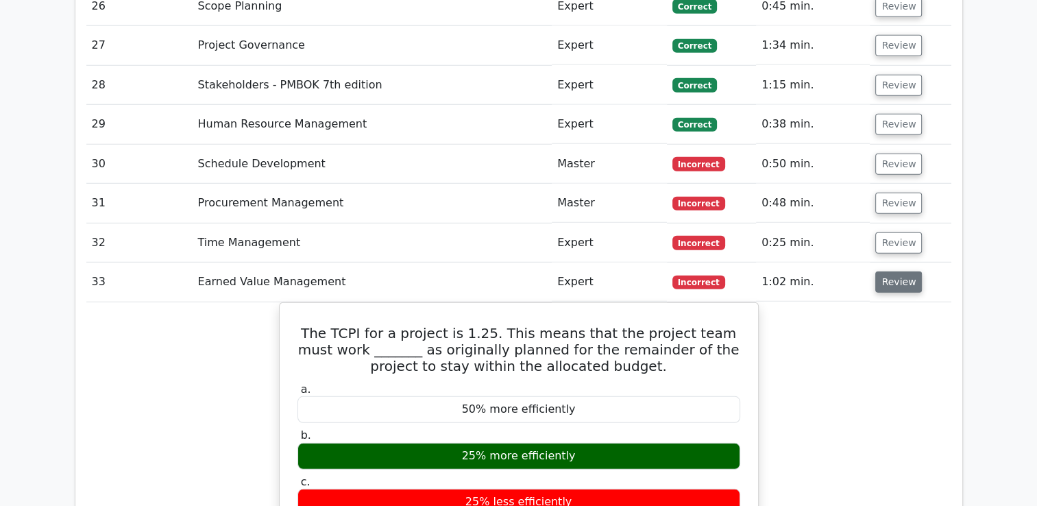
click at [888, 271] on button "Review" at bounding box center [898, 281] width 47 height 21
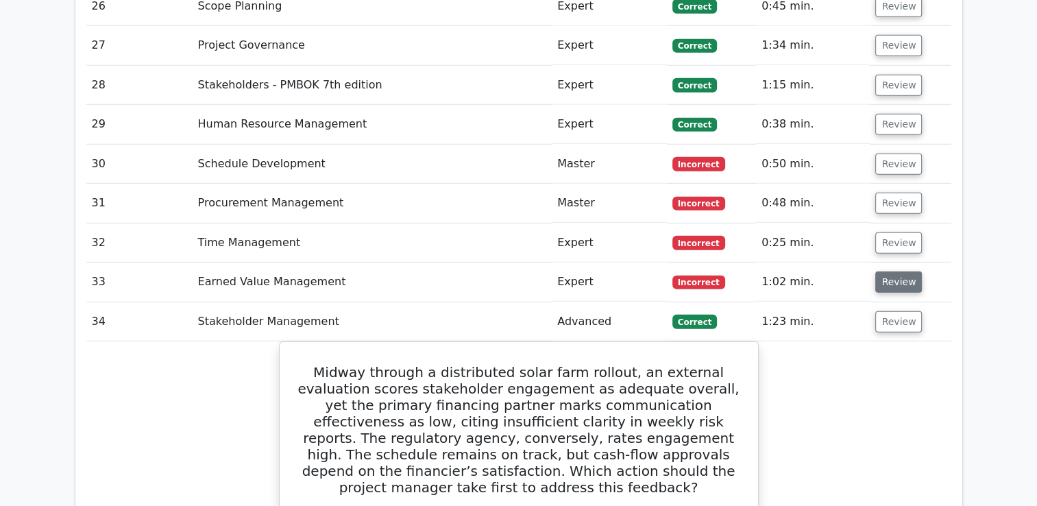
click at [888, 271] on button "Review" at bounding box center [898, 281] width 47 height 21
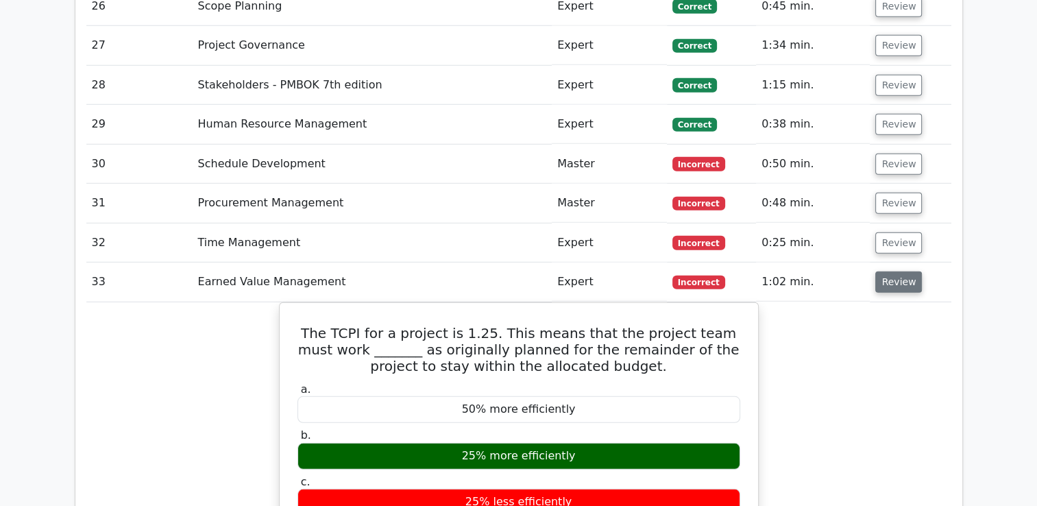
click at [888, 271] on button "Review" at bounding box center [898, 281] width 47 height 21
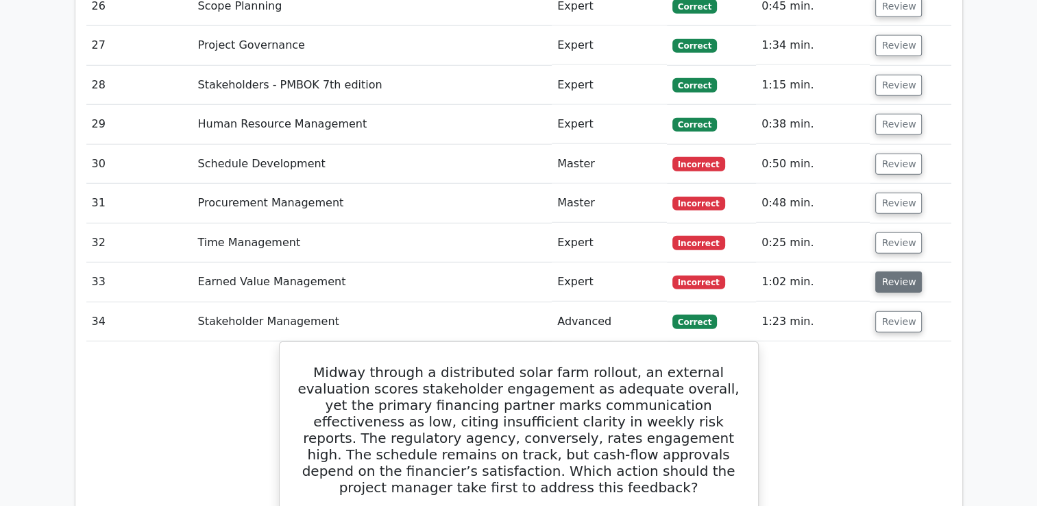
click at [888, 271] on button "Review" at bounding box center [898, 281] width 47 height 21
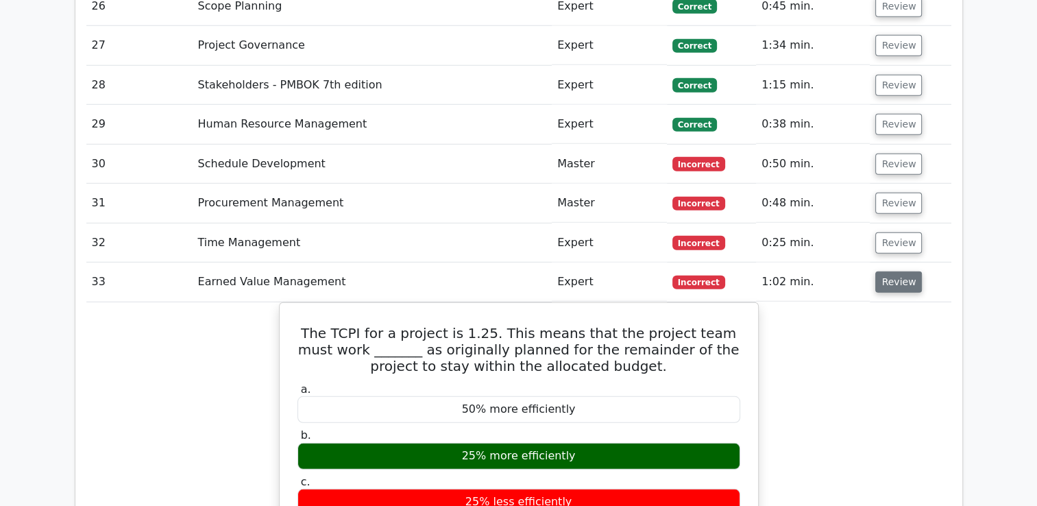
click at [888, 271] on button "Review" at bounding box center [898, 281] width 47 height 21
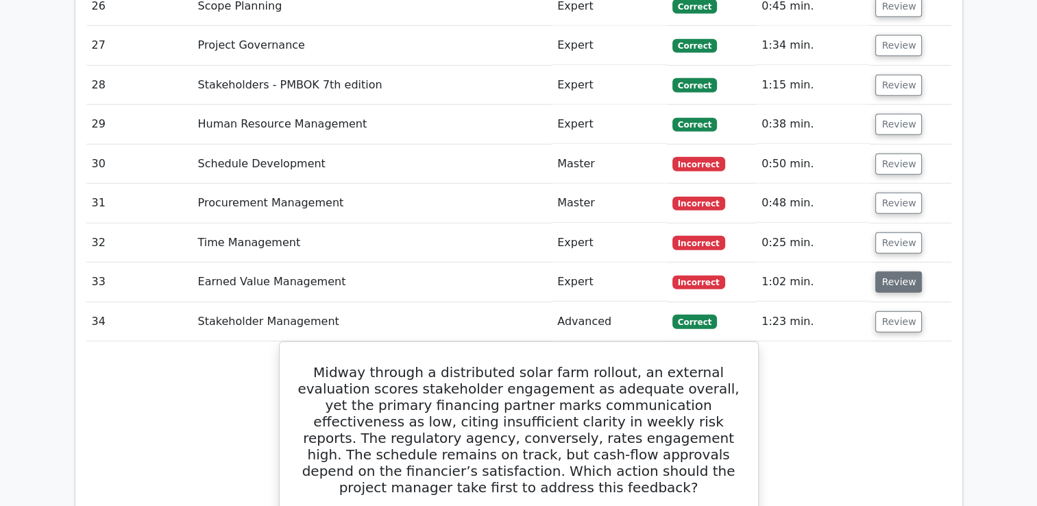
click at [888, 271] on button "Review" at bounding box center [898, 281] width 47 height 21
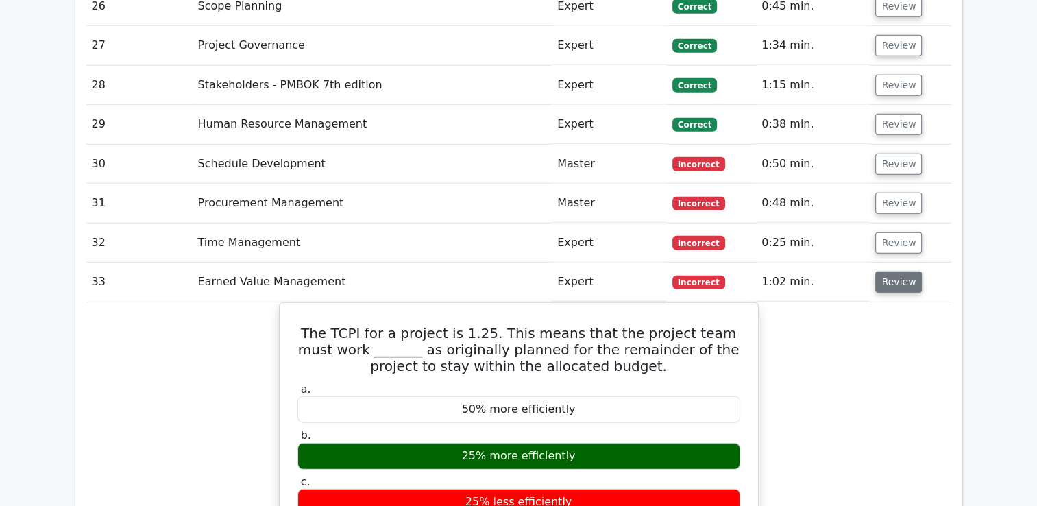
click at [885, 271] on button "Review" at bounding box center [898, 281] width 47 height 21
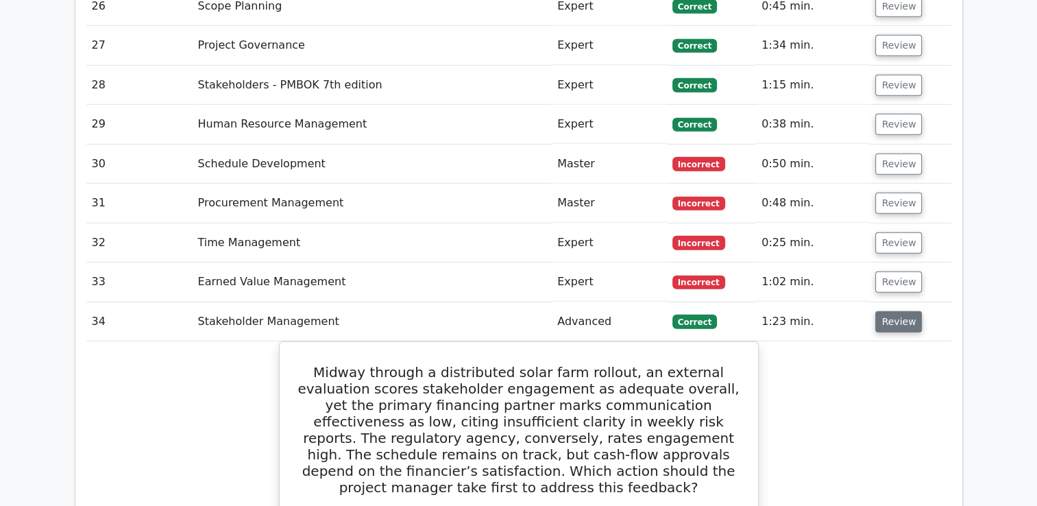
click at [885, 311] on button "Review" at bounding box center [898, 321] width 47 height 21
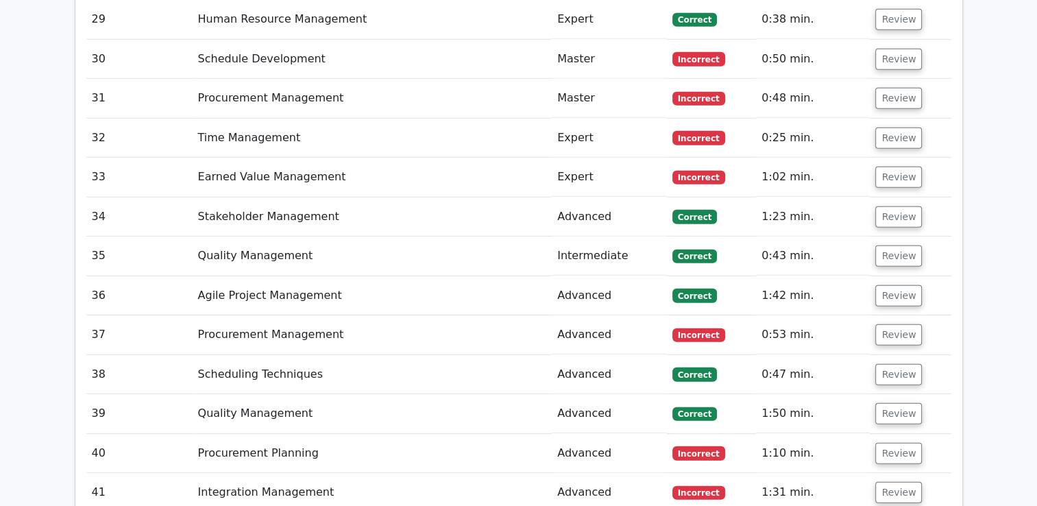
scroll to position [3911, 0]
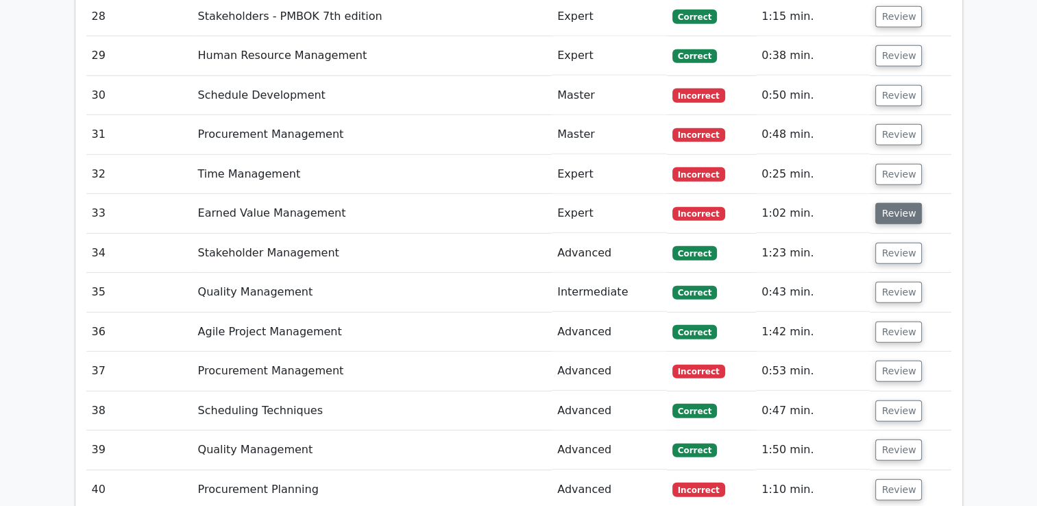
click at [894, 203] on button "Review" at bounding box center [898, 213] width 47 height 21
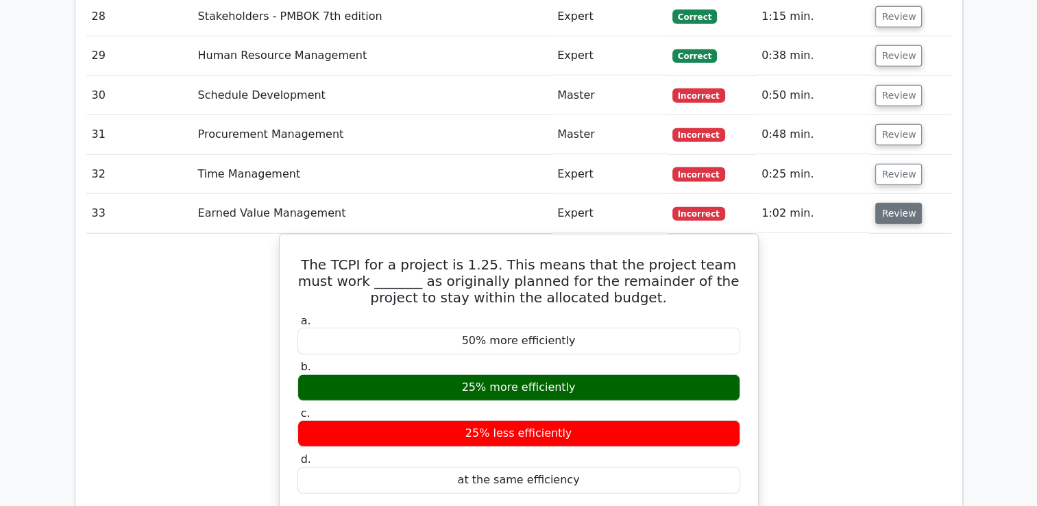
click at [891, 203] on button "Review" at bounding box center [898, 213] width 47 height 21
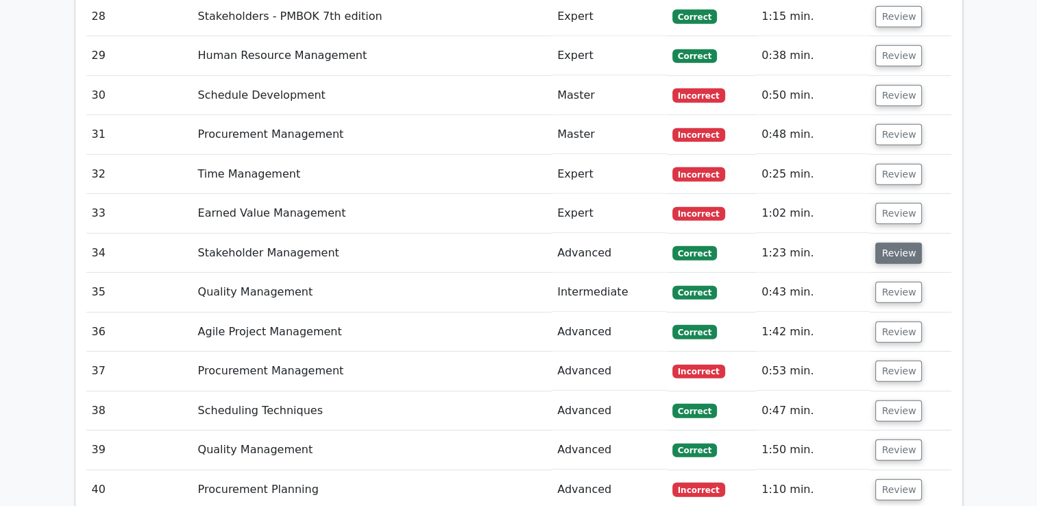
click at [896, 243] on button "Review" at bounding box center [898, 253] width 47 height 21
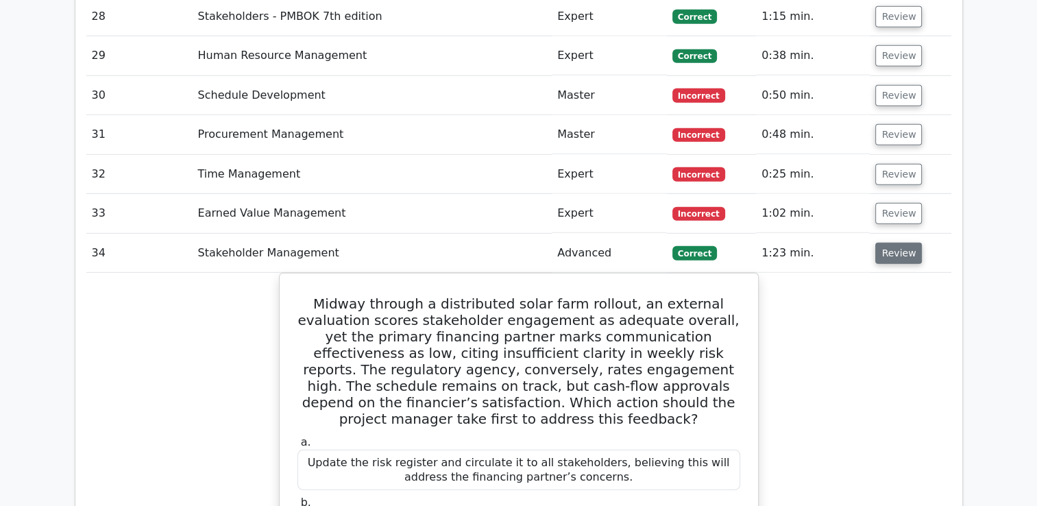
click at [896, 243] on button "Review" at bounding box center [898, 253] width 47 height 21
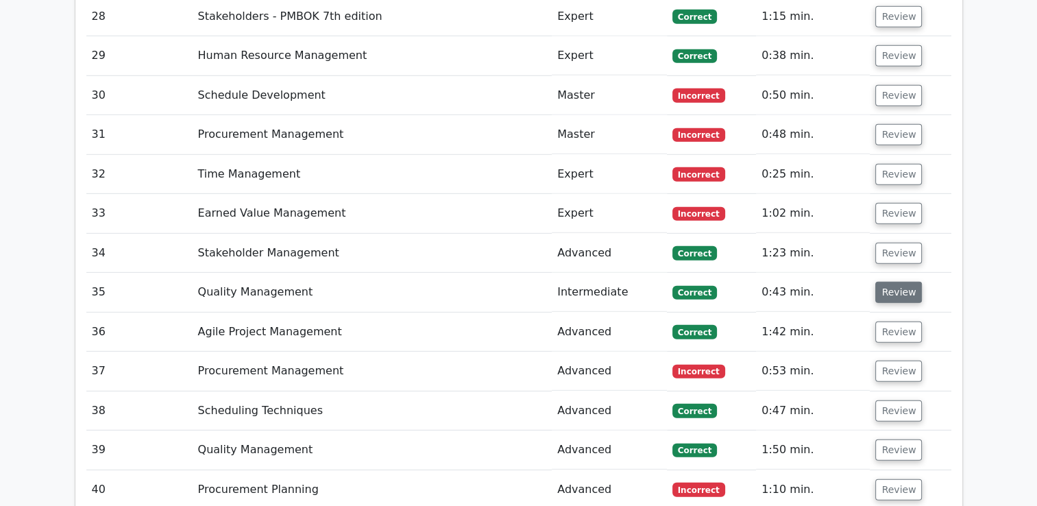
click at [895, 282] on button "Review" at bounding box center [898, 292] width 47 height 21
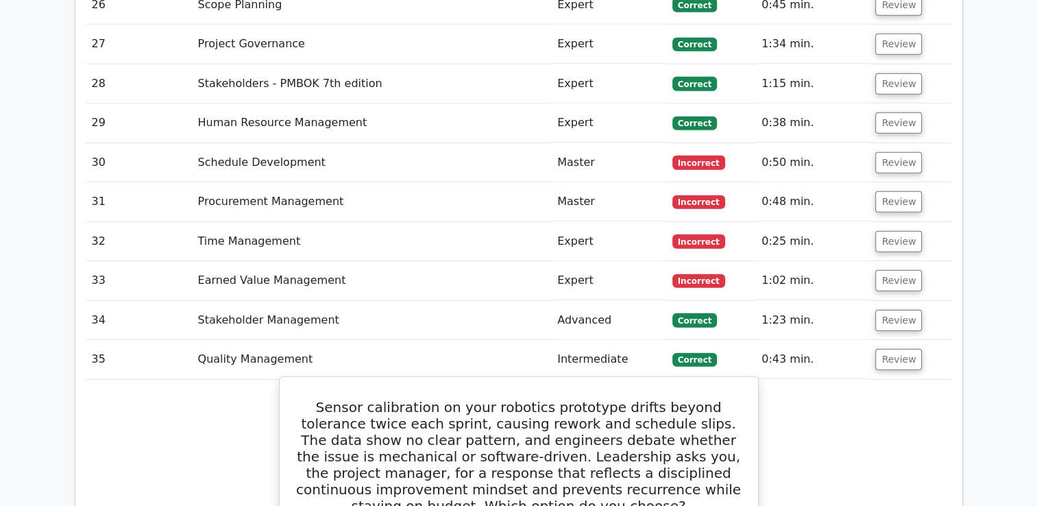
scroll to position [3842, 0]
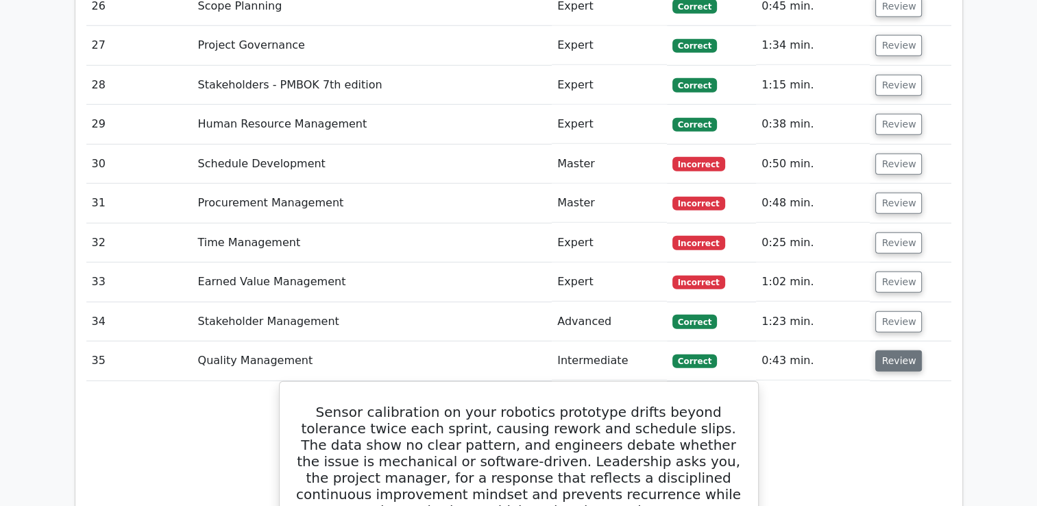
click at [901, 350] on button "Review" at bounding box center [898, 360] width 47 height 21
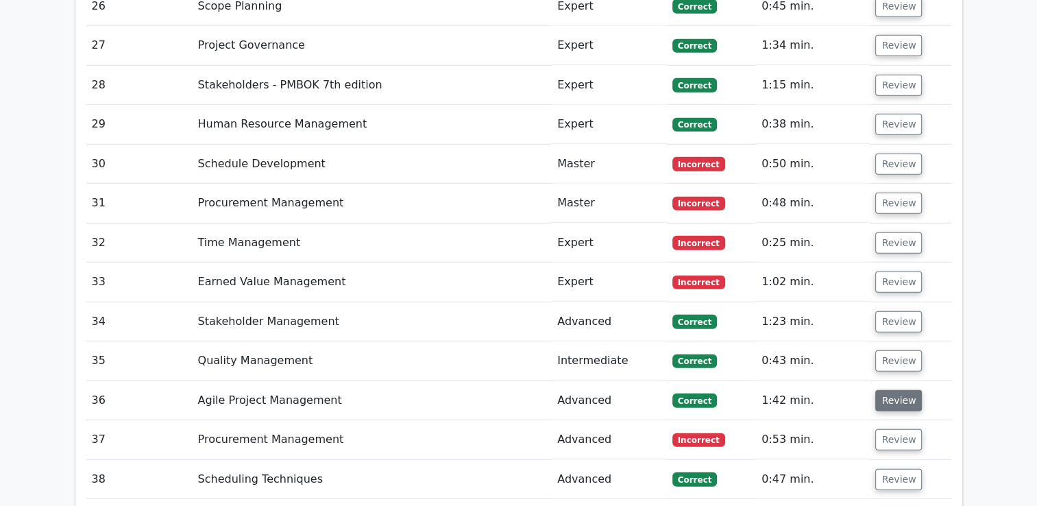
click at [896, 390] on button "Review" at bounding box center [898, 400] width 47 height 21
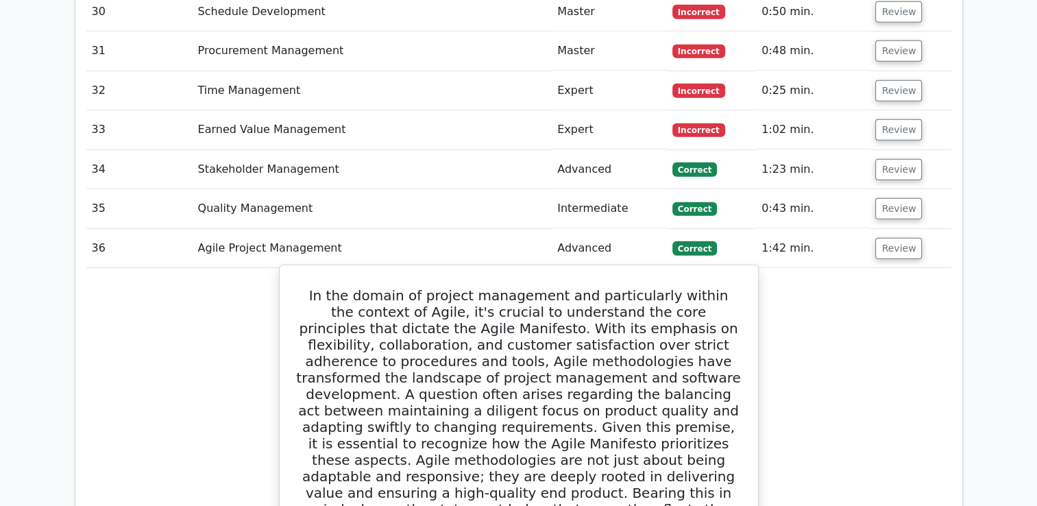
scroll to position [3980, 0]
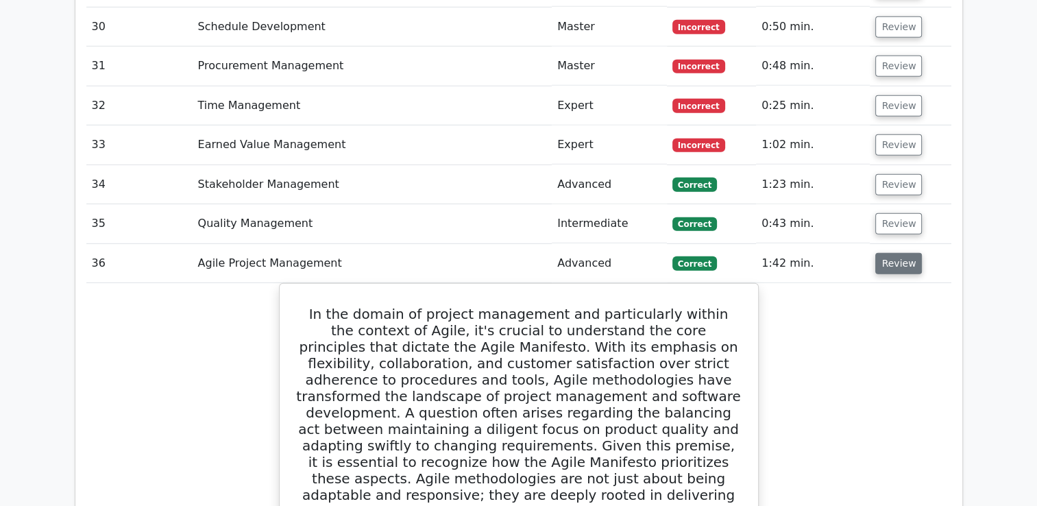
click at [894, 253] on button "Review" at bounding box center [898, 263] width 47 height 21
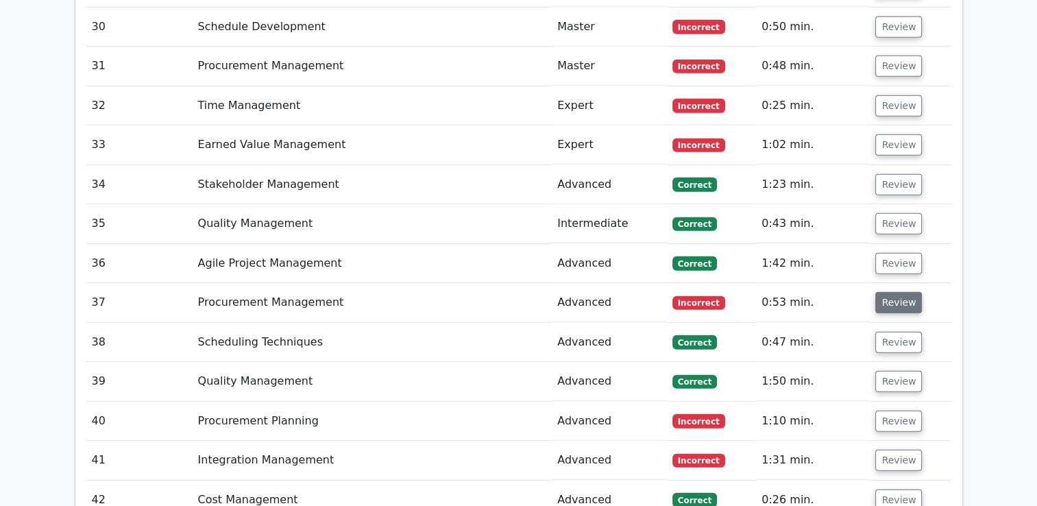
click at [896, 292] on button "Review" at bounding box center [898, 302] width 47 height 21
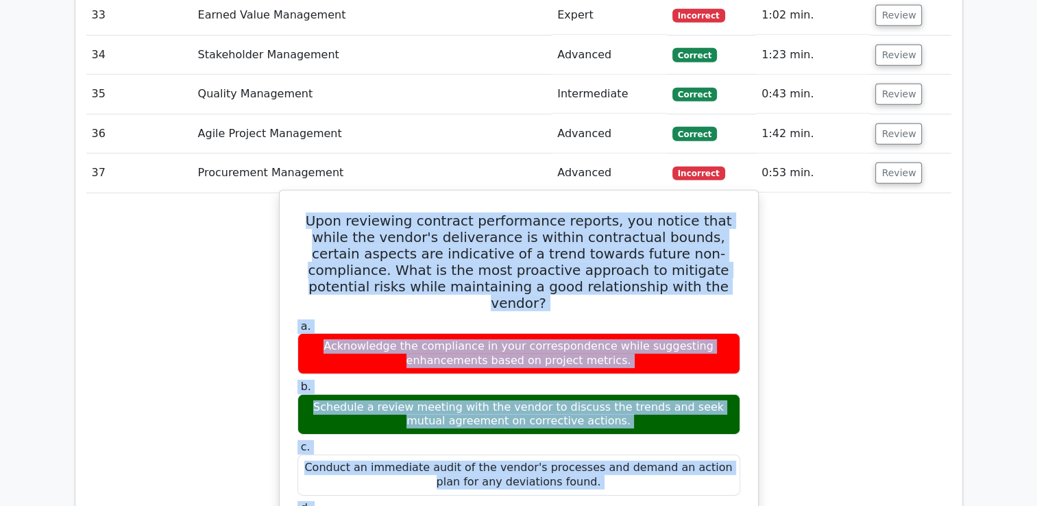
scroll to position [4332, 0]
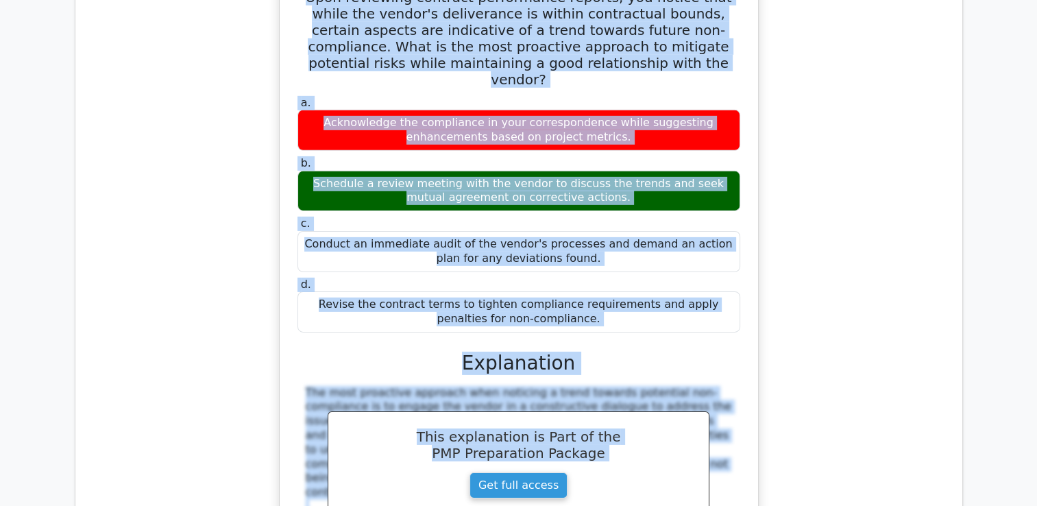
drag, startPoint x: 310, startPoint y: 220, endPoint x: 615, endPoint y: 174, distance: 308.4
click at [615, 174] on div "Upon reviewing contract performance reports, you notice that while the vendor's…" at bounding box center [518, 333] width 467 height 720
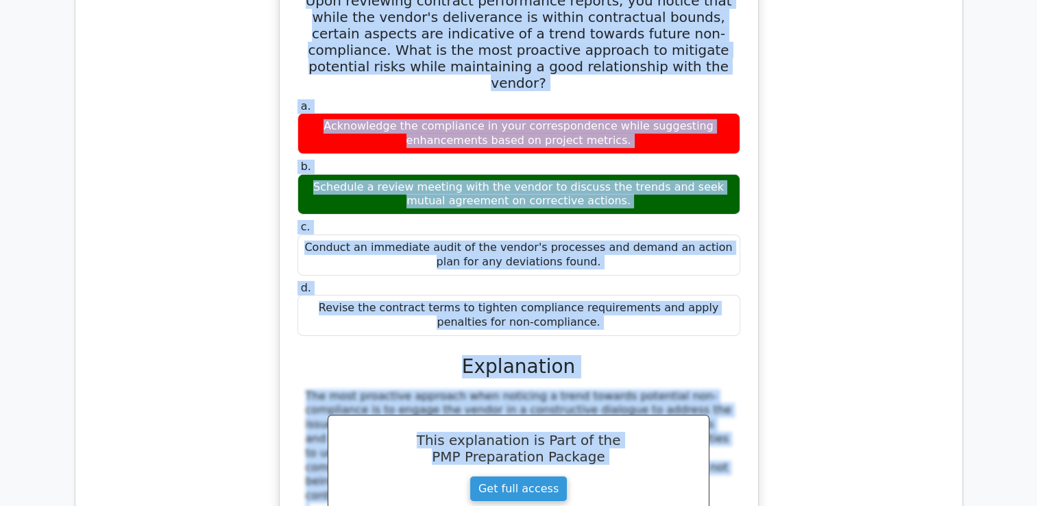
copy div "Upon reviewing contract performance reports, you notice that while the vendor's…"
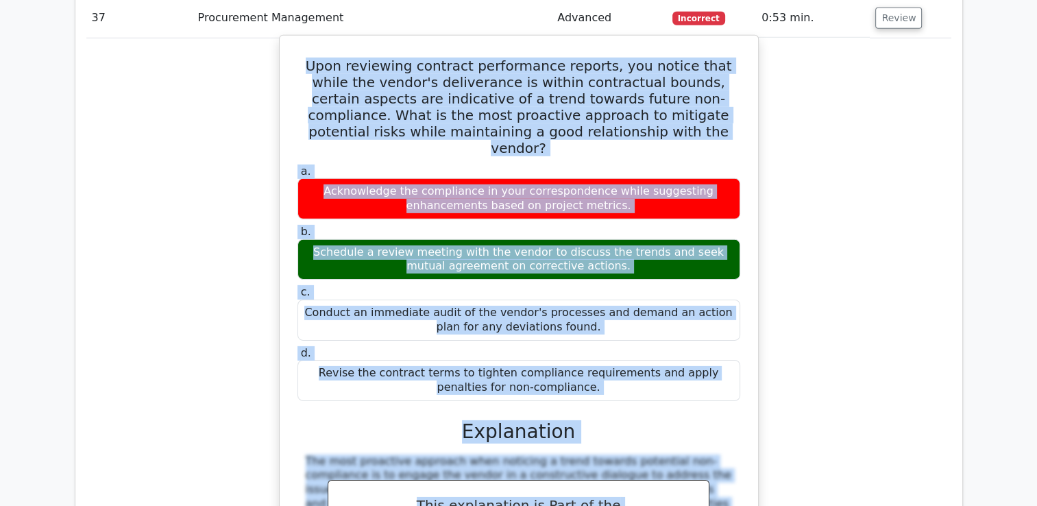
scroll to position [3990, 0]
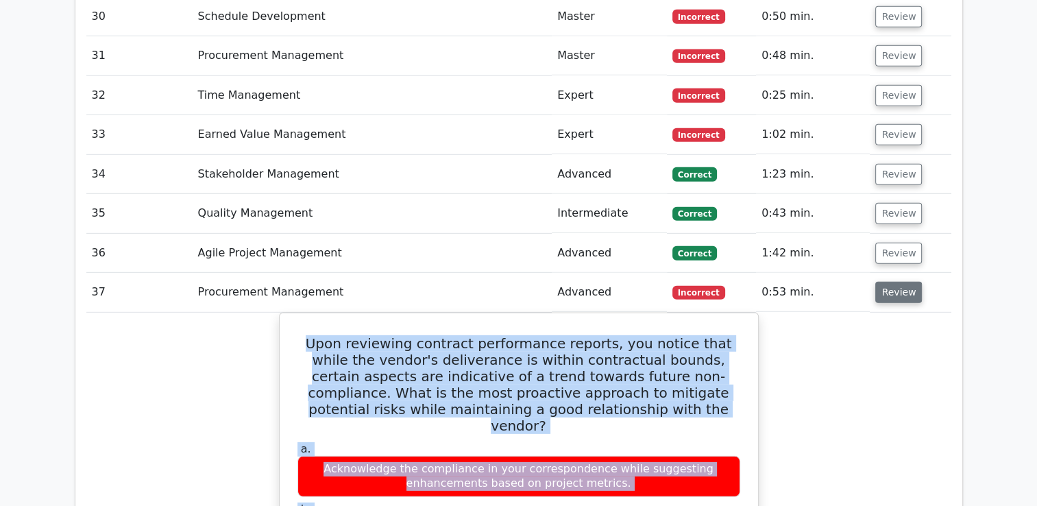
click at [888, 282] on button "Review" at bounding box center [898, 292] width 47 height 21
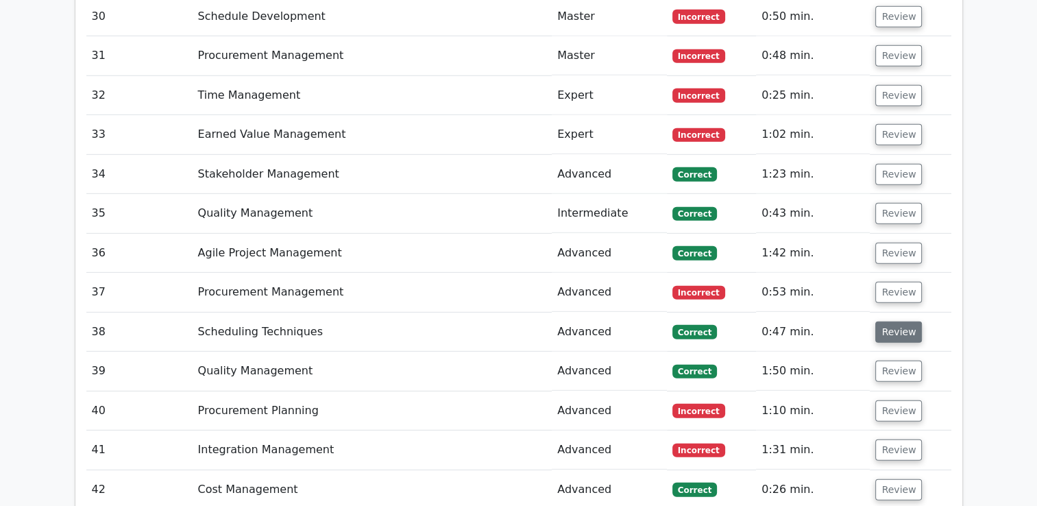
click at [892, 321] on button "Review" at bounding box center [898, 331] width 47 height 21
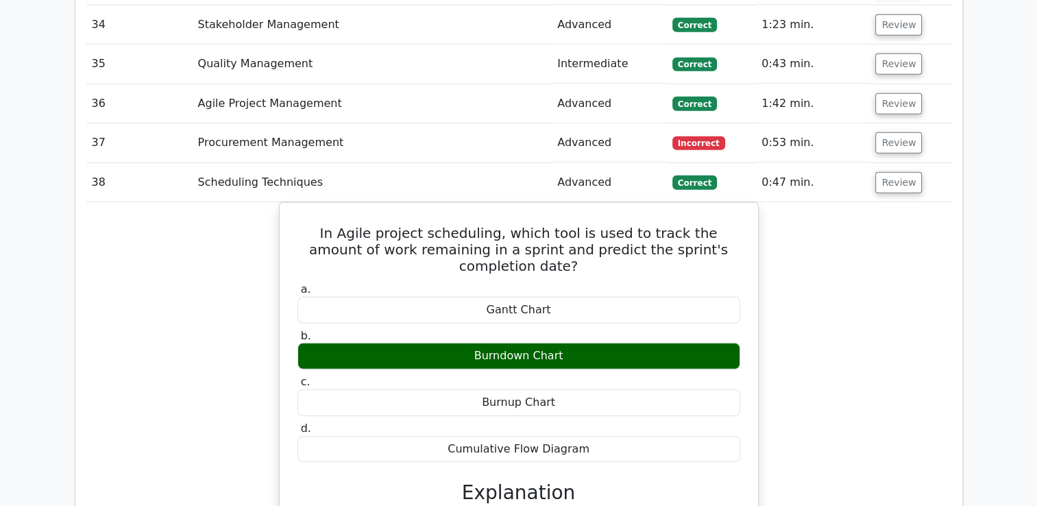
scroll to position [4058, 0]
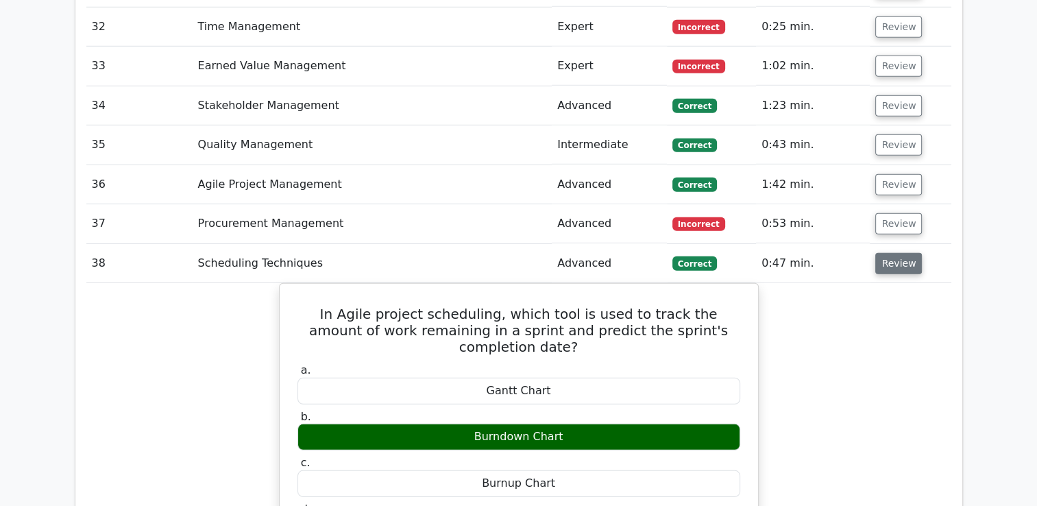
click at [893, 253] on button "Review" at bounding box center [898, 263] width 47 height 21
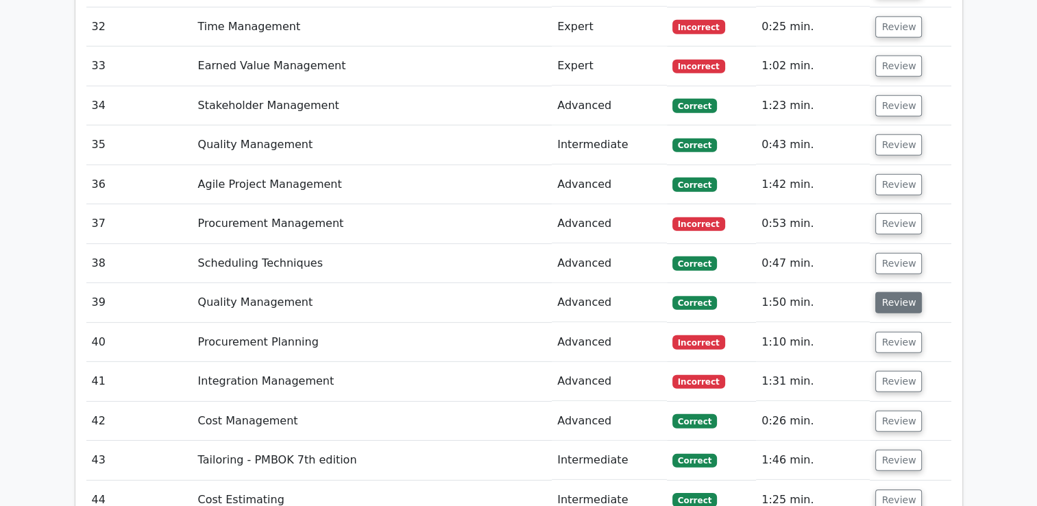
click at [896, 292] on button "Review" at bounding box center [898, 302] width 47 height 21
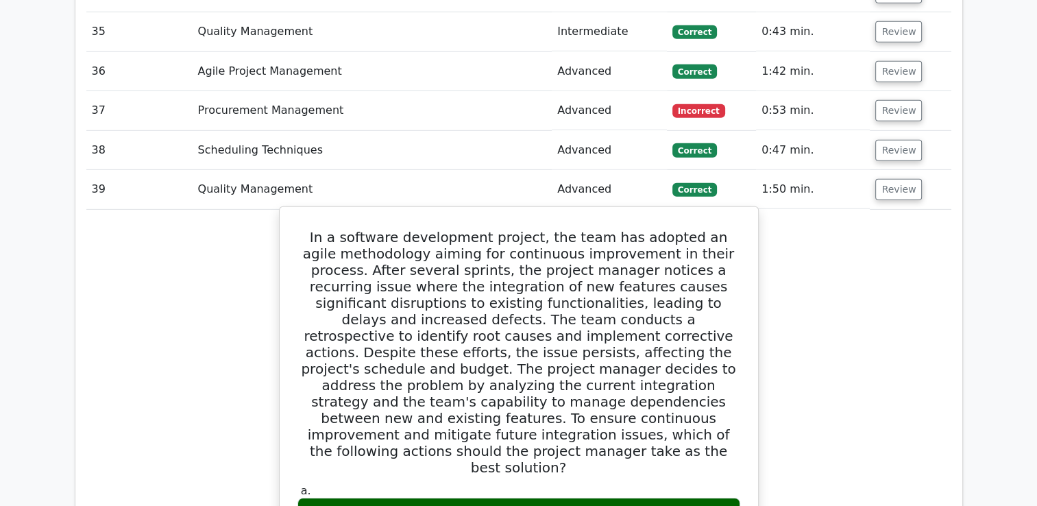
scroll to position [4195, 0]
